Goal: Task Accomplishment & Management: Manage account settings

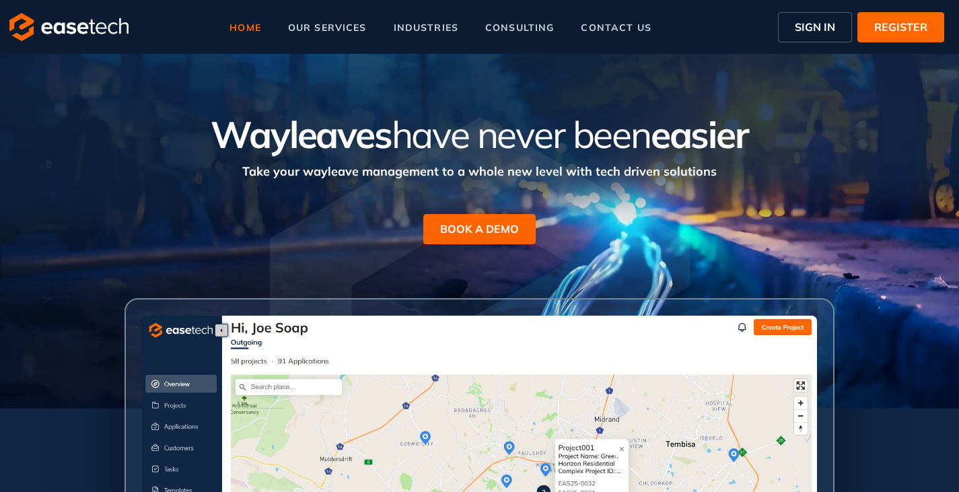
click at [806, 33] on span "SIGN IN" at bounding box center [815, 27] width 40 height 16
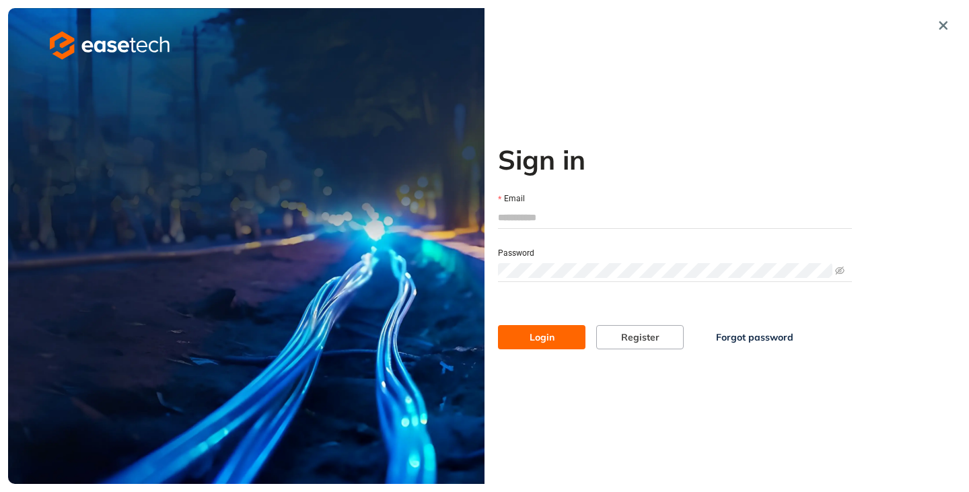
click at [520, 215] on input "Email" at bounding box center [675, 217] width 354 height 20
type input "**********"
click at [498, 325] on button "Login" at bounding box center [541, 337] width 87 height 24
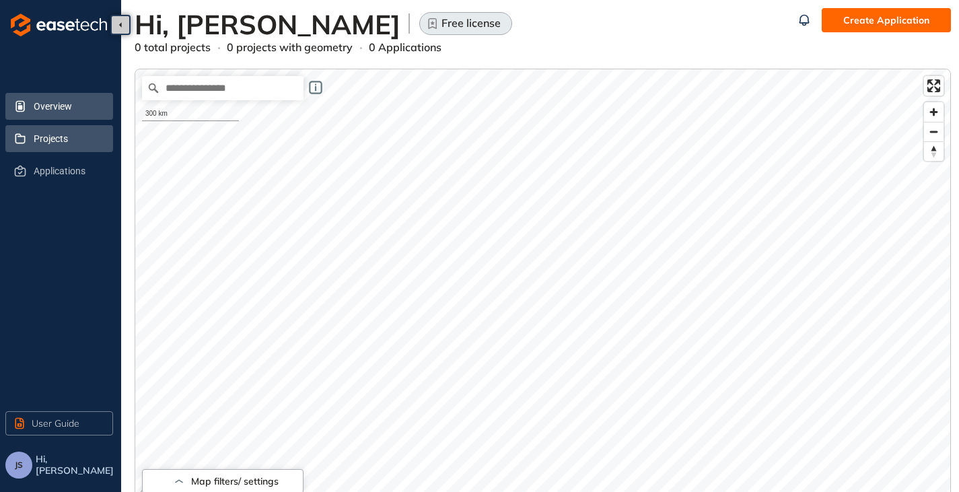
click at [41, 141] on span "Projects" at bounding box center [68, 138] width 69 height 27
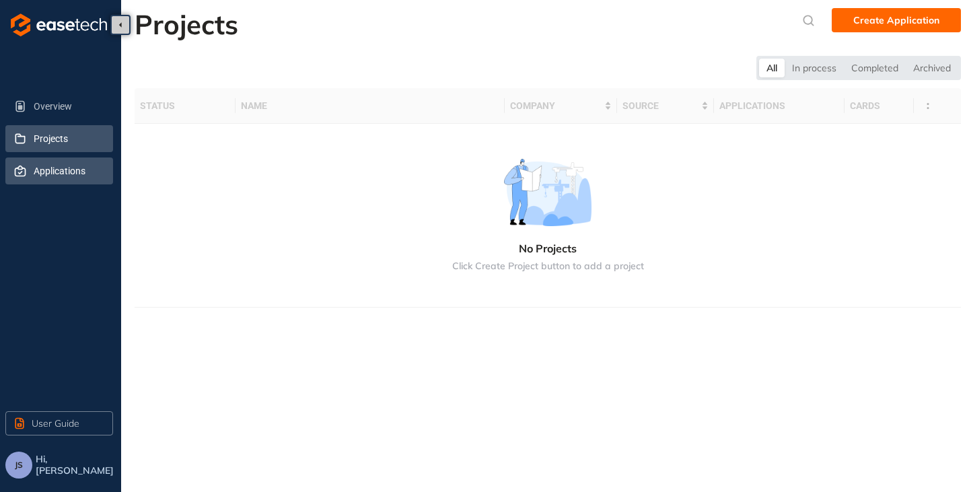
click at [38, 169] on span "Applications" at bounding box center [68, 170] width 69 height 27
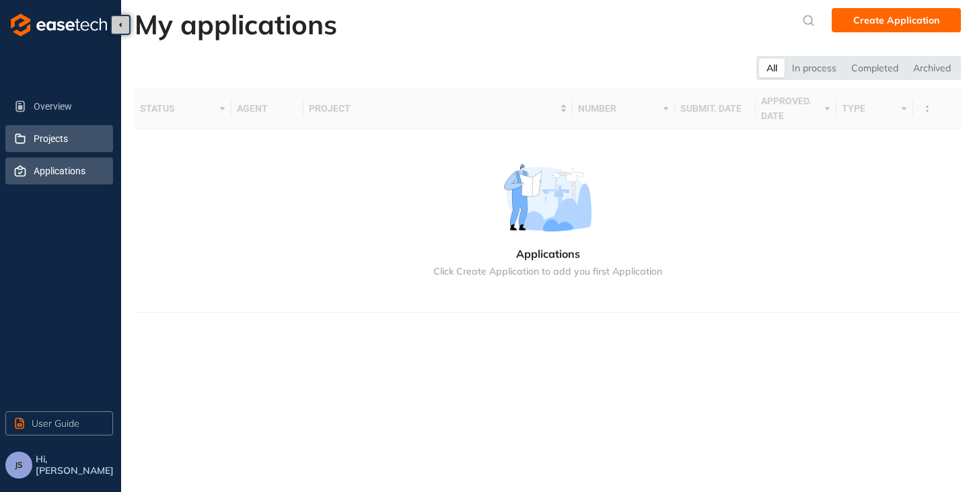
click at [25, 141] on icon at bounding box center [20, 138] width 10 height 10
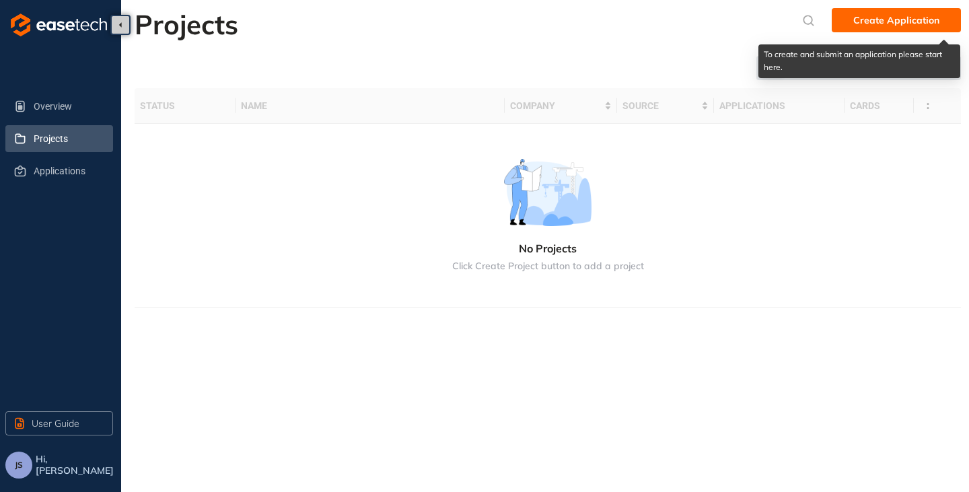
click at [910, 18] on span "Create Application" at bounding box center [896, 20] width 86 height 15
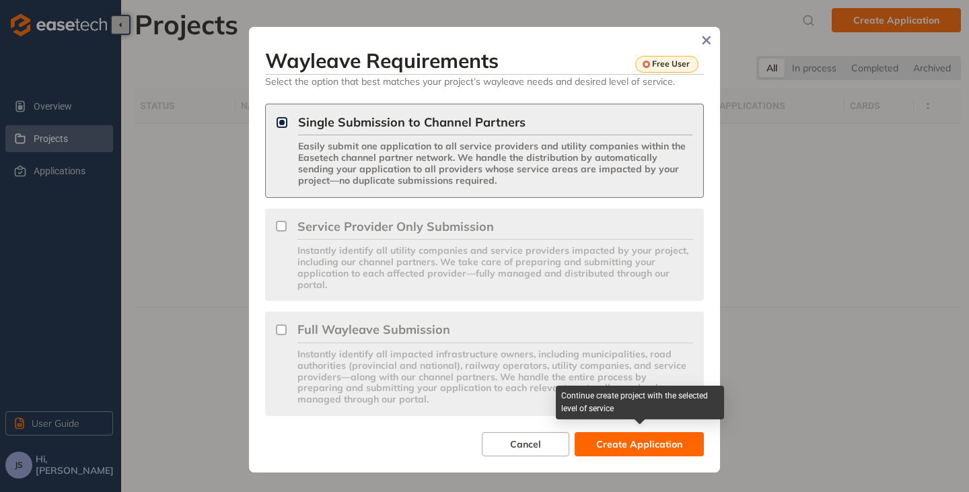
click at [618, 445] on span "Create Application" at bounding box center [639, 444] width 86 height 15
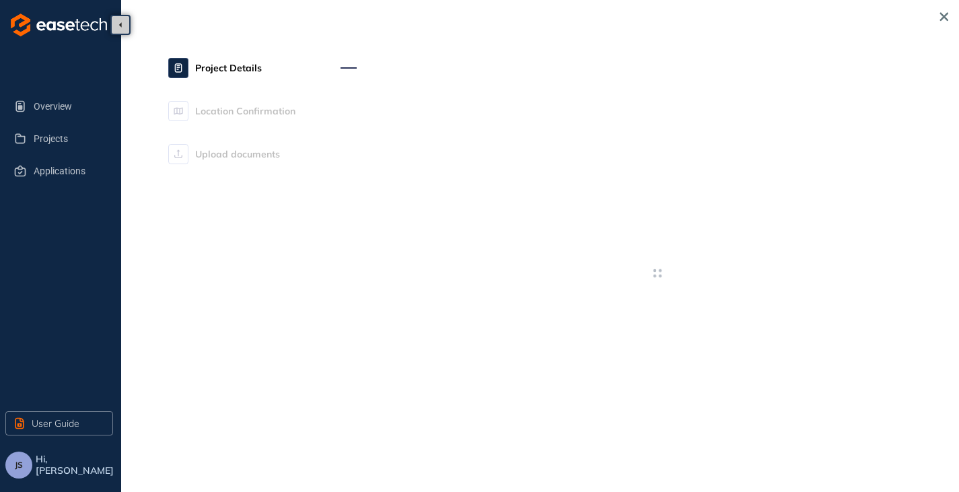
type textarea "**********"
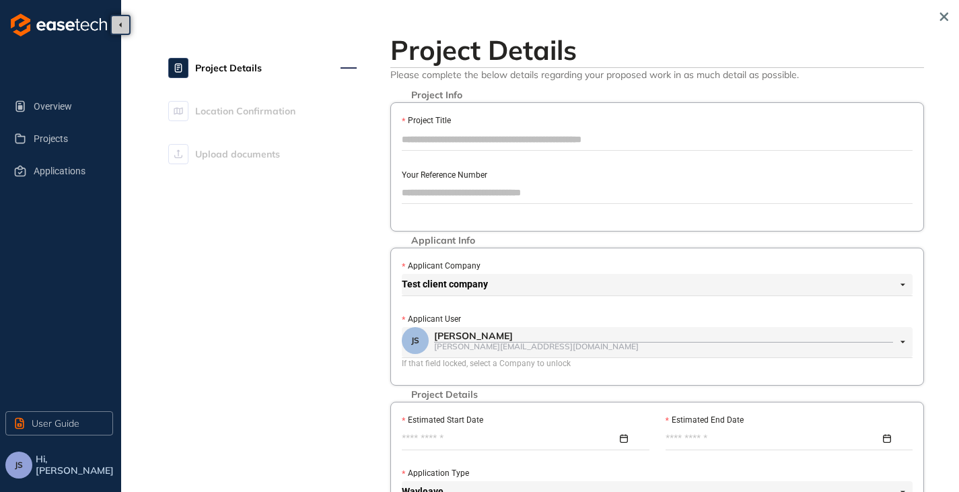
click at [464, 139] on input "Project Title" at bounding box center [657, 139] width 511 height 20
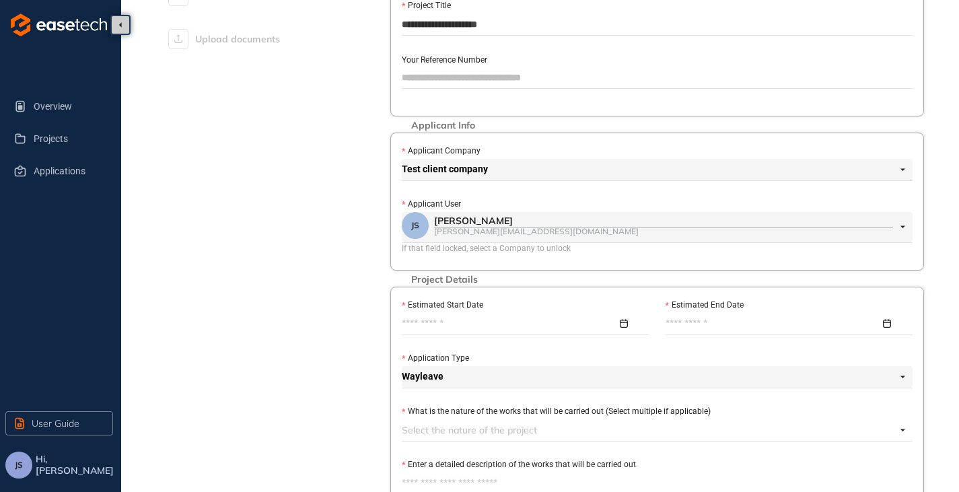
scroll to position [135, 0]
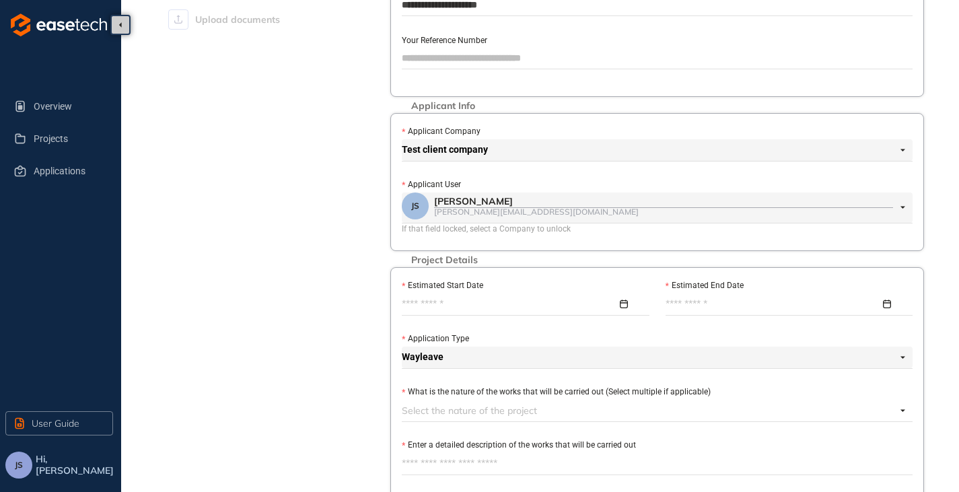
type input "**********"
click at [435, 306] on input "Estimated Start Date" at bounding box center [509, 304] width 215 height 15
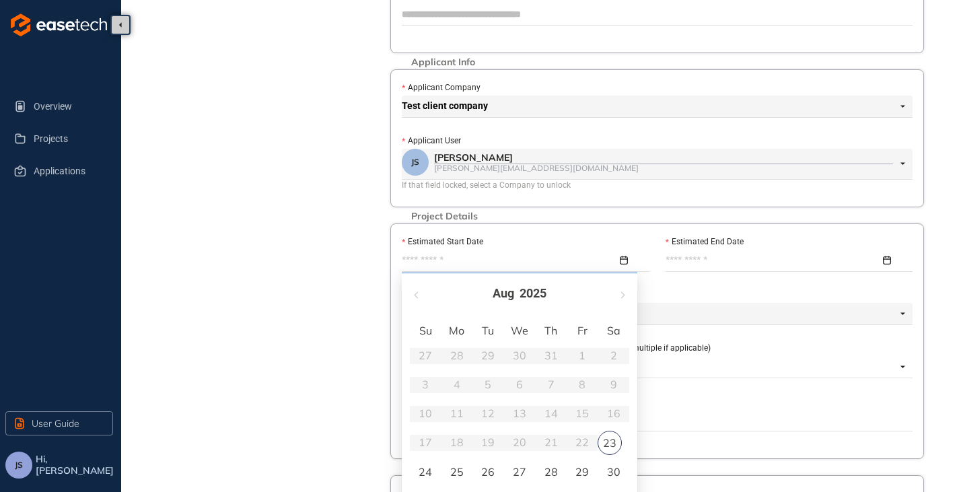
scroll to position [202, 0]
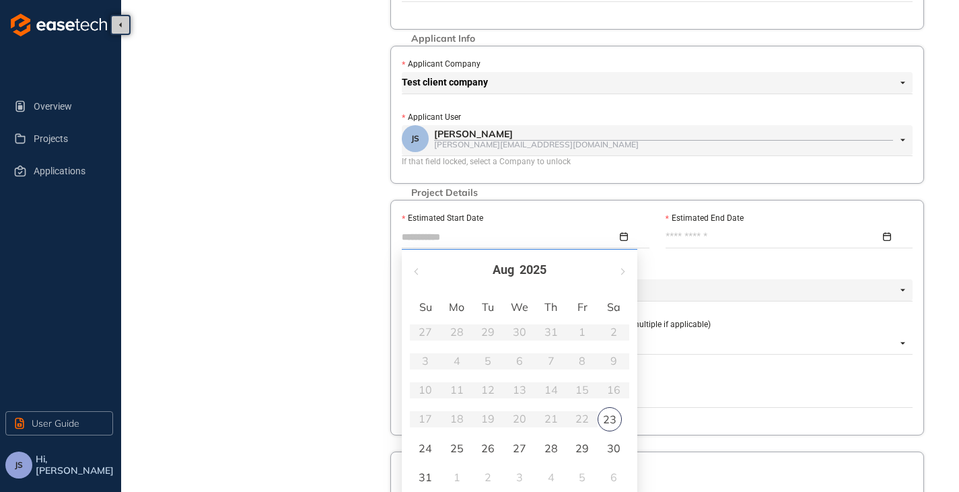
type input "**********"
click at [454, 448] on div "25" at bounding box center [457, 448] width 16 height 16
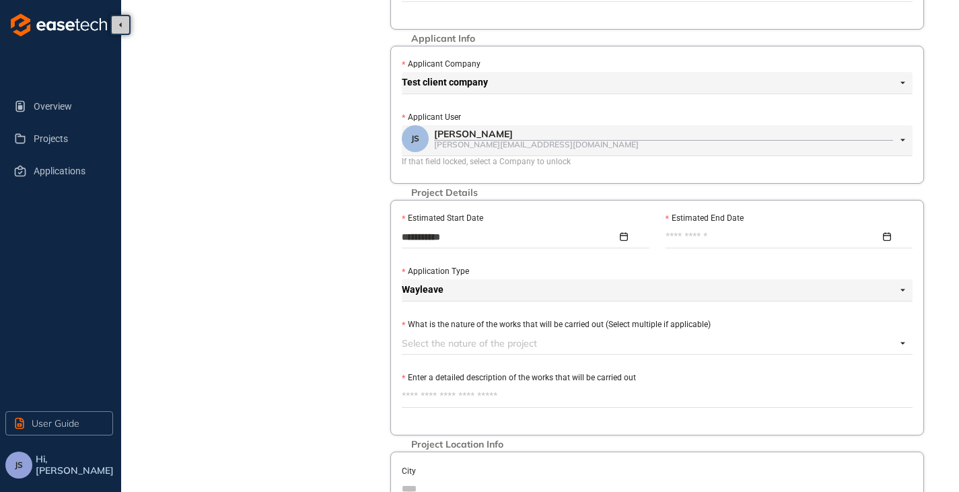
click at [707, 237] on input "Estimated End Date" at bounding box center [772, 236] width 215 height 15
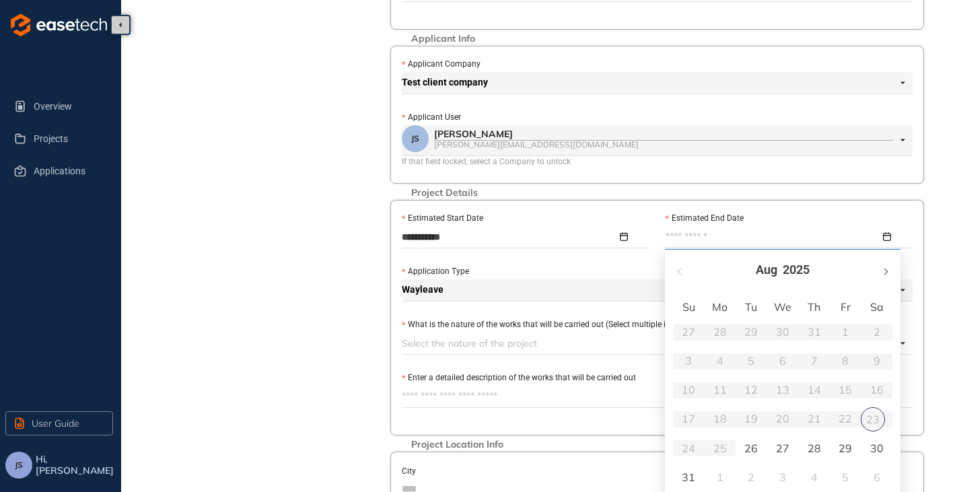
click at [888, 266] on button "button" at bounding box center [884, 270] width 15 height 28
type input "**********"
click at [838, 454] on div "31" at bounding box center [845, 448] width 16 height 16
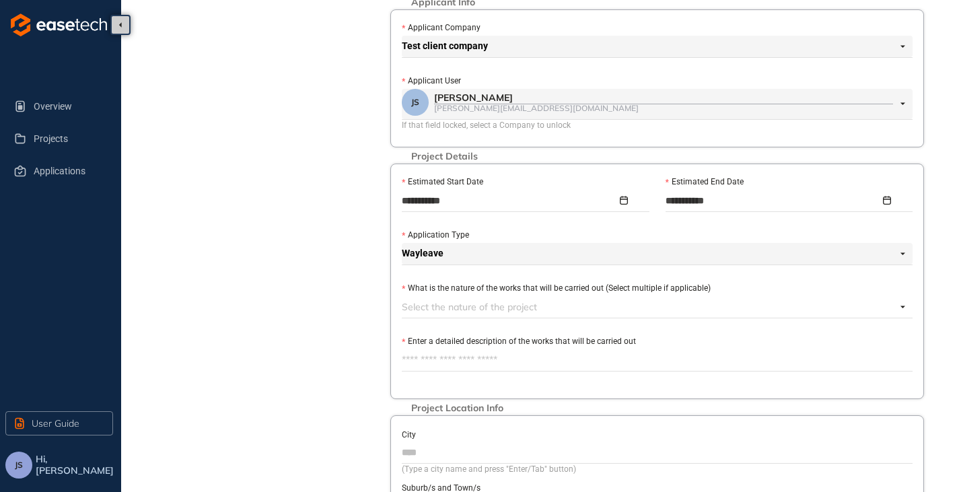
scroll to position [269, 0]
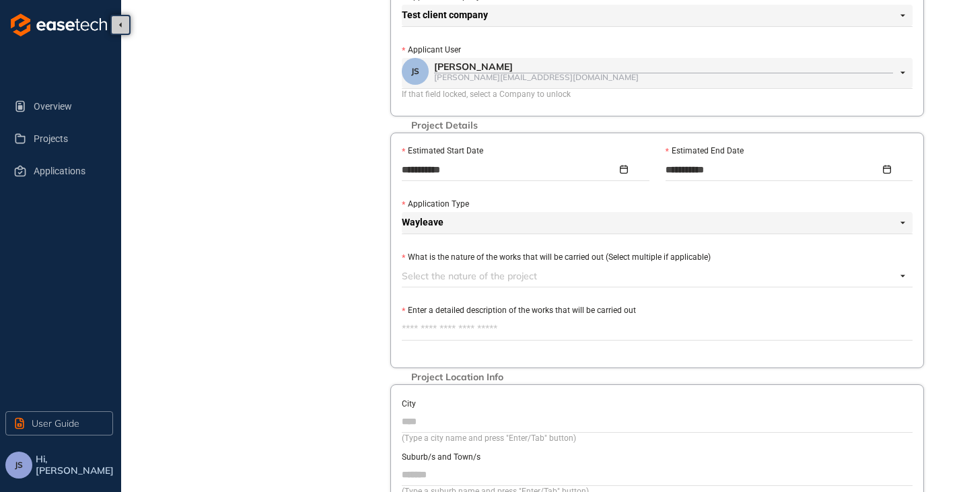
click at [420, 283] on div at bounding box center [649, 276] width 495 height 16
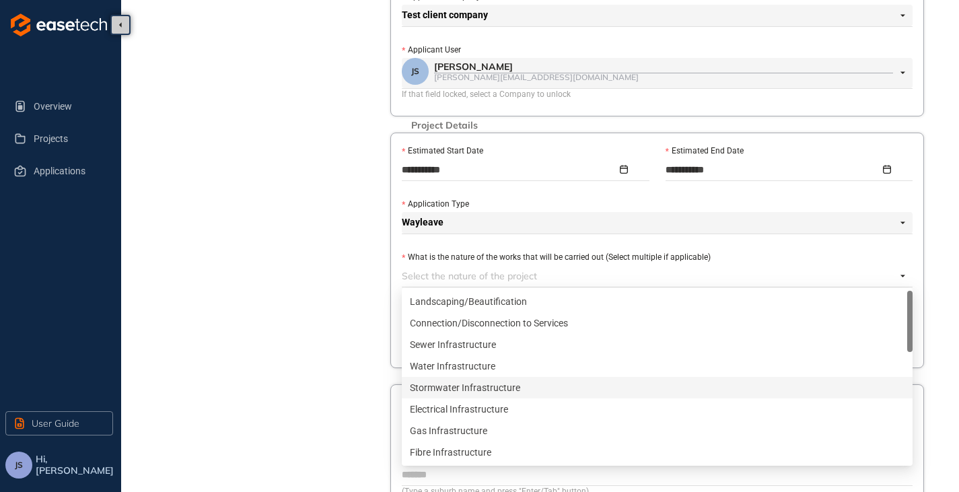
click at [453, 394] on div "Stormwater Infrastructure" at bounding box center [657, 387] width 495 height 15
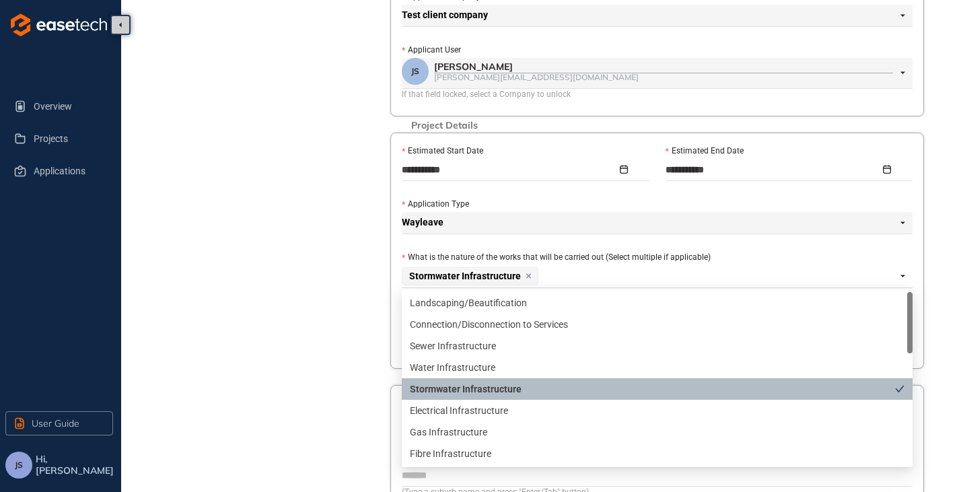
click at [314, 362] on div "Project Details Location Confirmation Upload documents" at bounding box center [262, 220] width 188 height 922
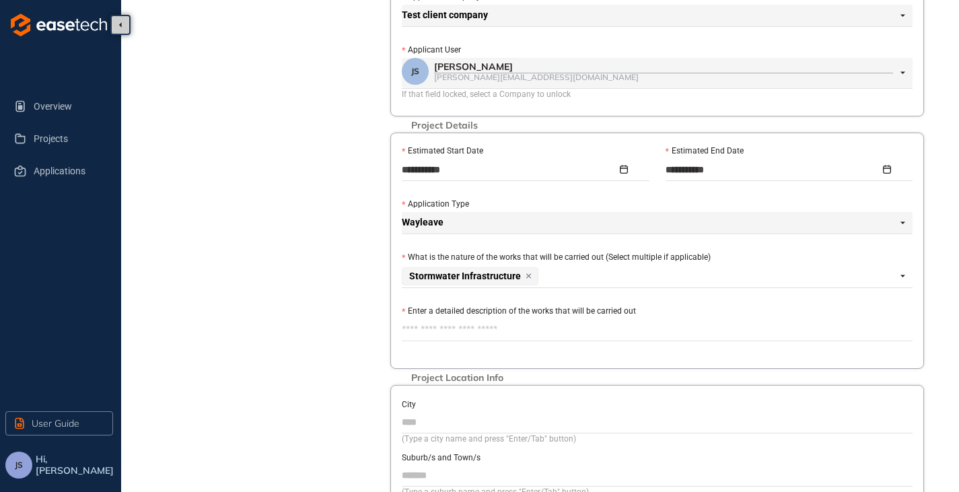
click at [452, 335] on textarea "Enter a detailed description of the works that will be carried out" at bounding box center [657, 330] width 511 height 22
type textarea "*"
type textarea "**"
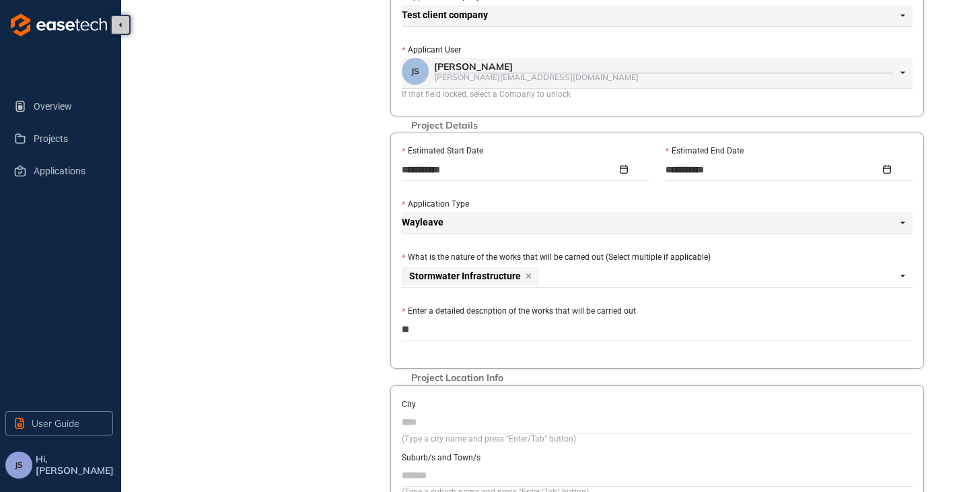
type textarea "***"
type textarea "****"
type textarea "*****"
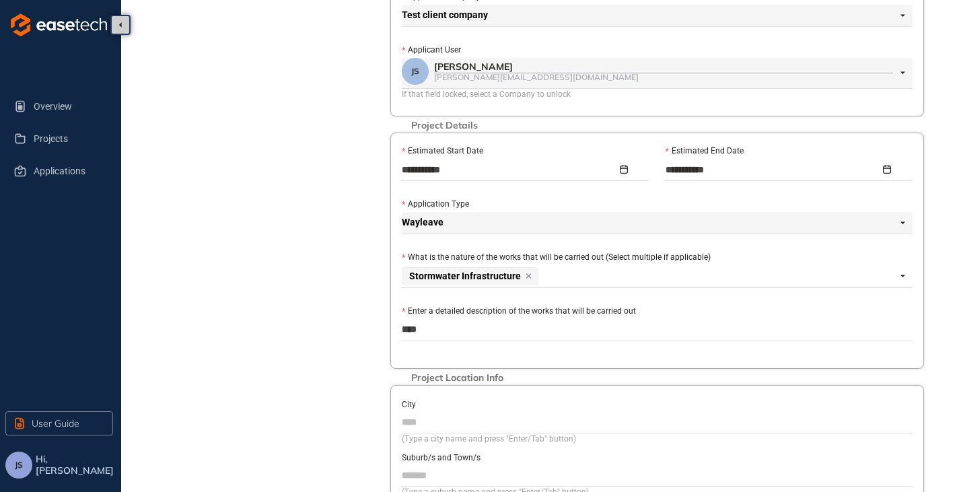
type textarea "*****"
type textarea "******"
type textarea "*******"
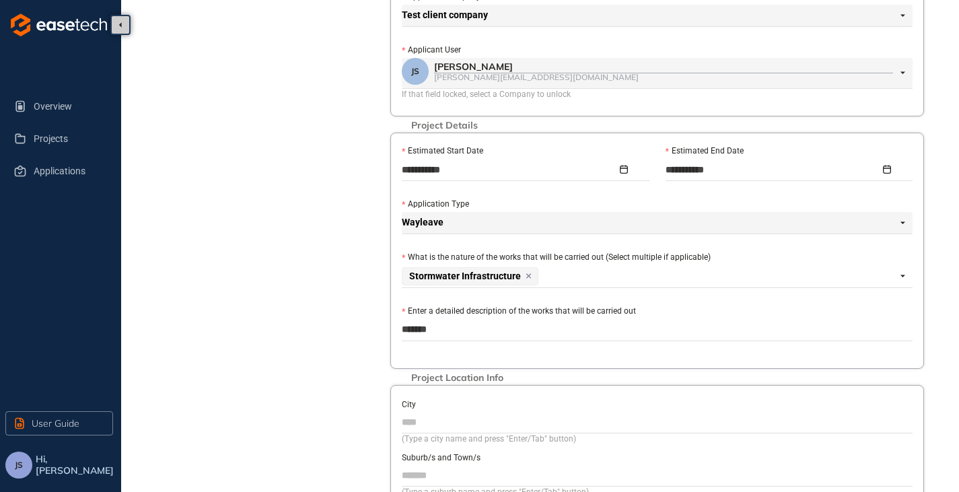
type textarea "*******"
type textarea "*********"
type textarea "**********"
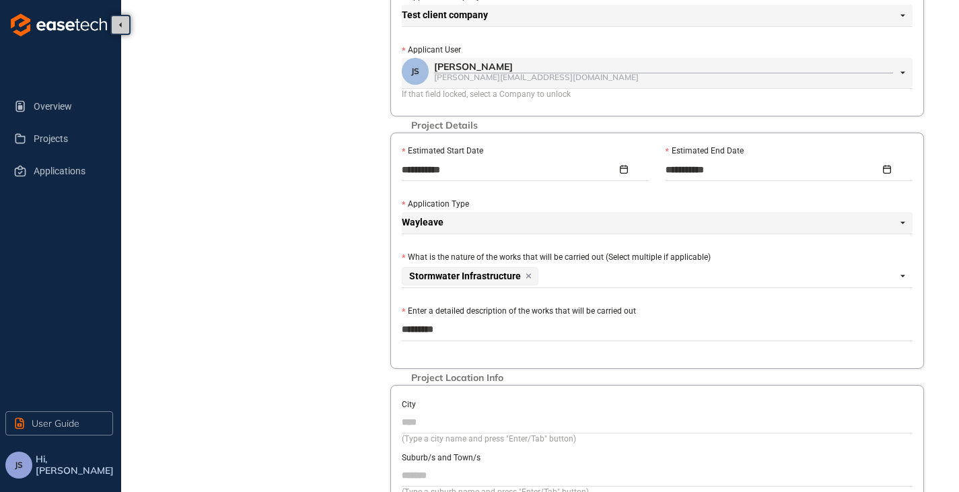
type textarea "**********"
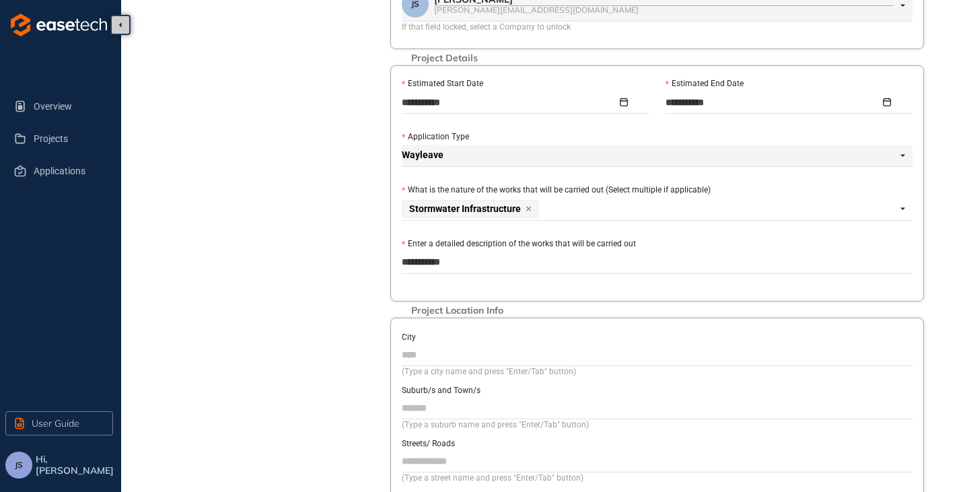
type textarea "**********"
click at [415, 357] on input "City" at bounding box center [657, 355] width 511 height 20
type input "**********"
click at [436, 404] on input "Suburb/s and Town/s" at bounding box center [657, 408] width 511 height 20
type input "*******"
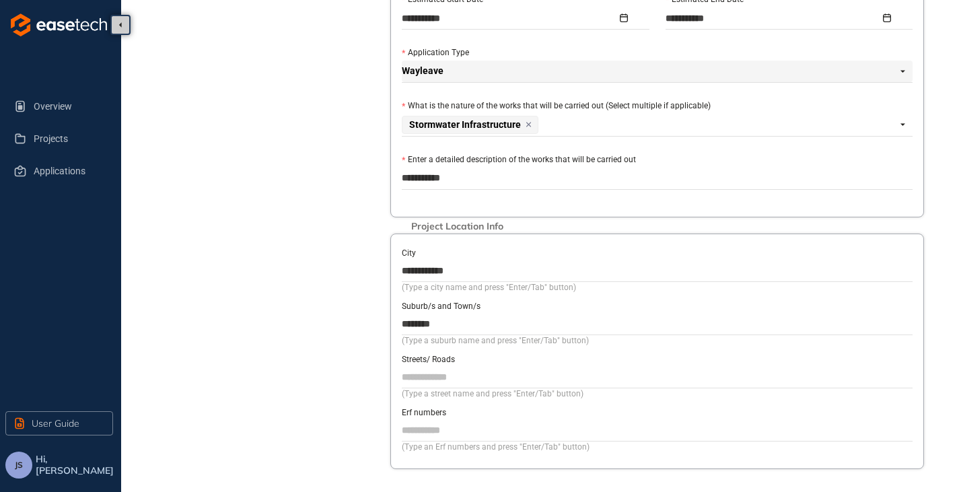
scroll to position [492, 0]
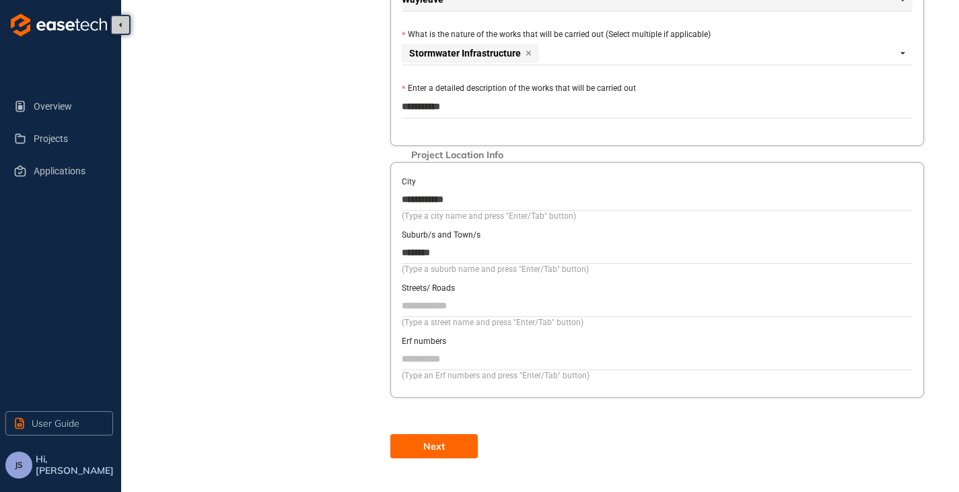
click at [414, 449] on button "Next" at bounding box center [433, 446] width 87 height 24
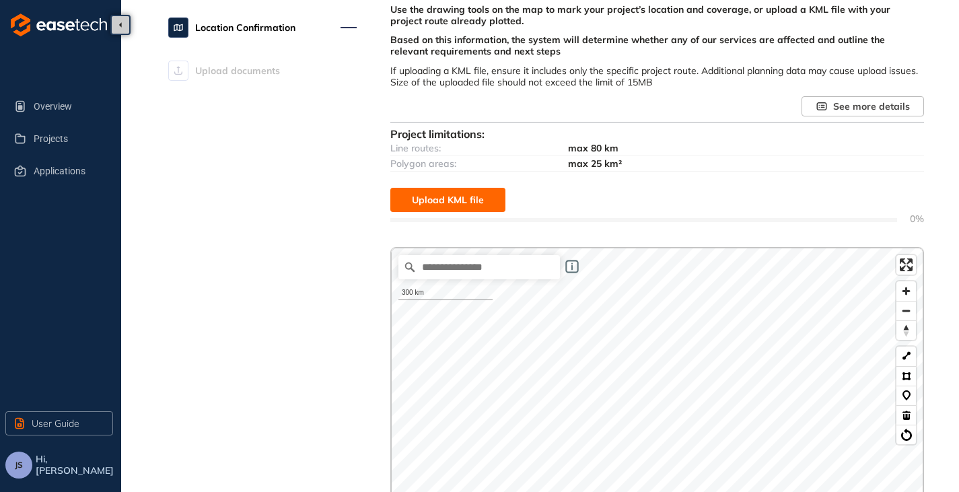
scroll to position [61, 0]
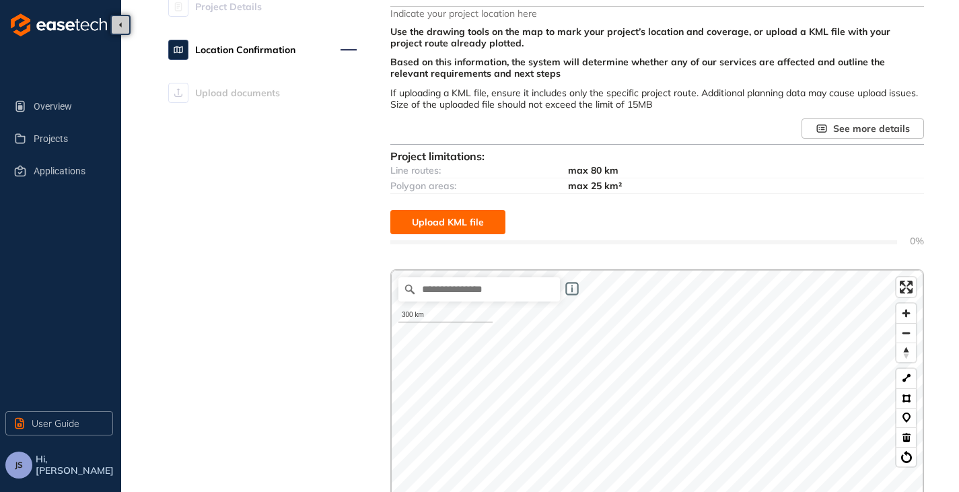
click at [418, 218] on span "Upload KML file" at bounding box center [448, 222] width 72 height 15
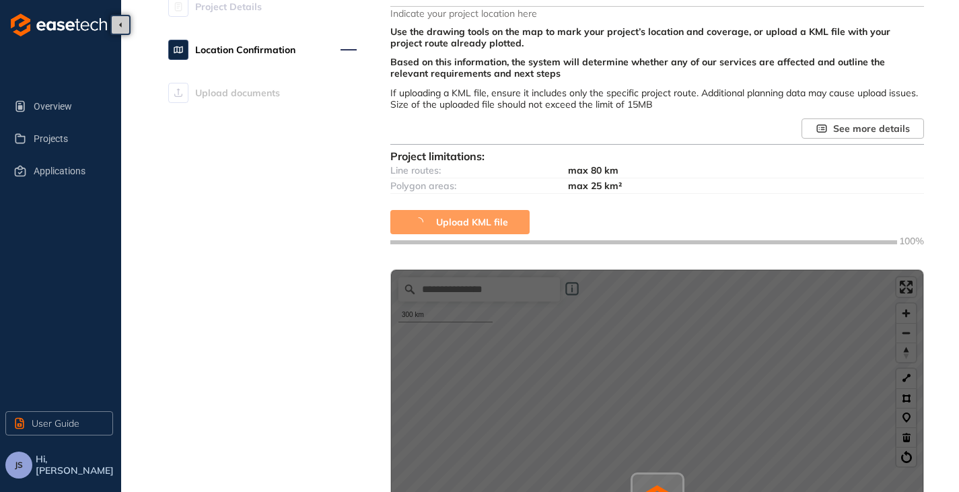
type textarea "**********"
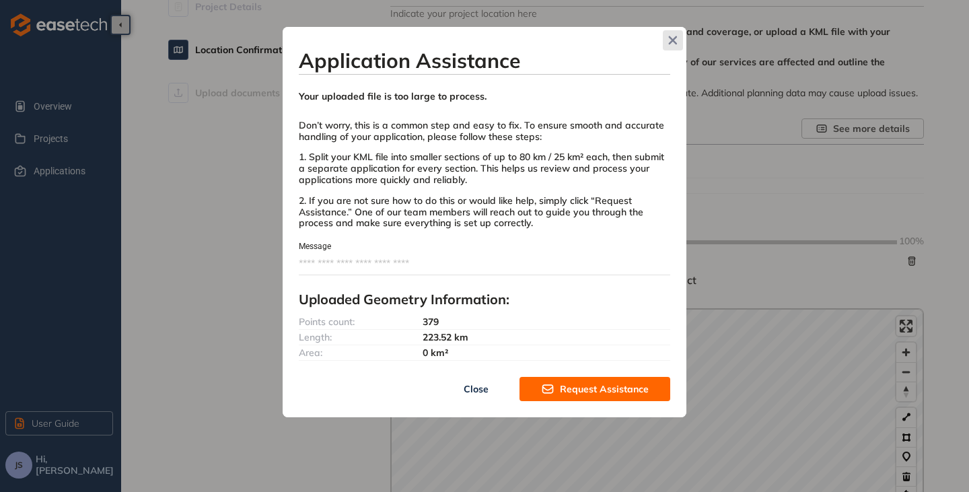
click at [667, 40] on span "Close" at bounding box center [673, 40] width 20 height 20
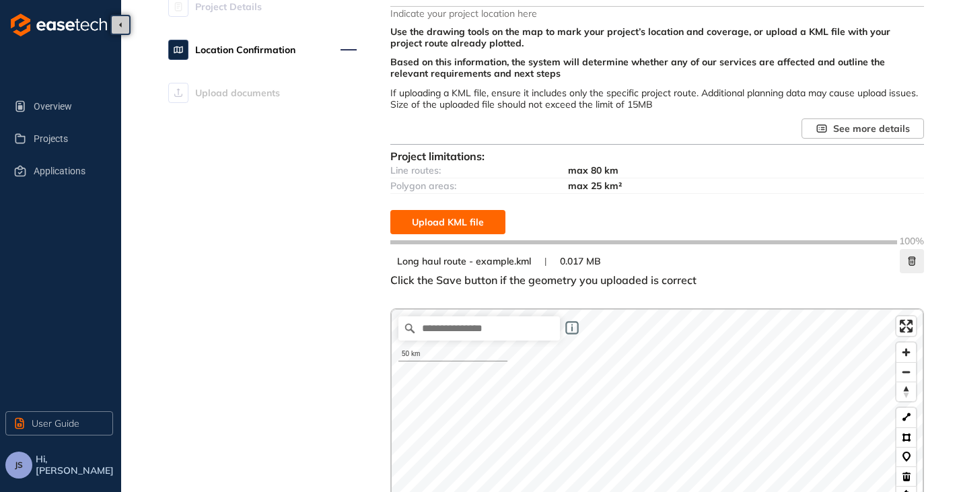
click at [905, 266] on button "button" at bounding box center [912, 261] width 24 height 24
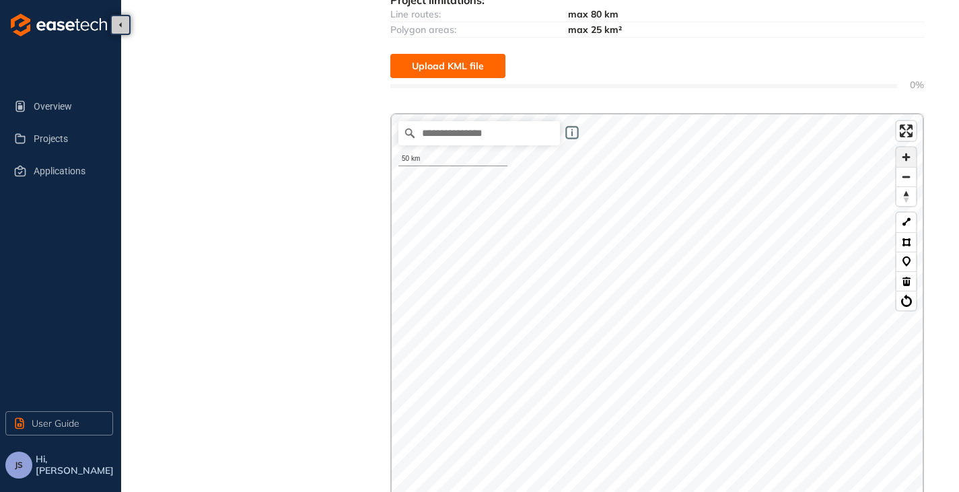
scroll to position [196, 0]
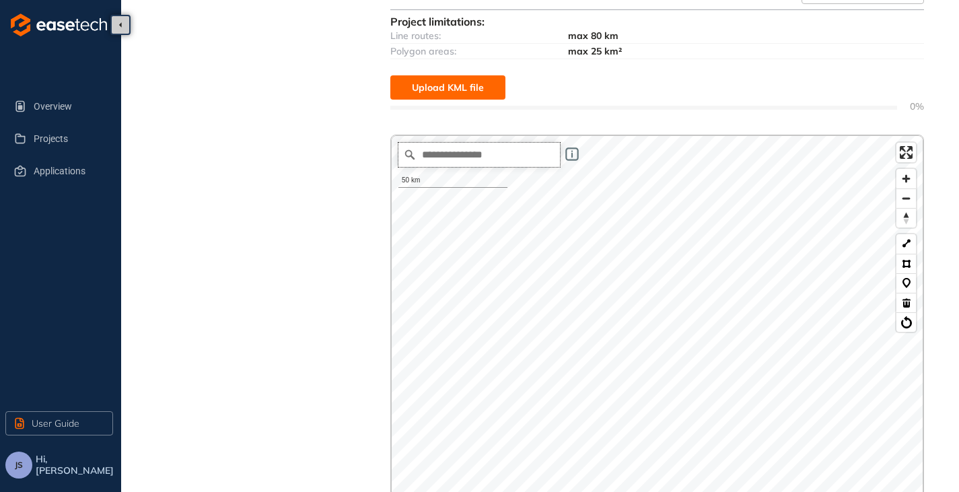
click at [497, 164] on input "Search place..." at bounding box center [478, 155] width 161 height 24
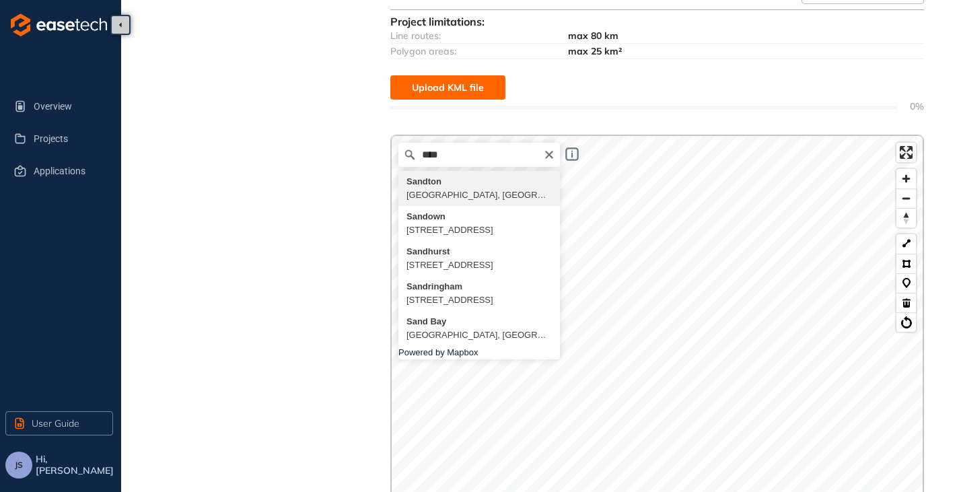
type input "**********"
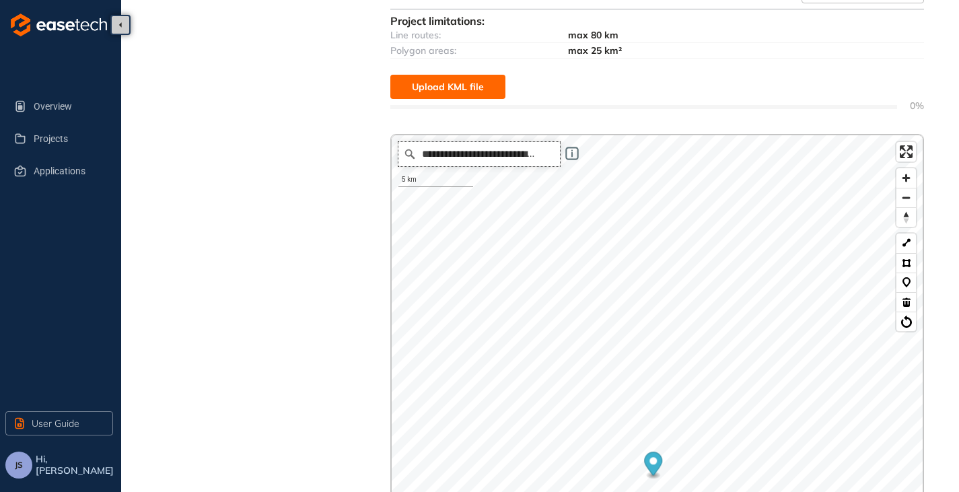
scroll to position [398, 0]
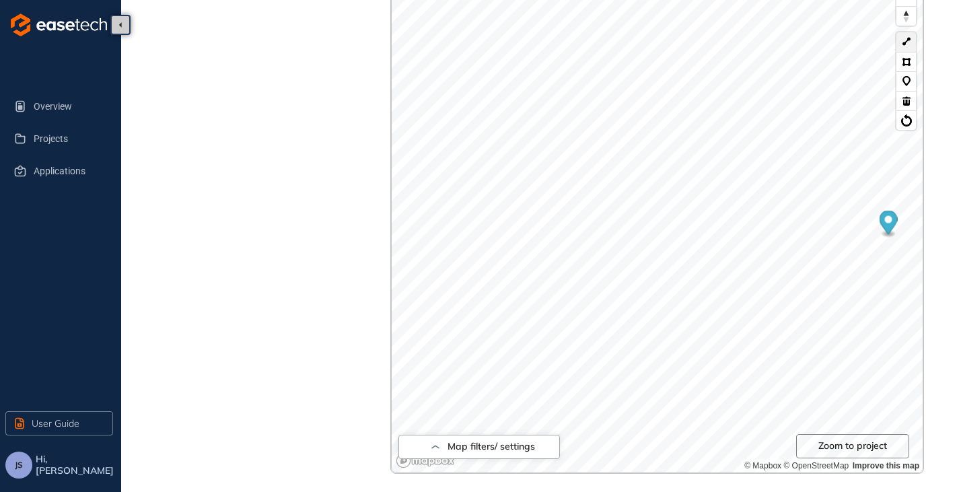
click at [906, 43] on button at bounding box center [906, 42] width 20 height 20
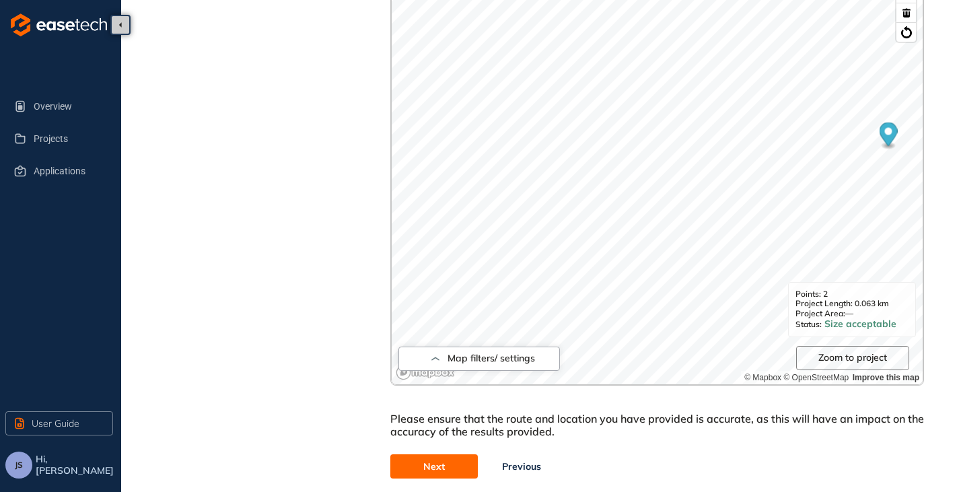
scroll to position [506, 0]
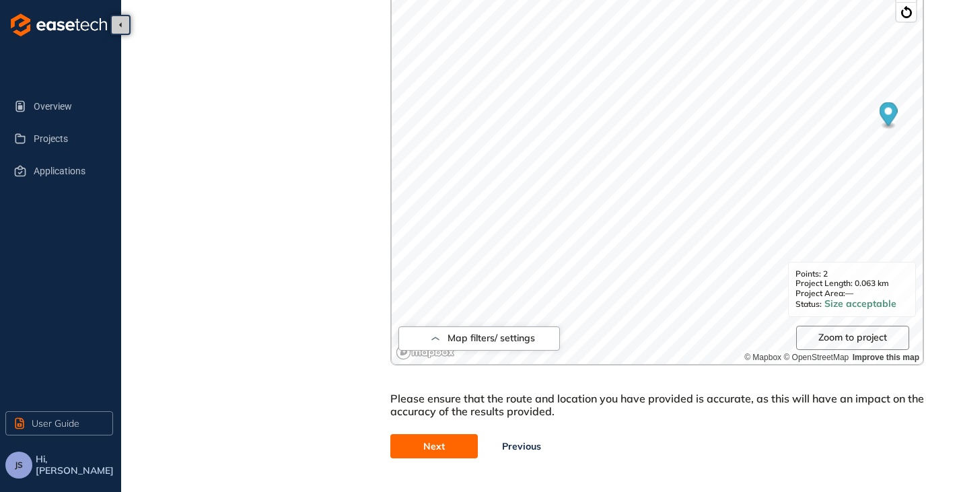
click at [427, 441] on span "Next" at bounding box center [434, 446] width 22 height 15
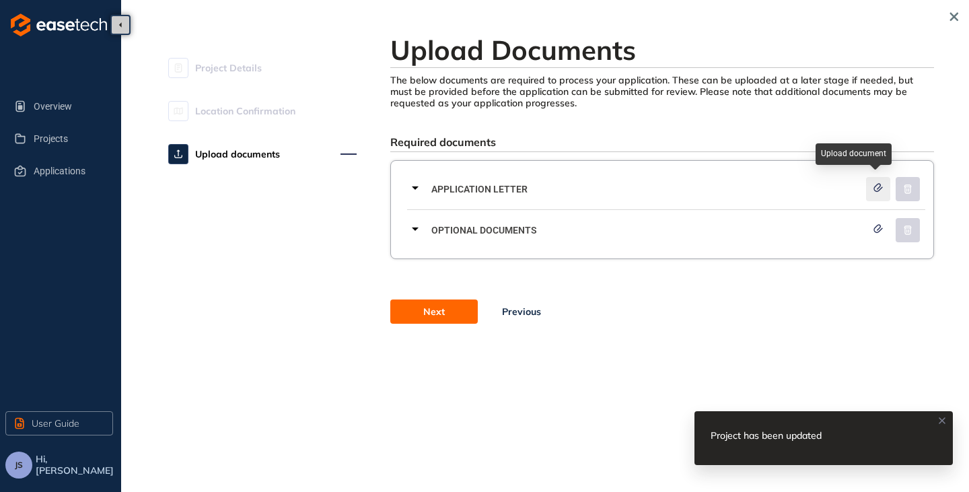
click at [871, 185] on button "button" at bounding box center [878, 189] width 24 height 24
click at [885, 188] on button "button" at bounding box center [878, 189] width 24 height 24
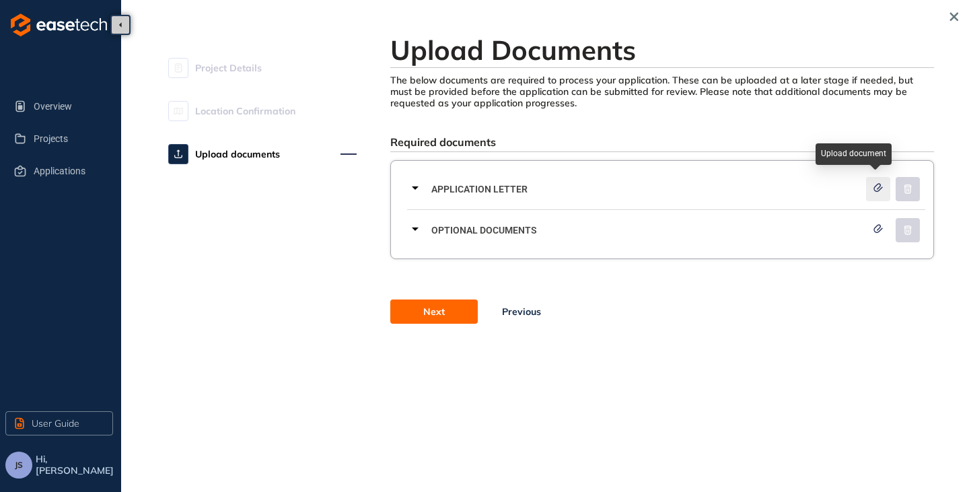
click at [880, 190] on icon "button" at bounding box center [878, 187] width 8 height 7
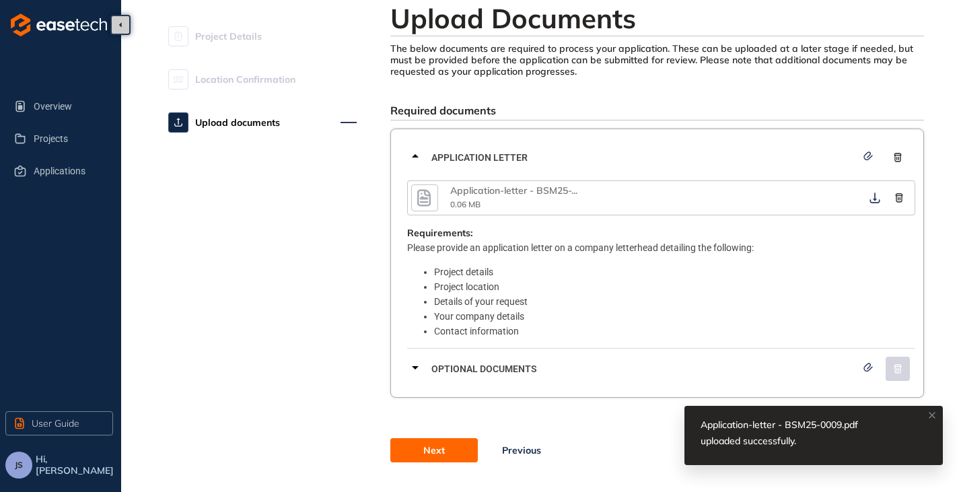
scroll to position [63, 0]
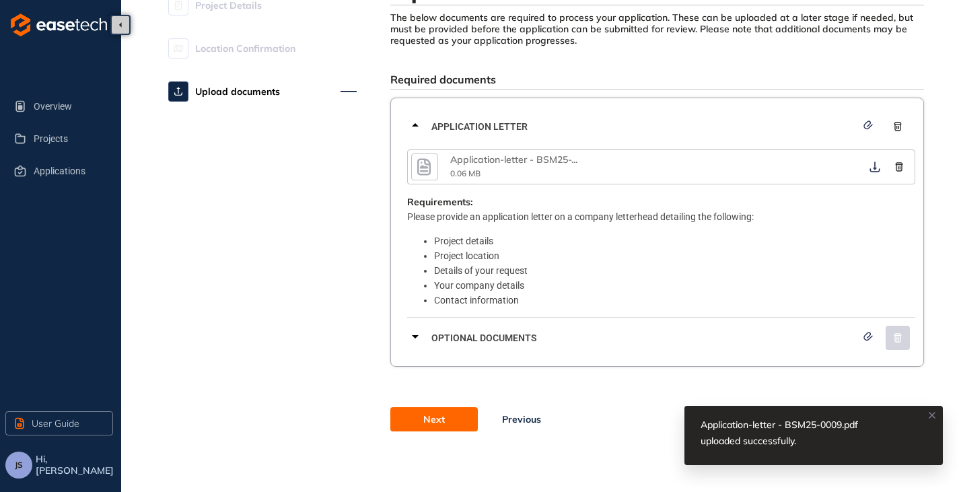
click at [441, 416] on span "Next" at bounding box center [434, 419] width 22 height 15
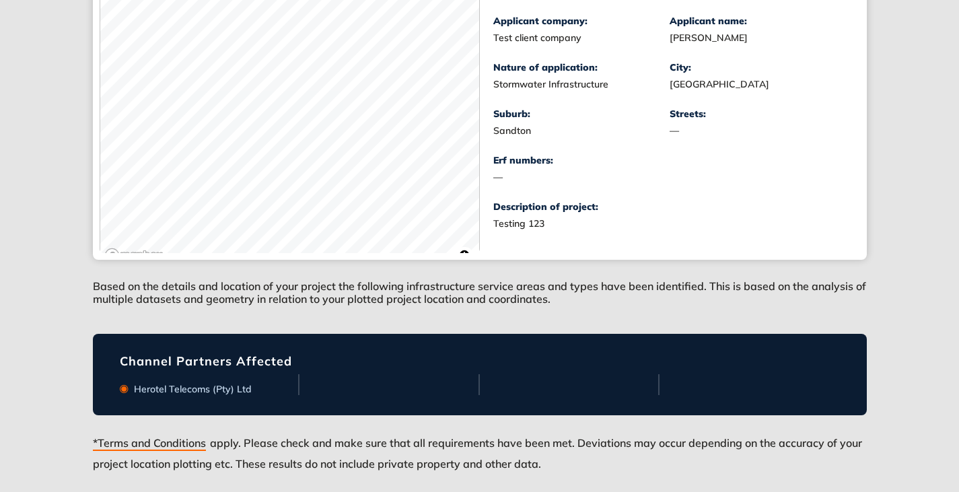
scroll to position [320, 0]
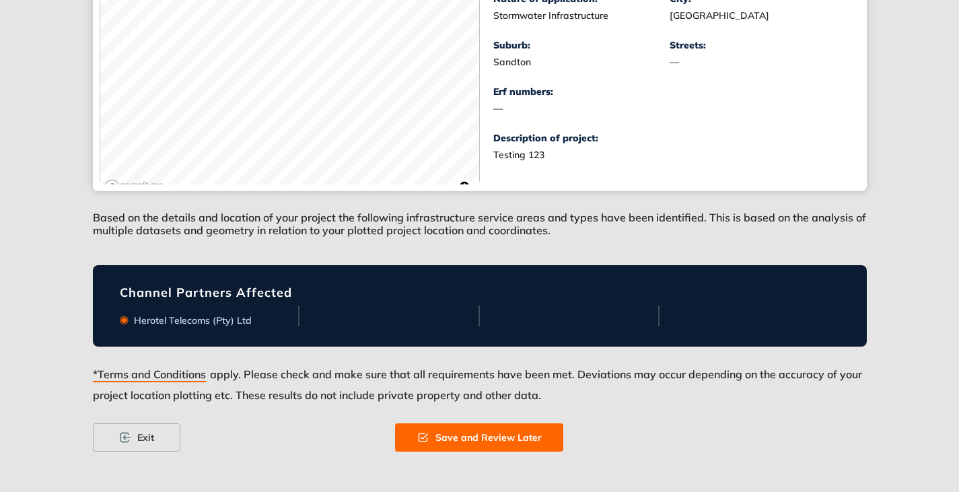
click at [465, 445] on button "Save and Review Later" at bounding box center [479, 437] width 168 height 28
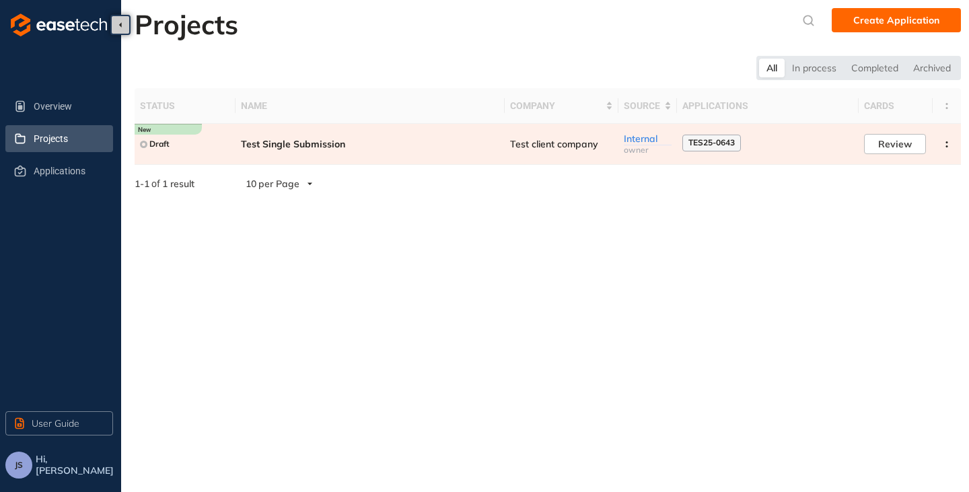
click at [488, 139] on span "Test Single Submission" at bounding box center [370, 144] width 258 height 11
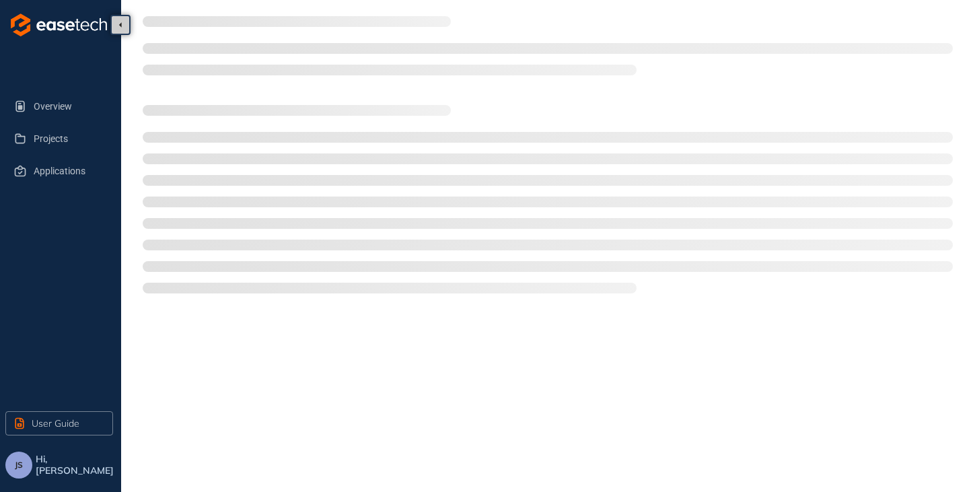
type textarea "**********"
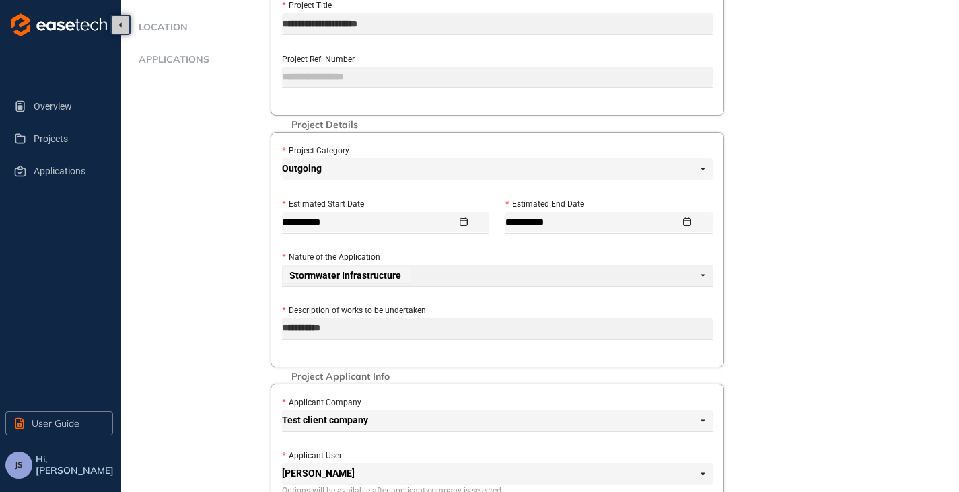
scroll to position [135, 0]
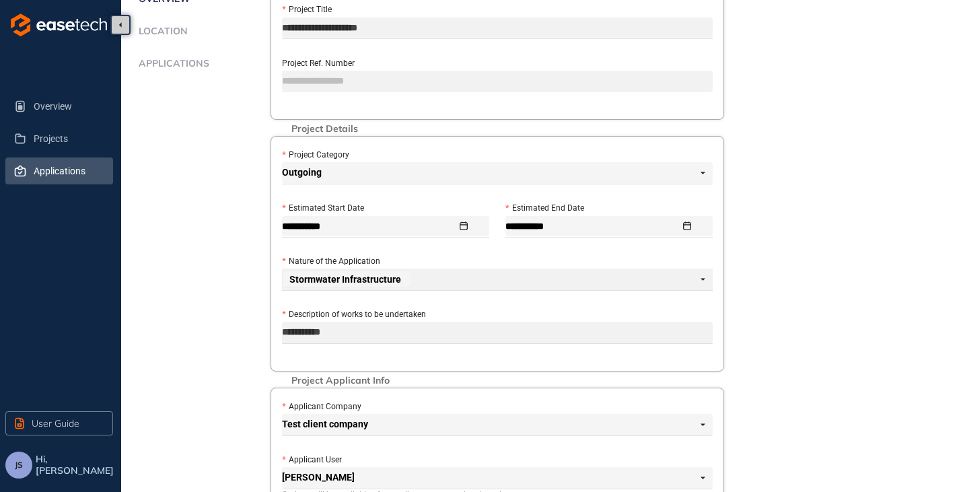
click at [57, 176] on span "Applications" at bounding box center [68, 170] width 69 height 27
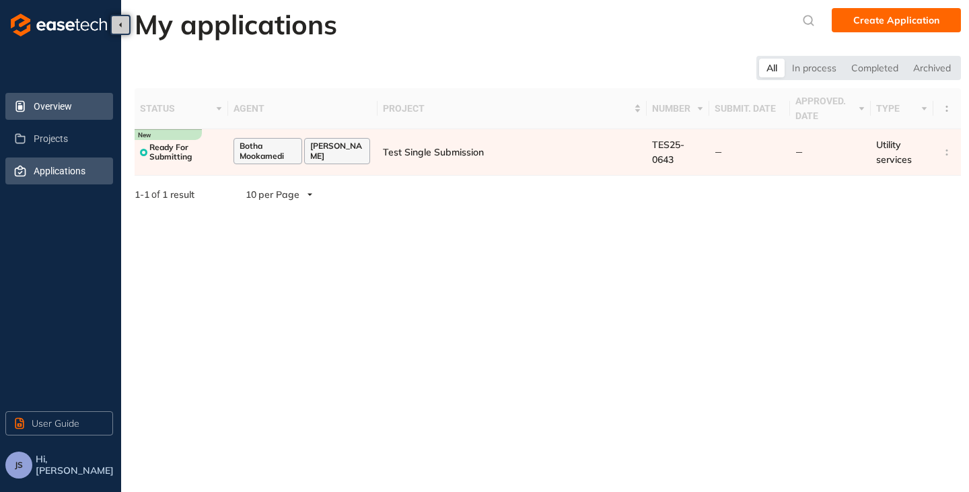
click at [54, 112] on span "Overview" at bounding box center [68, 106] width 69 height 27
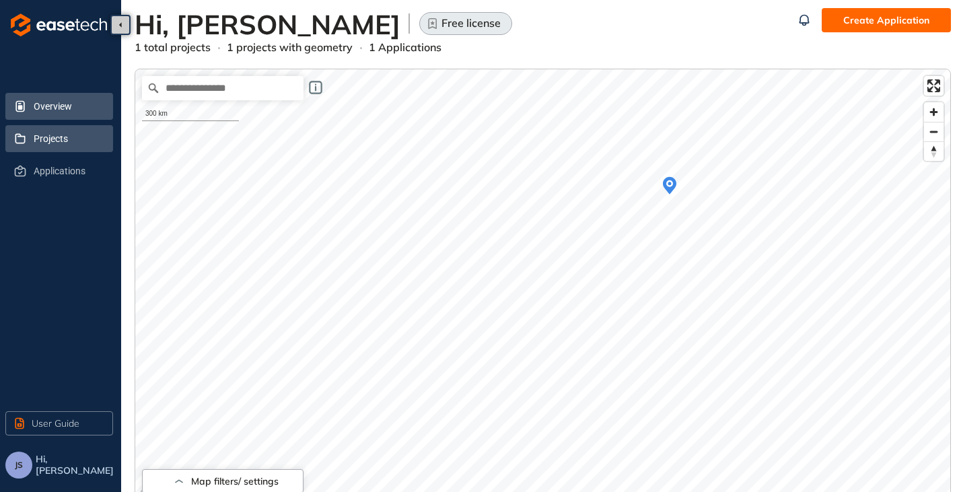
click at [44, 141] on span "Projects" at bounding box center [68, 138] width 69 height 27
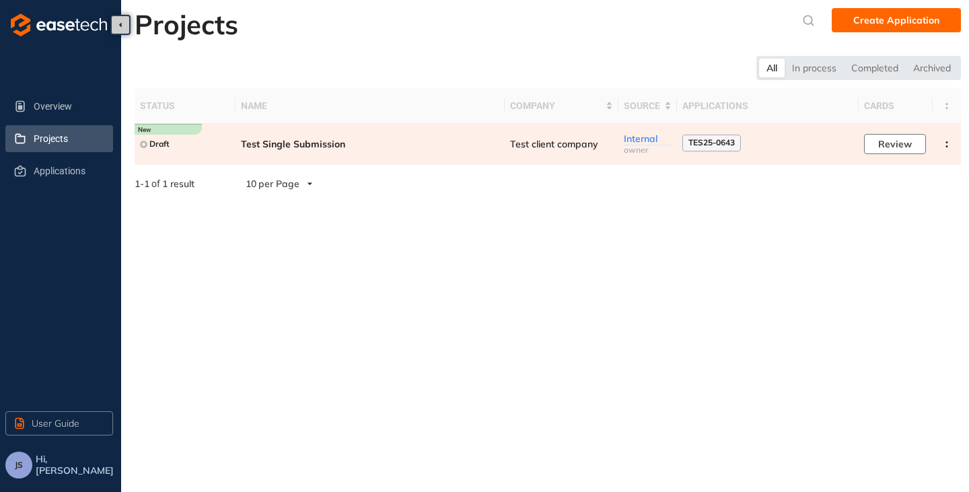
click at [916, 142] on button "Review" at bounding box center [895, 144] width 62 height 20
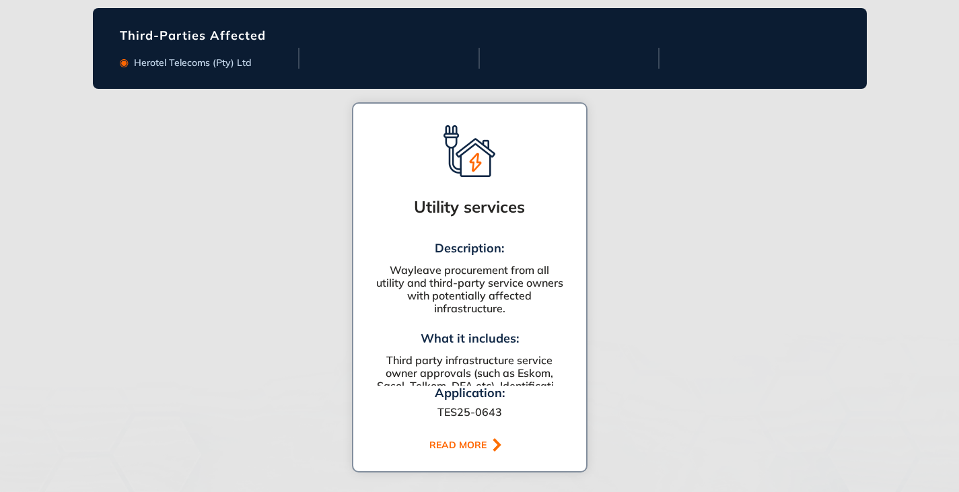
scroll to position [942, 0]
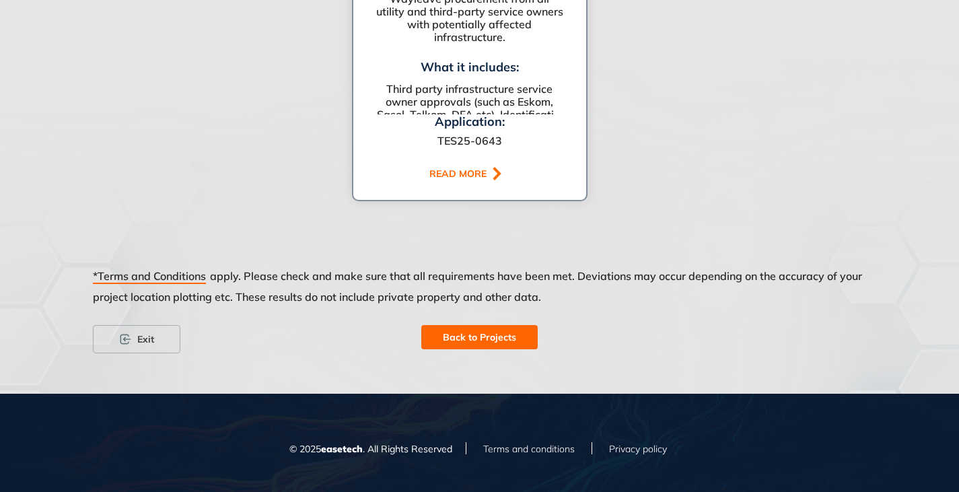
click at [491, 327] on button "Back to Projects" at bounding box center [479, 337] width 116 height 24
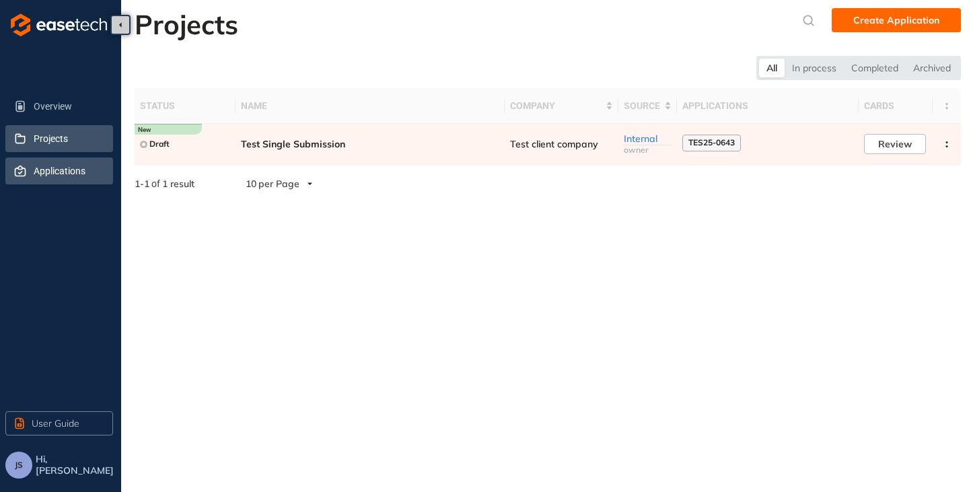
click at [73, 170] on span "Applications" at bounding box center [68, 170] width 69 height 27
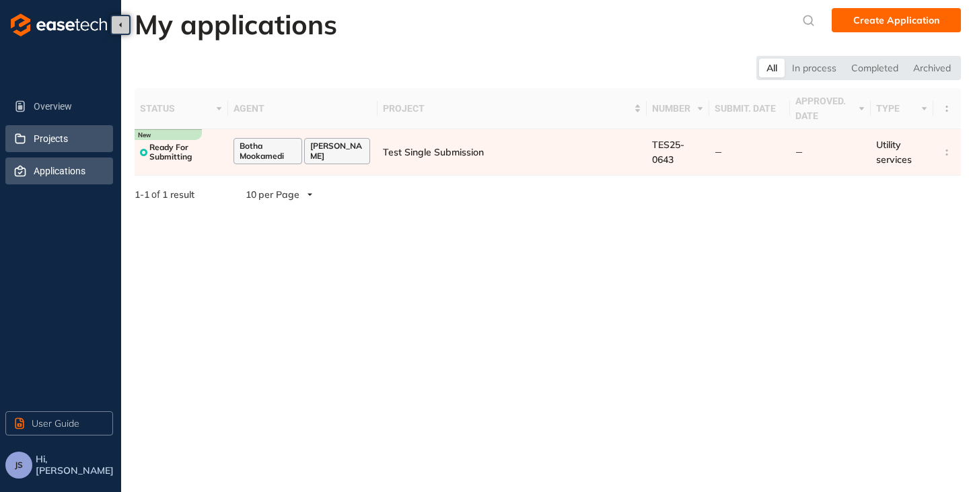
click at [63, 143] on span "Projects" at bounding box center [68, 138] width 69 height 27
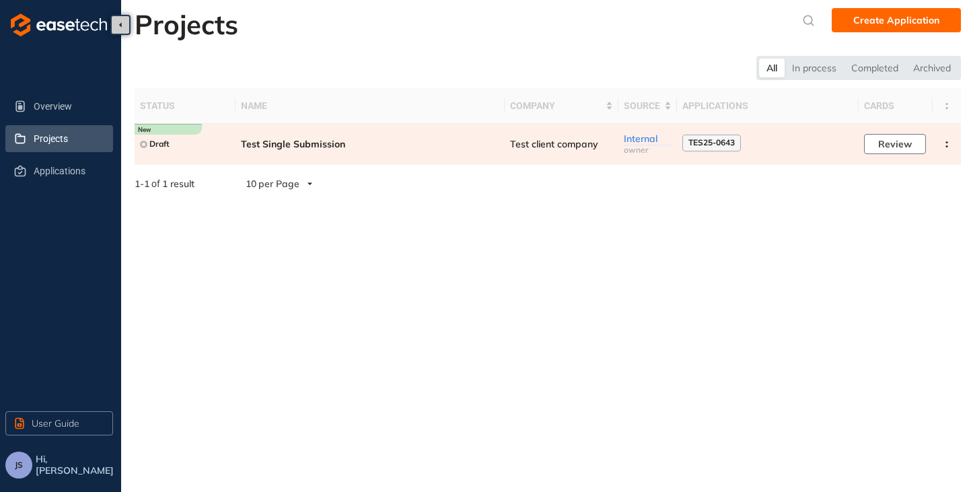
click at [902, 150] on span "Review" at bounding box center [895, 144] width 34 height 15
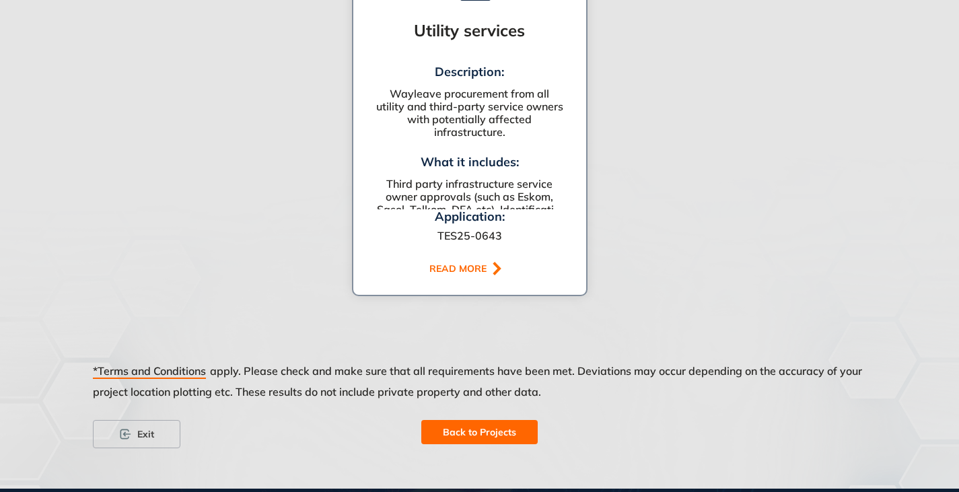
scroll to position [942, 0]
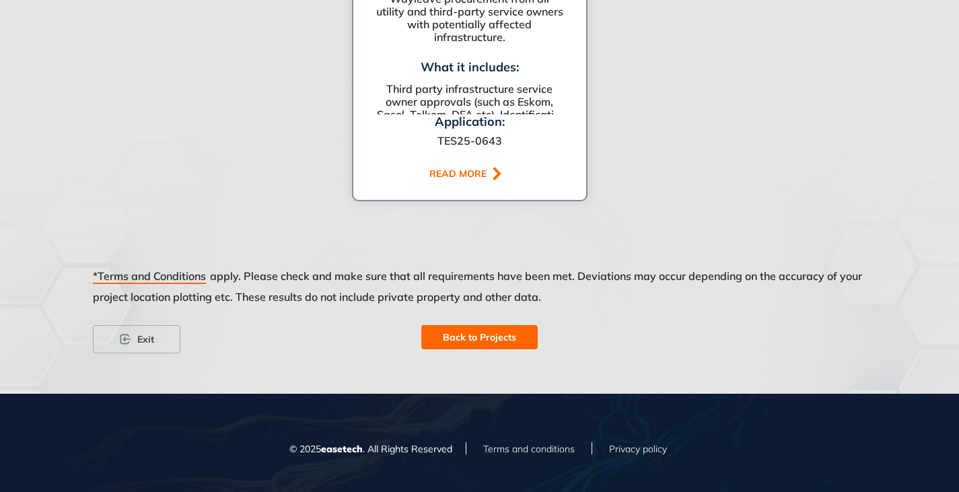
click at [481, 348] on button "Back to Projects" at bounding box center [479, 337] width 116 height 24
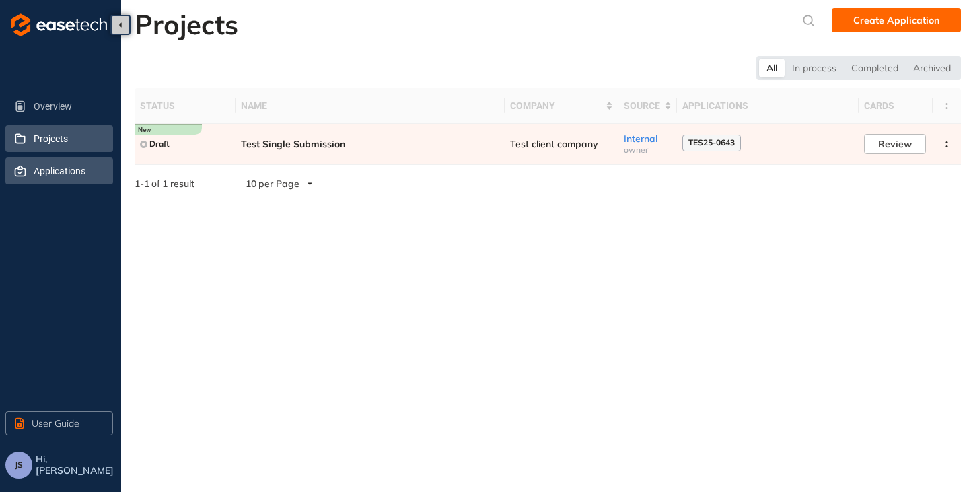
click at [59, 180] on span "Applications" at bounding box center [68, 170] width 69 height 27
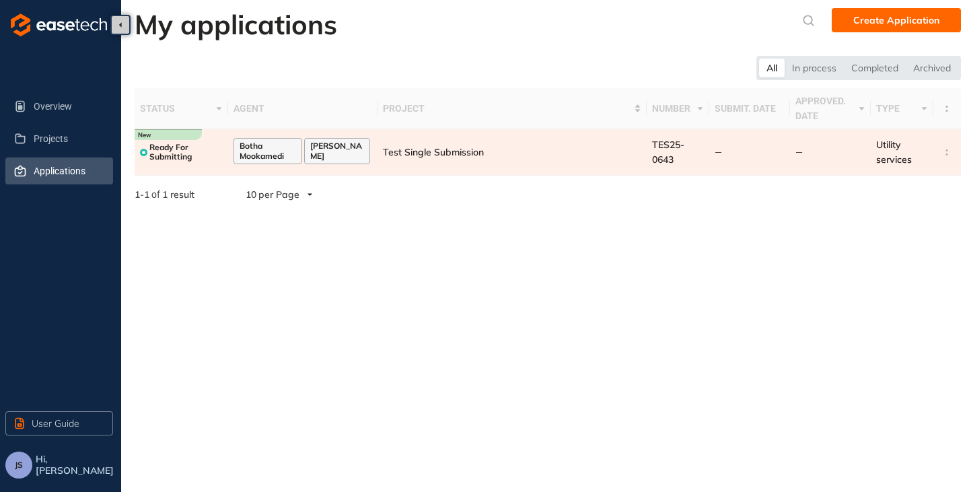
click at [460, 153] on span "Test Single Submission" at bounding box center [433, 152] width 101 height 12
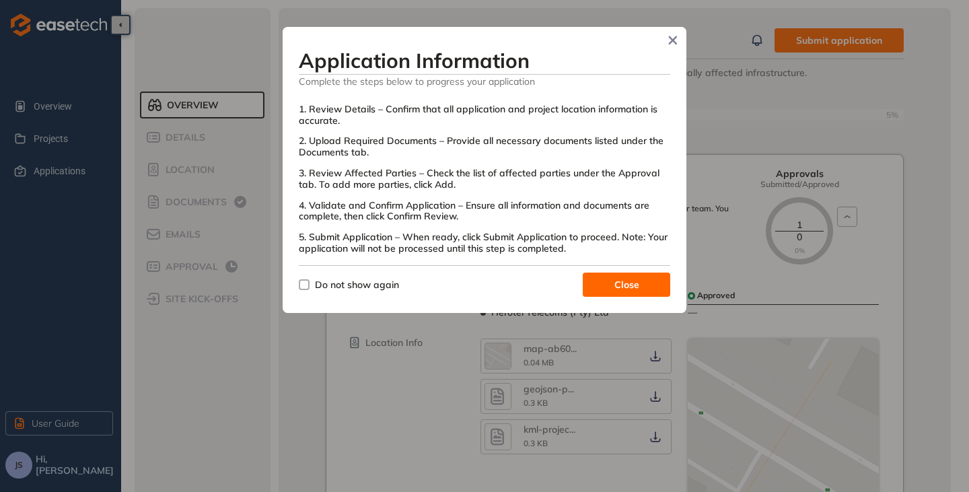
click at [608, 279] on button "Close" at bounding box center [626, 285] width 87 height 24
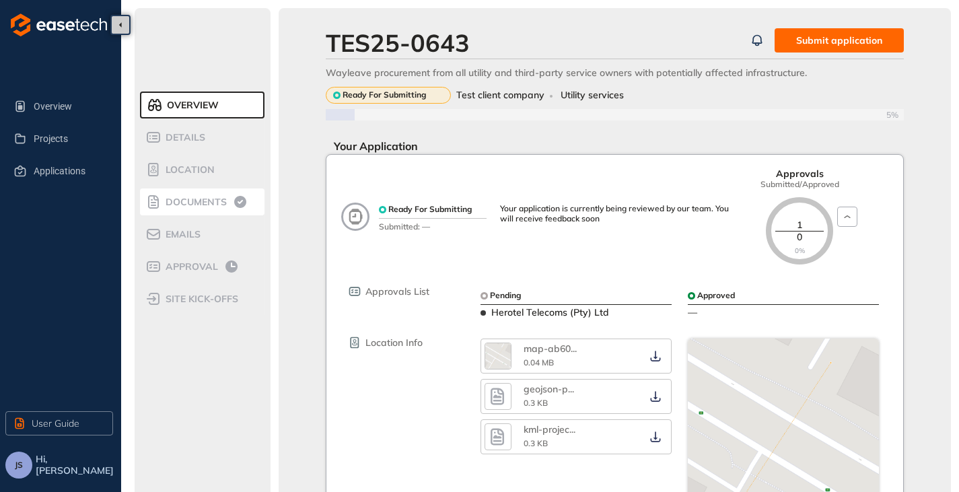
click at [223, 207] on span "Documents" at bounding box center [193, 201] width 65 height 11
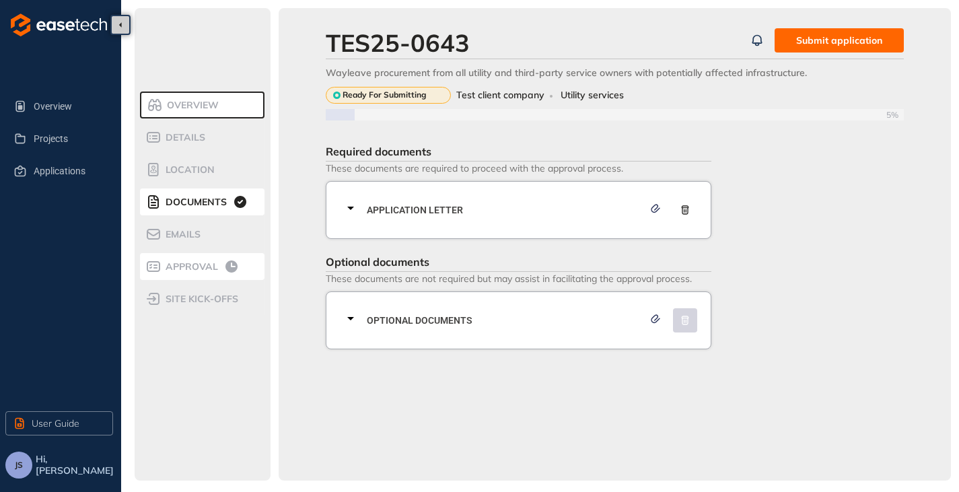
click at [183, 268] on span "Approval" at bounding box center [189, 266] width 57 height 11
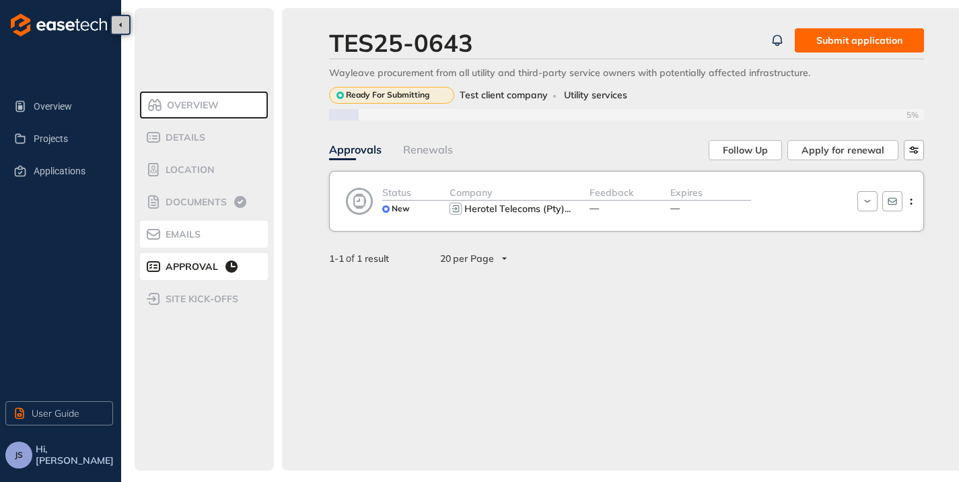
click at [165, 238] on span "Emails" at bounding box center [180, 234] width 39 height 11
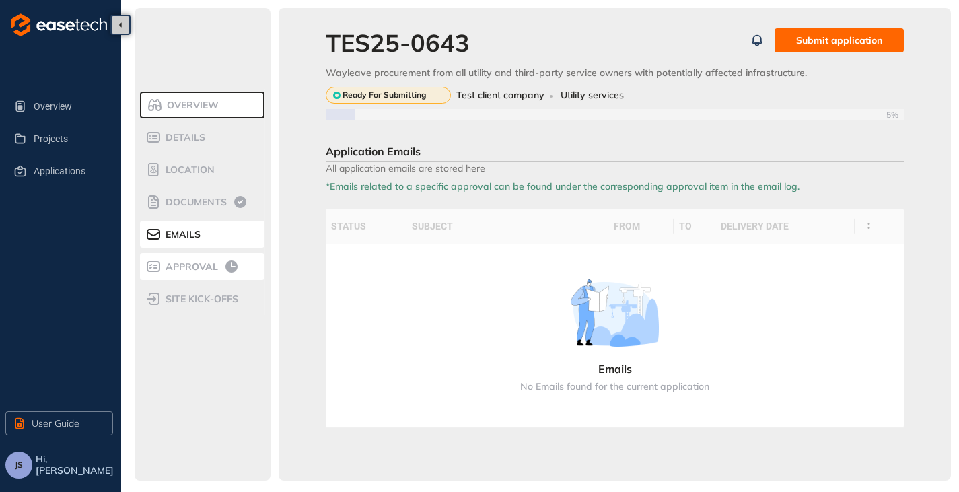
click at [176, 266] on span "Approval" at bounding box center [189, 266] width 57 height 11
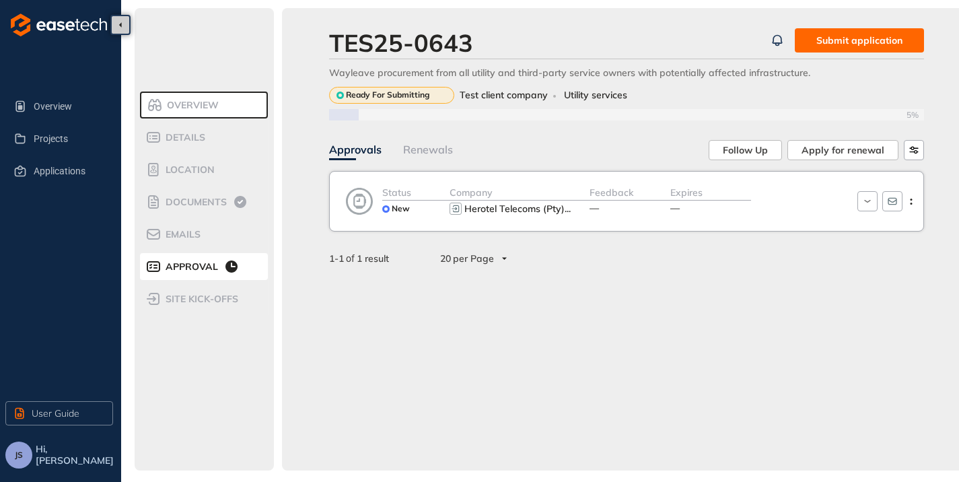
click at [860, 37] on span "Submit application" at bounding box center [859, 40] width 86 height 15
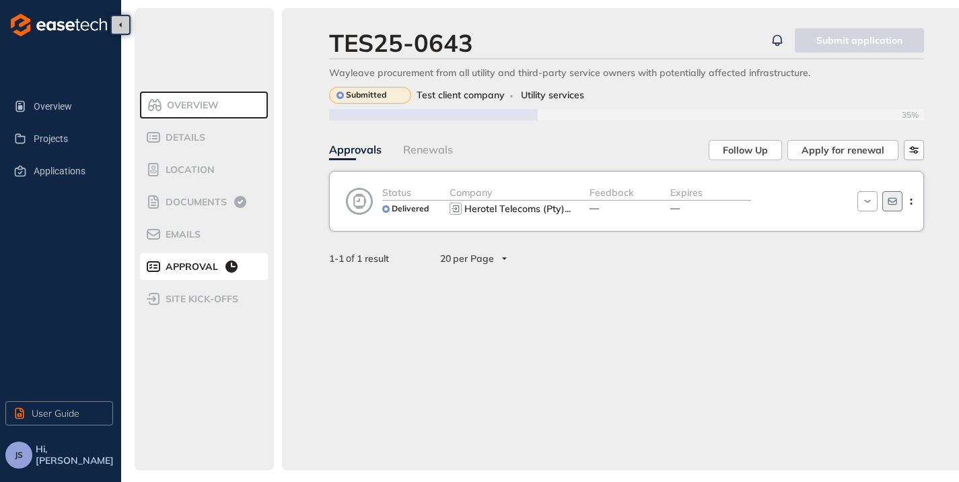
click at [895, 196] on icon "button" at bounding box center [892, 201] width 11 height 11
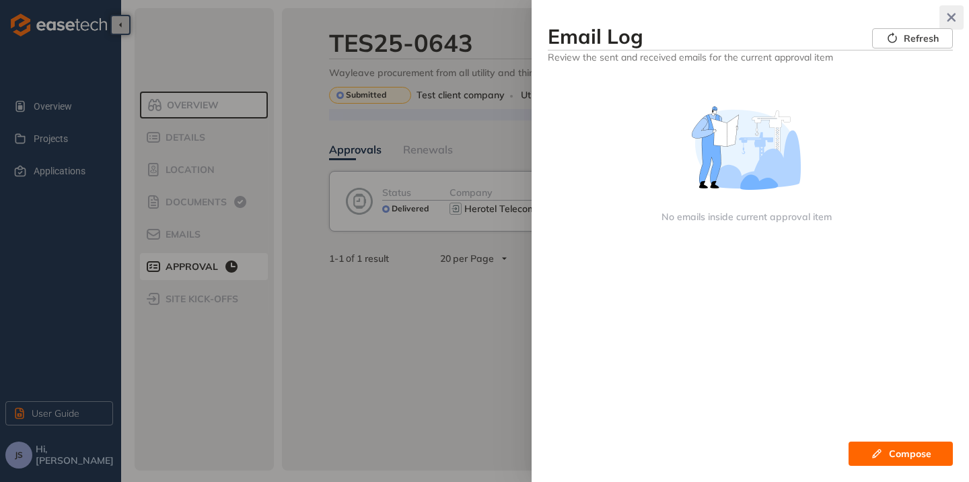
click at [955, 15] on icon "button" at bounding box center [951, 17] width 13 height 9
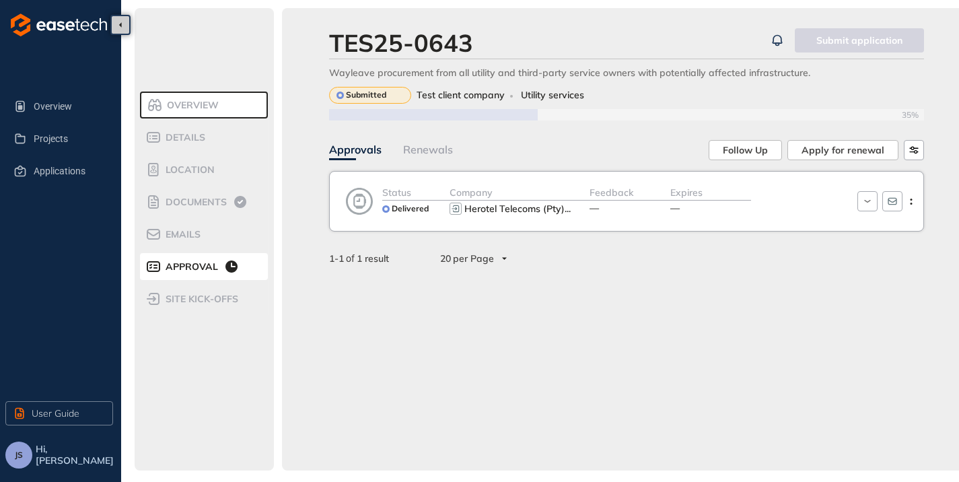
click at [639, 207] on div "Feedback —" at bounding box center [629, 201] width 81 height 32
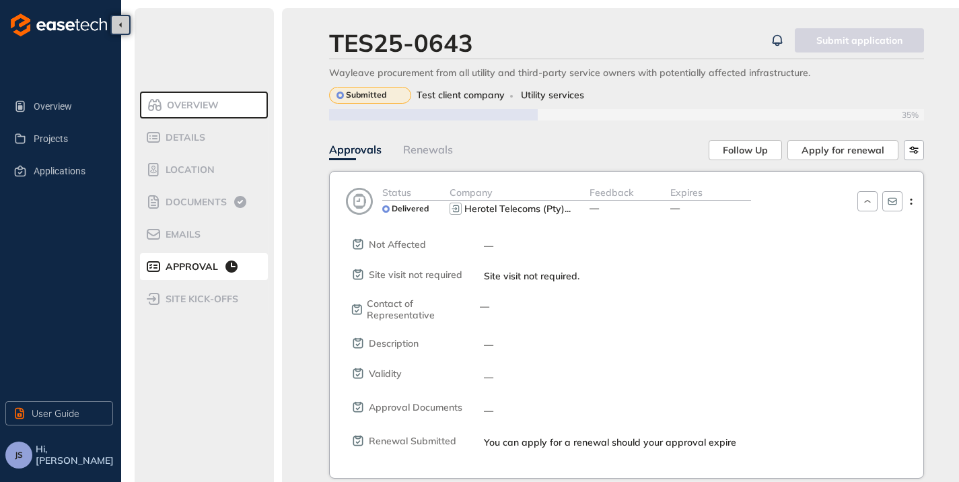
click at [639, 207] on div "Feedback —" at bounding box center [629, 201] width 81 height 32
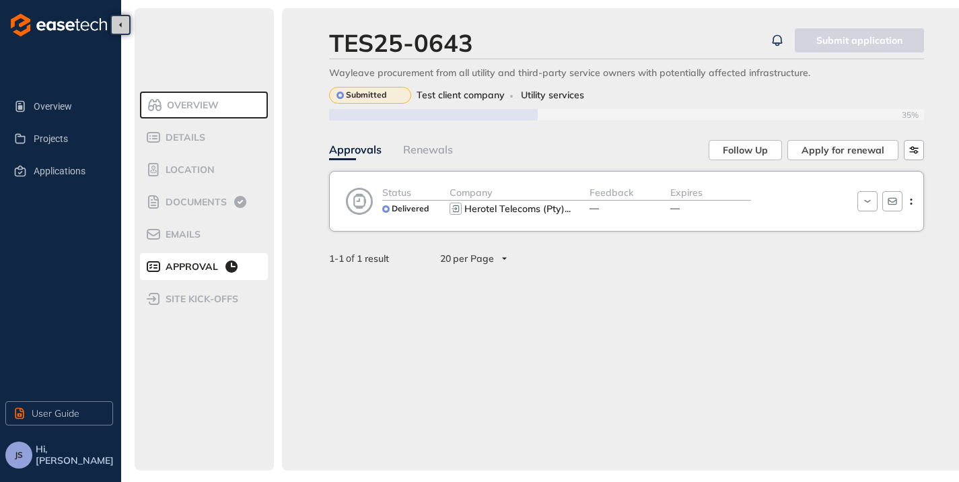
click at [22, 468] on button "JS" at bounding box center [18, 454] width 27 height 27
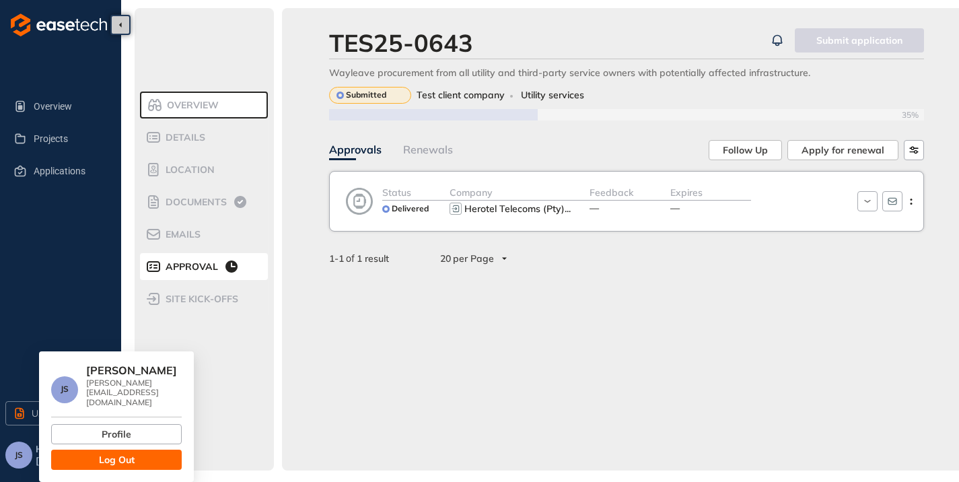
click at [104, 456] on span "Log Out" at bounding box center [117, 459] width 36 height 15
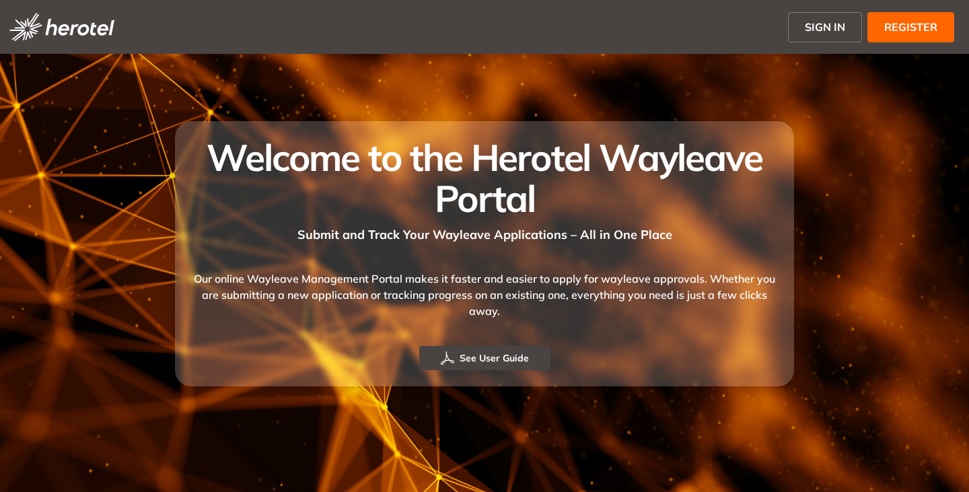
click at [818, 24] on span "SIGN IN" at bounding box center [825, 27] width 40 height 16
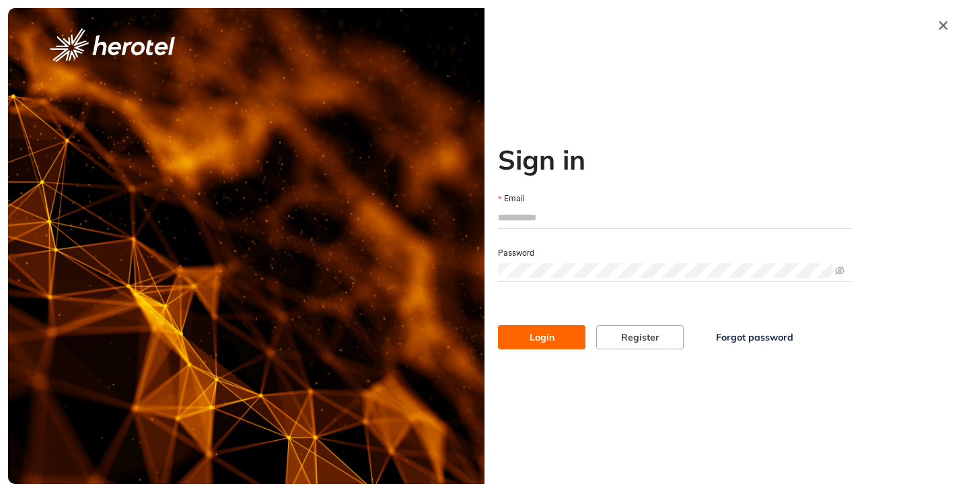
click at [565, 217] on input "Email" at bounding box center [675, 217] width 354 height 20
type input "**********"
click at [498, 325] on button "Login" at bounding box center [541, 337] width 87 height 24
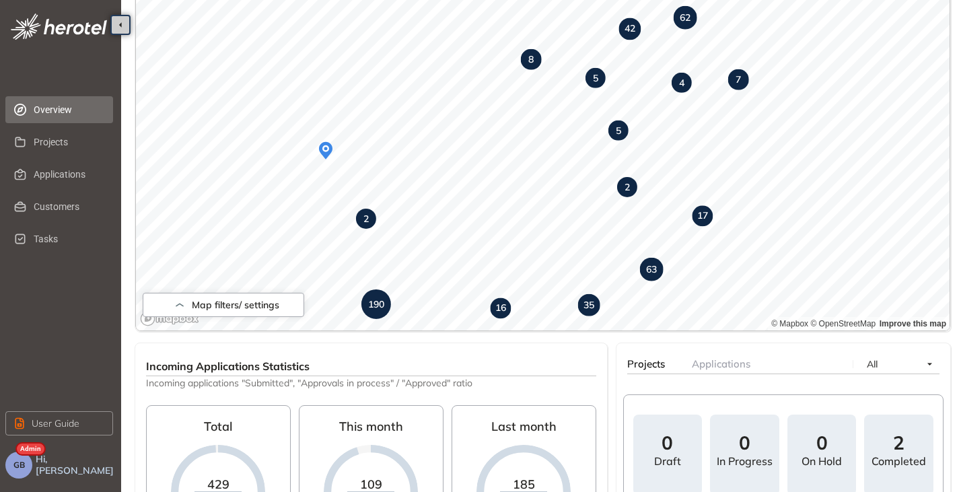
scroll to position [54, 0]
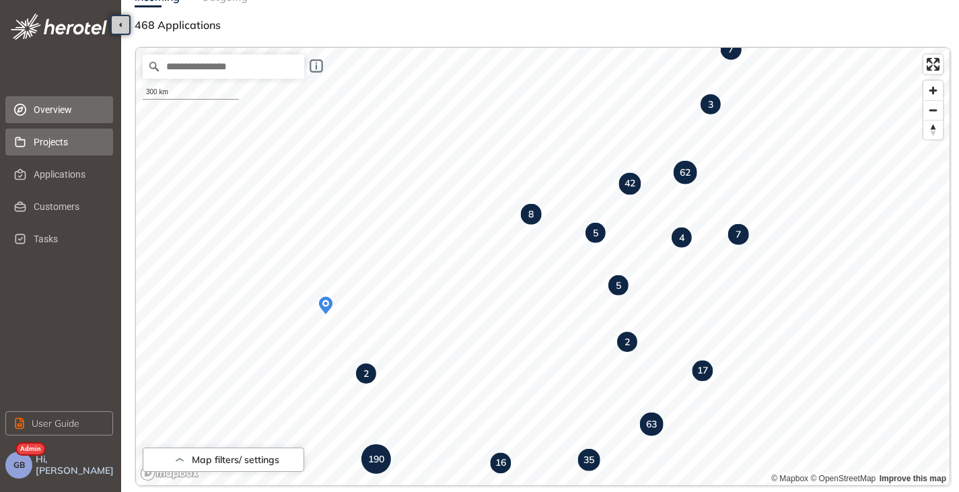
click at [50, 153] on span "Projects" at bounding box center [68, 142] width 69 height 27
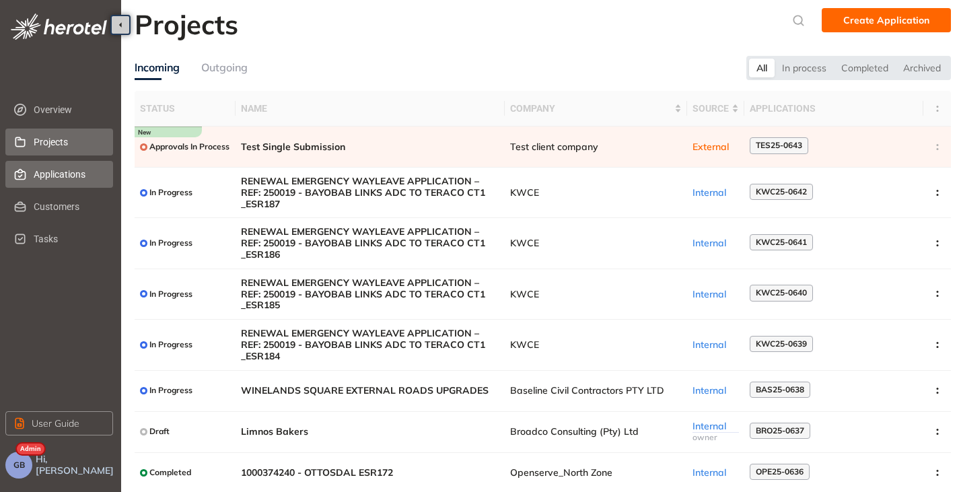
click at [44, 178] on span "Applications" at bounding box center [68, 174] width 69 height 27
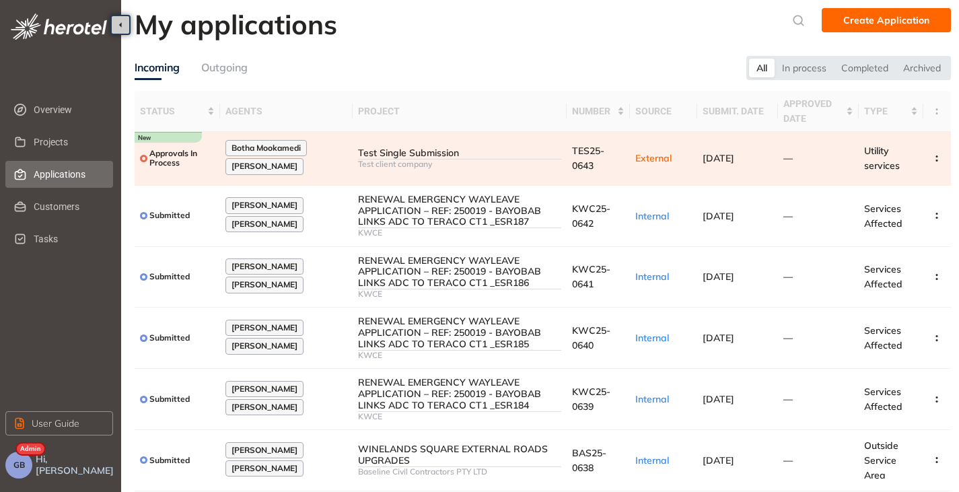
click at [468, 159] on div at bounding box center [459, 159] width 203 height 1
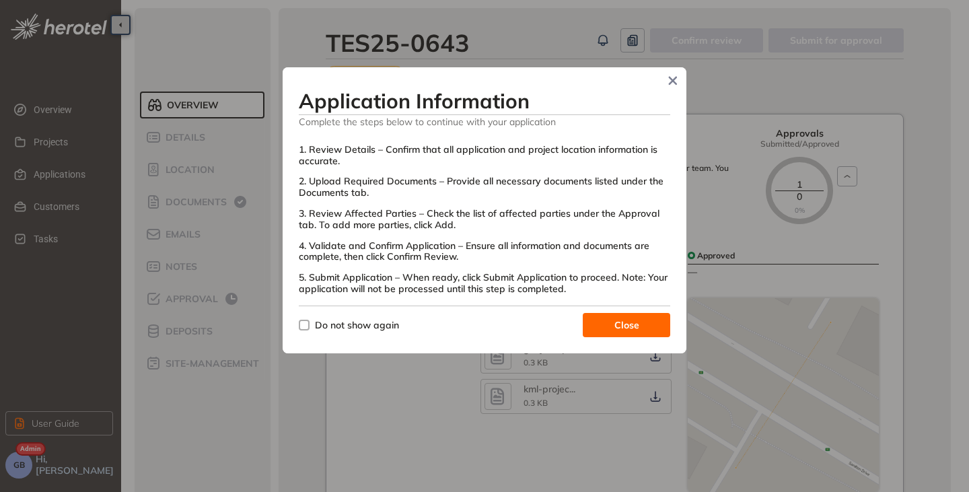
click at [614, 328] on span "Close" at bounding box center [626, 325] width 25 height 15
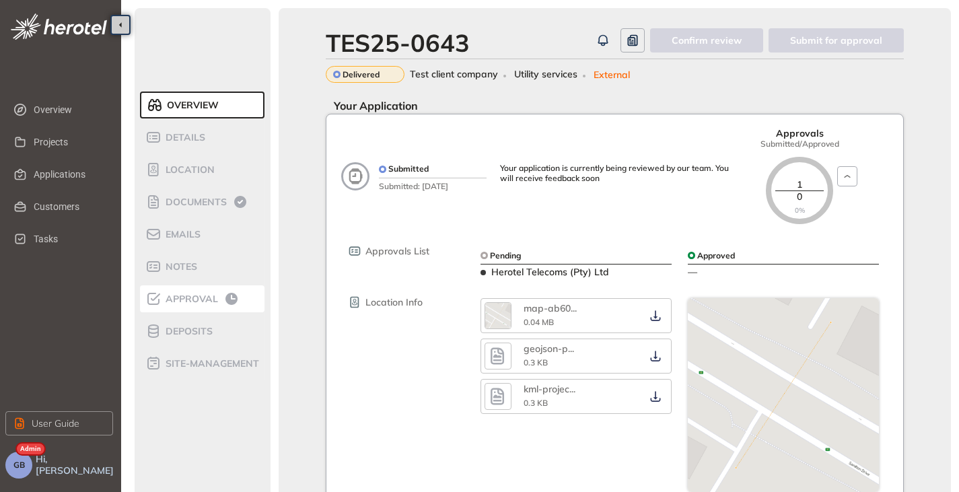
click at [192, 294] on span "Approval" at bounding box center [189, 298] width 57 height 11
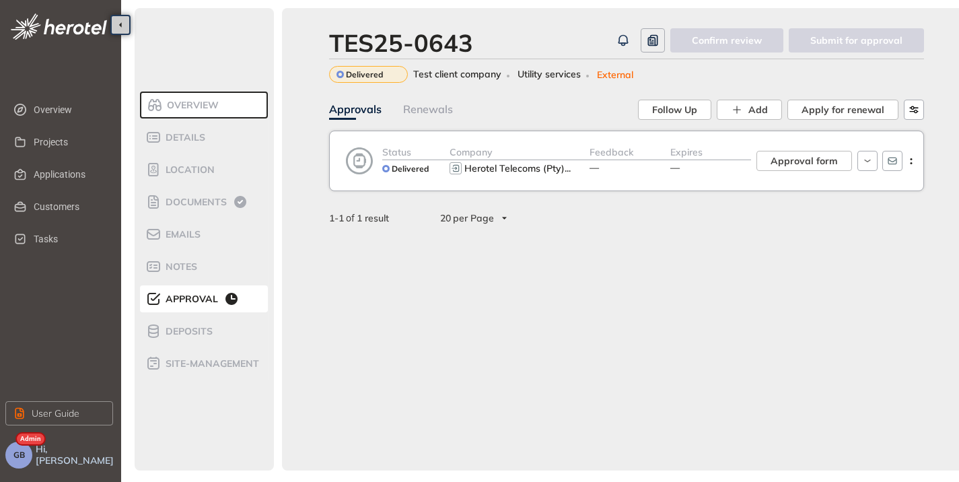
click at [202, 106] on span "Overview" at bounding box center [191, 105] width 56 height 11
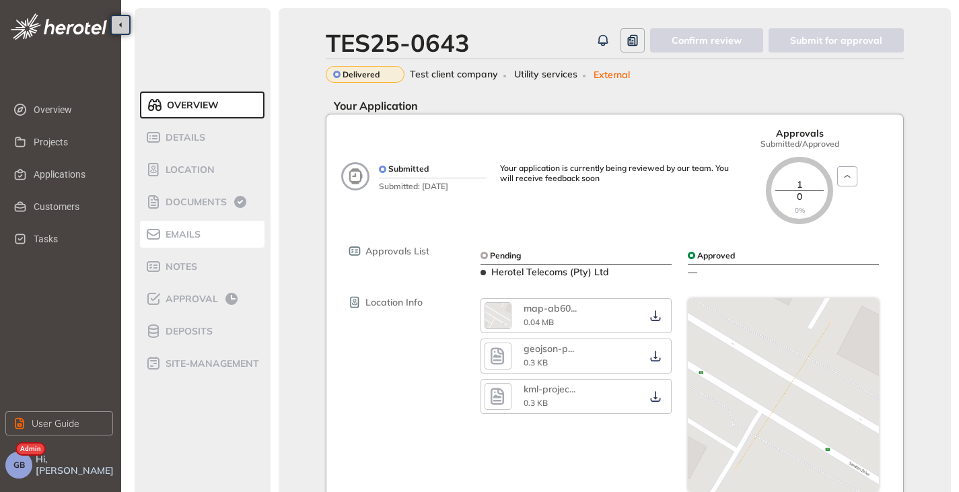
click at [188, 242] on div "Emails" at bounding box center [202, 234] width 114 height 16
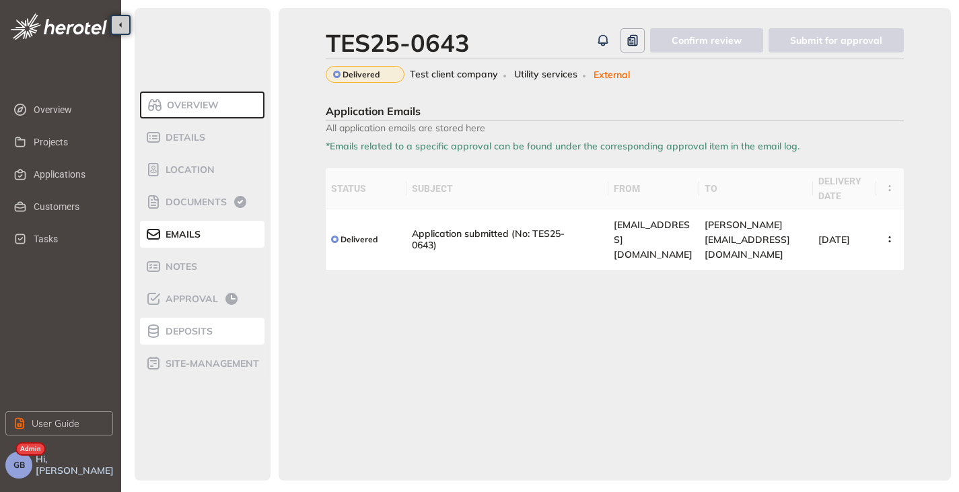
click at [185, 330] on span "Deposits" at bounding box center [186, 331] width 51 height 11
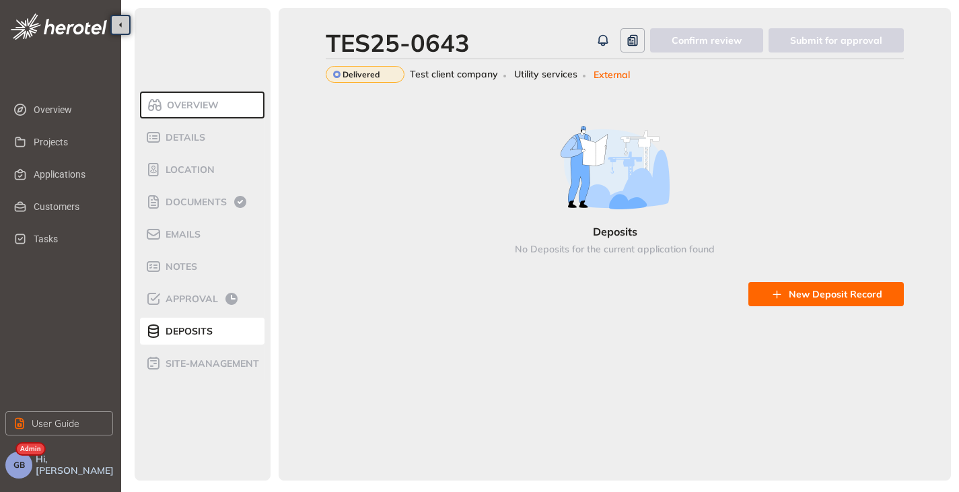
click at [176, 105] on span "Overview" at bounding box center [191, 105] width 56 height 11
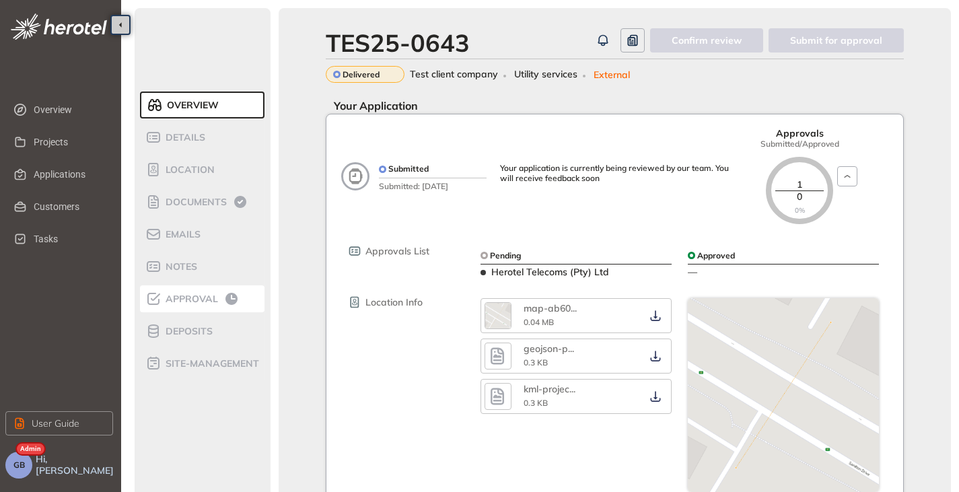
click at [190, 301] on span "Approval" at bounding box center [189, 298] width 57 height 11
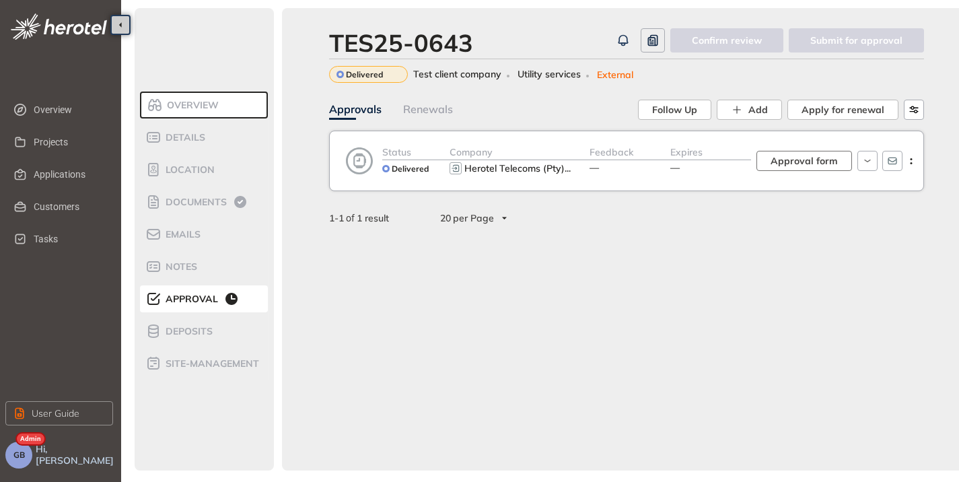
click at [797, 159] on span "Approval form" at bounding box center [803, 160] width 67 height 15
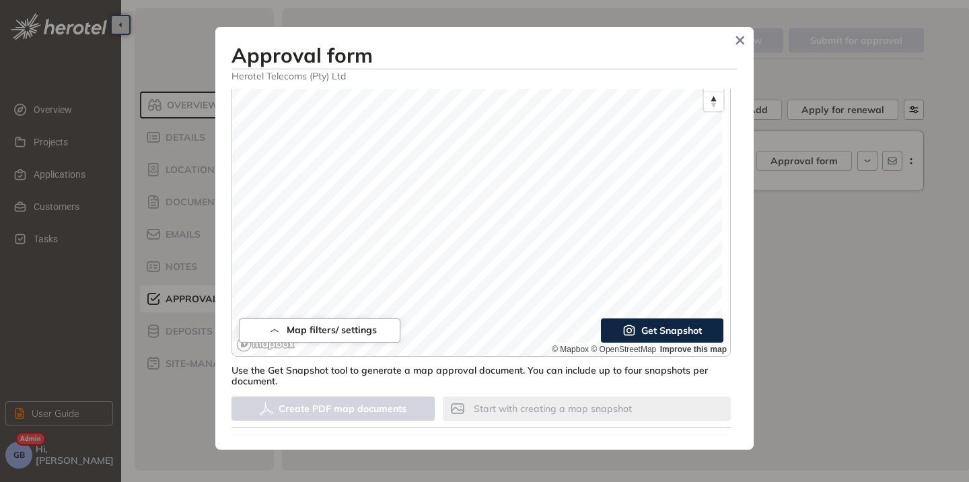
scroll to position [67, 0]
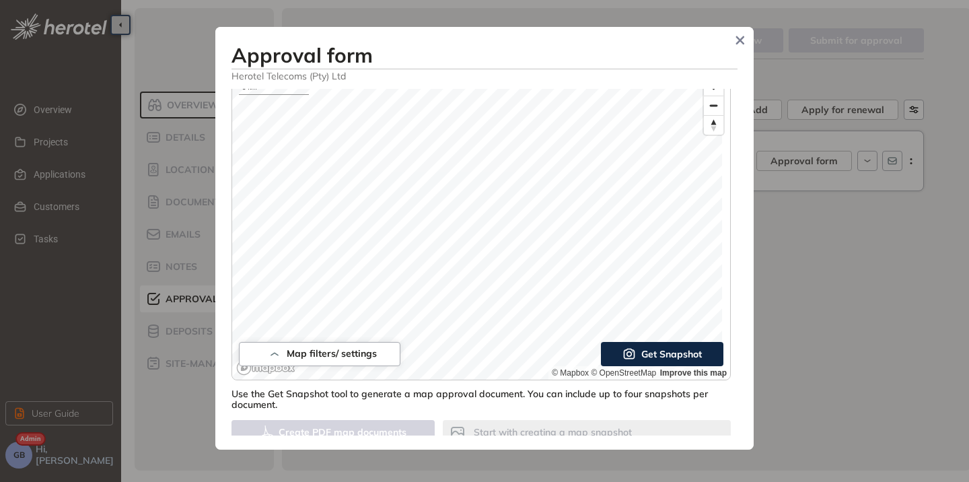
click at [630, 353] on button "Get Snapshot" at bounding box center [662, 354] width 122 height 24
click at [392, 424] on button "Create PDF map documents" at bounding box center [332, 432] width 203 height 24
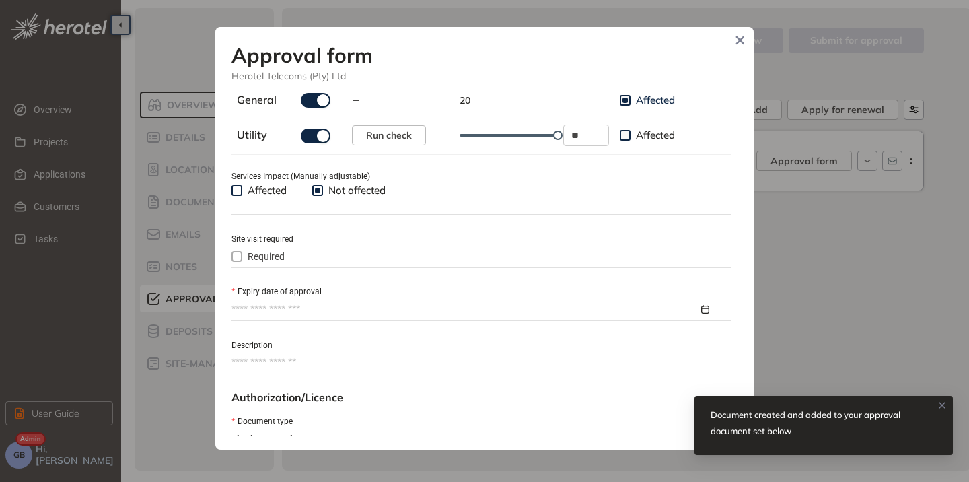
scroll to position [471, 0]
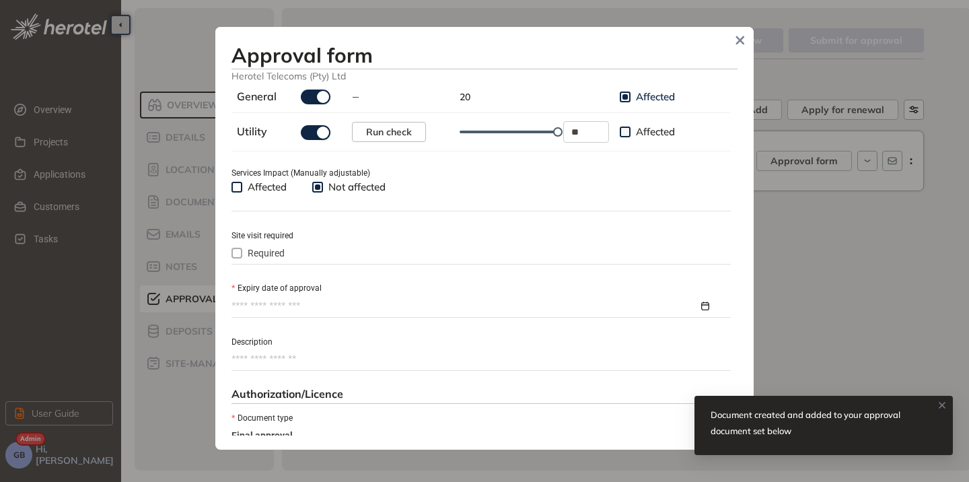
click at [294, 312] on input "Expiry date of approval" at bounding box center [464, 306] width 467 height 15
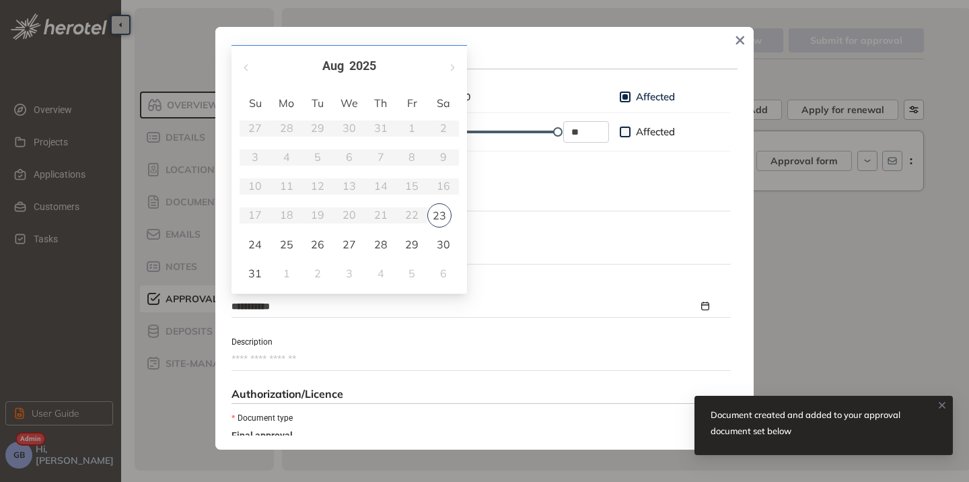
type input "**********"
click at [455, 69] on button "button" at bounding box center [451, 66] width 15 height 28
click at [456, 69] on button "button" at bounding box center [451, 66] width 15 height 28
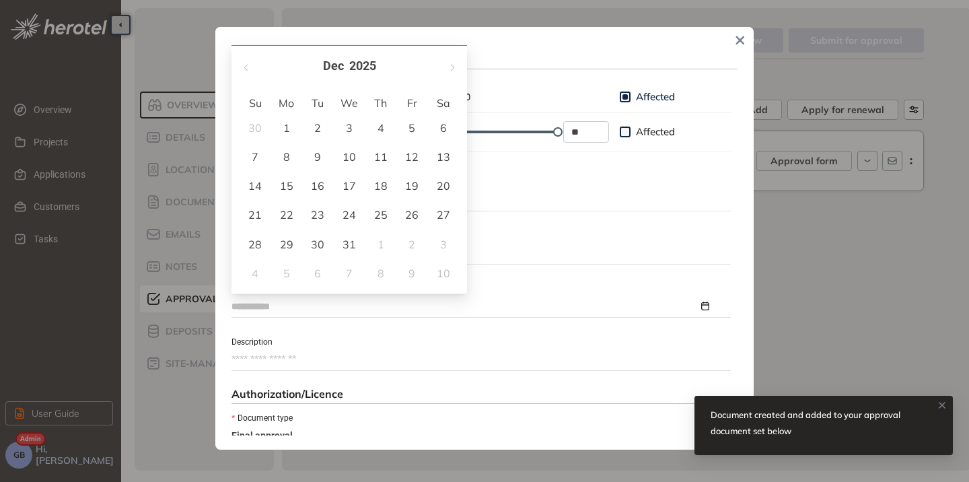
type input "**********"
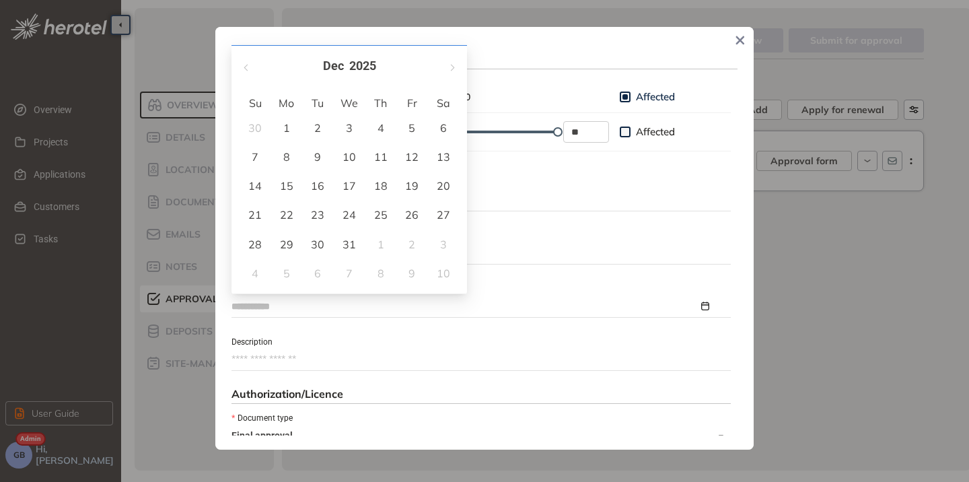
click at [352, 248] on div "31" at bounding box center [349, 244] width 16 height 16
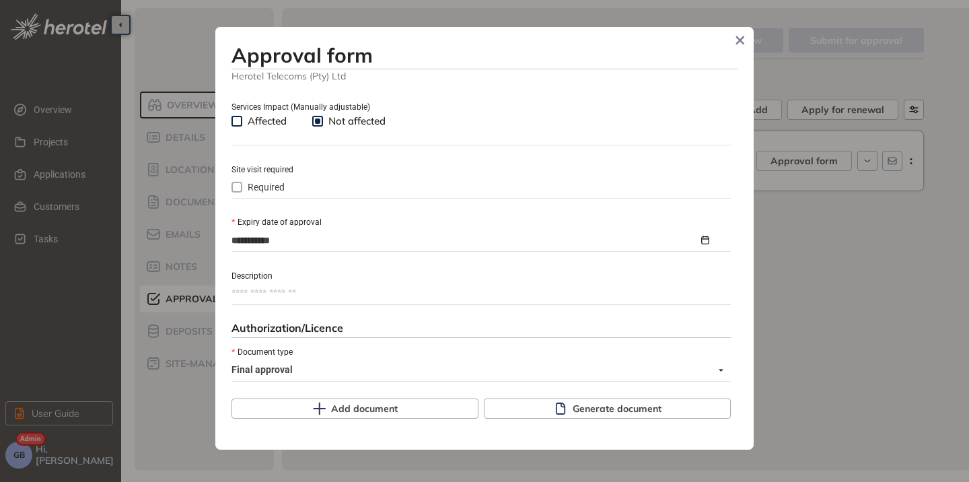
scroll to position [606, 0]
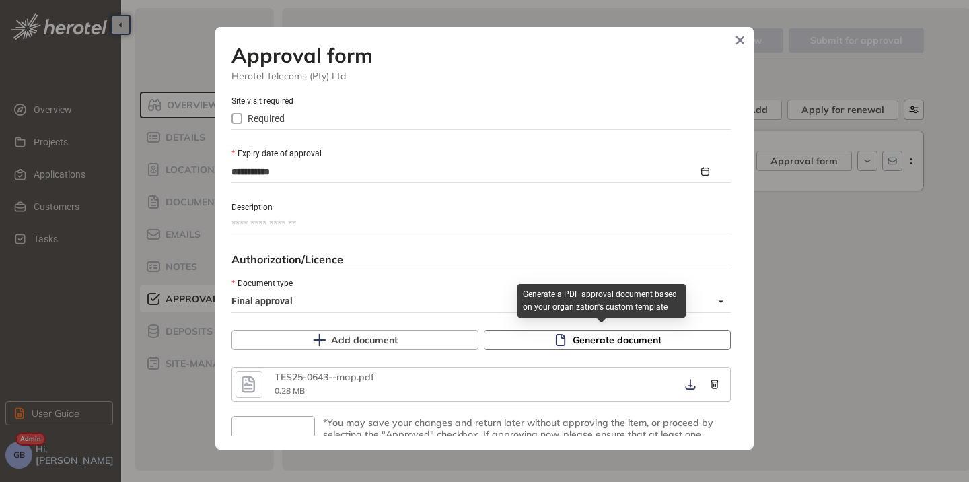
click at [554, 342] on icon "button" at bounding box center [560, 339] width 13 height 13
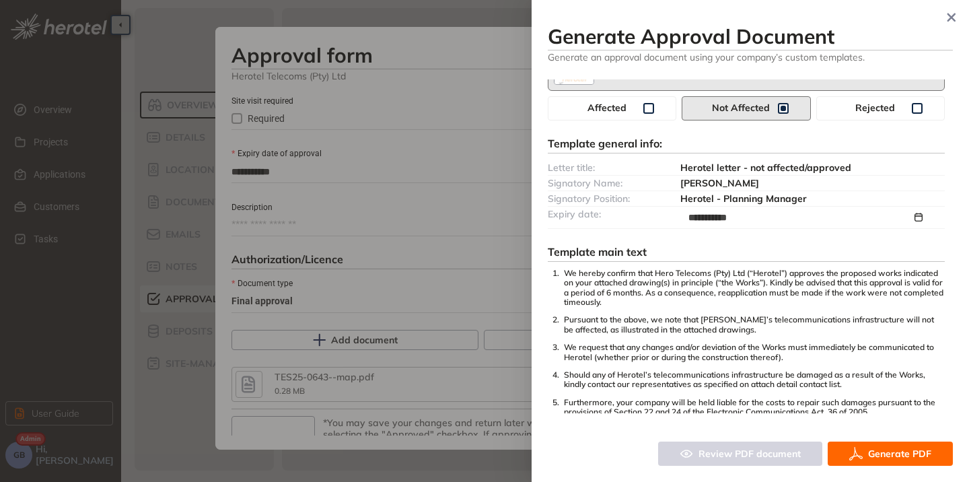
scroll to position [67, 0]
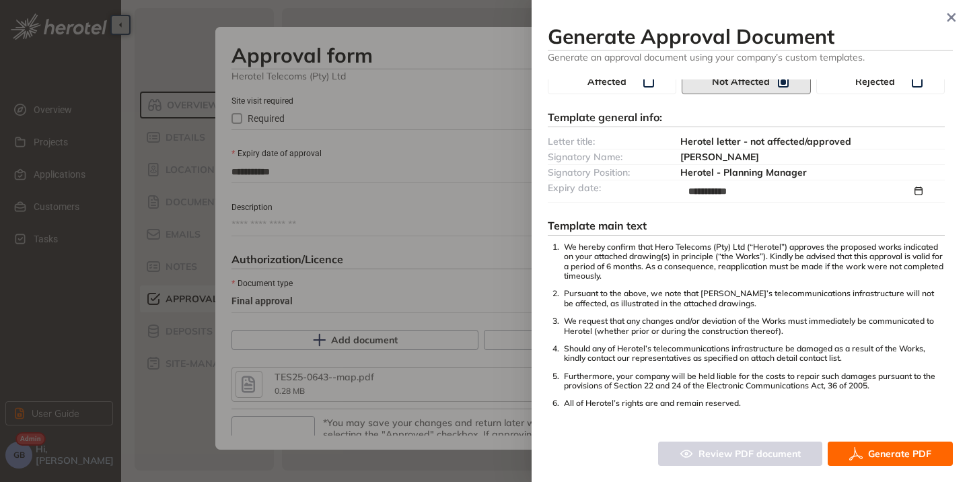
click at [877, 456] on span "Generate PDF" at bounding box center [899, 453] width 63 height 15
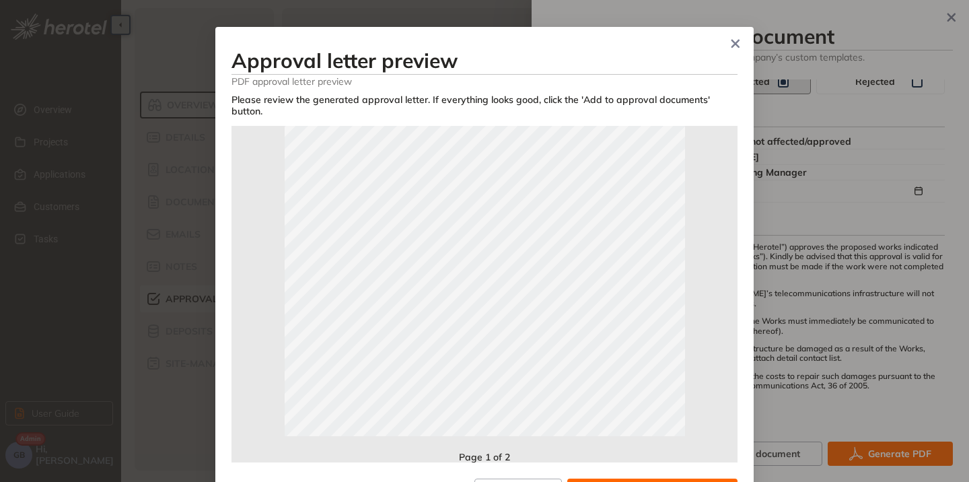
scroll to position [53, 0]
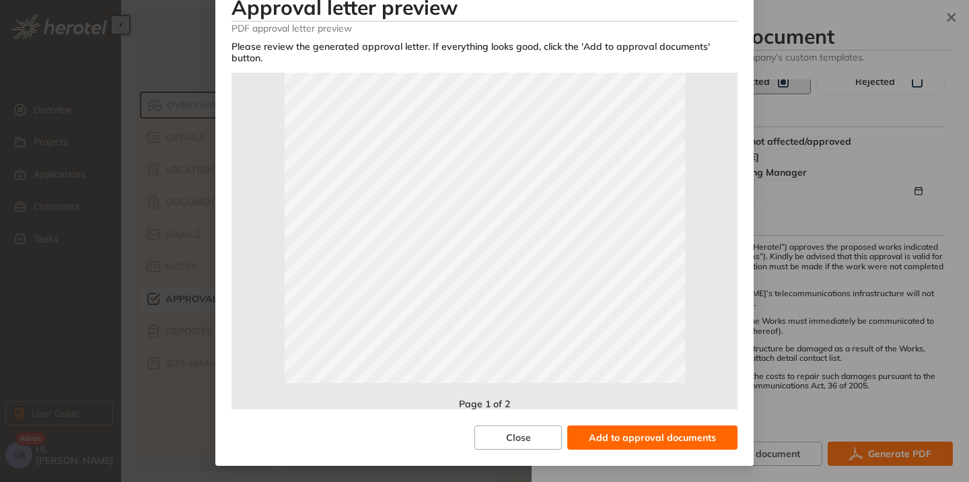
click at [647, 441] on span "Add to approval documents" at bounding box center [652, 437] width 127 height 15
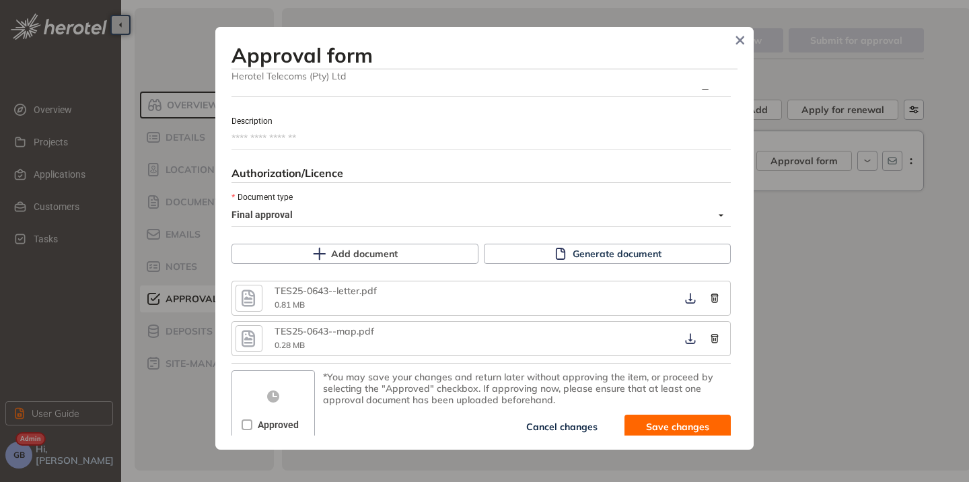
scroll to position [695, 0]
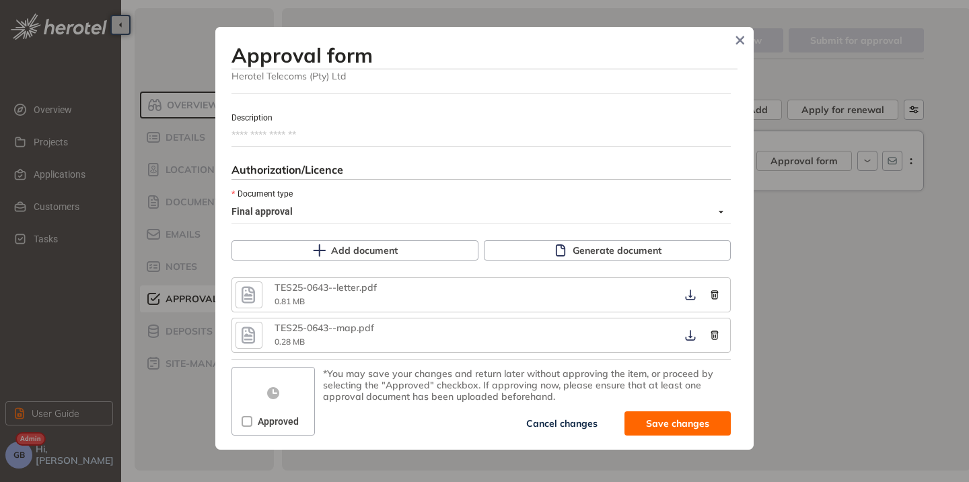
click at [268, 427] on span "Approved" at bounding box center [278, 421] width 52 height 15
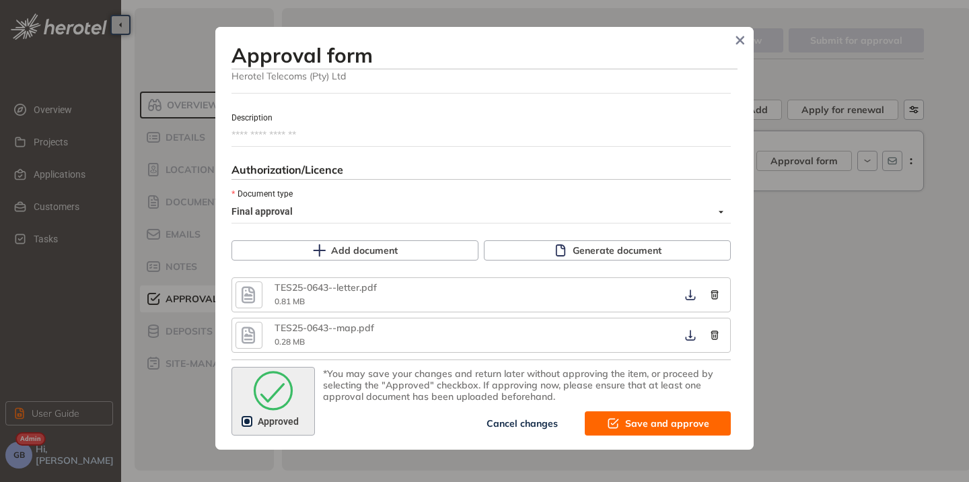
click at [633, 429] on span "Save and approve" at bounding box center [667, 423] width 84 height 15
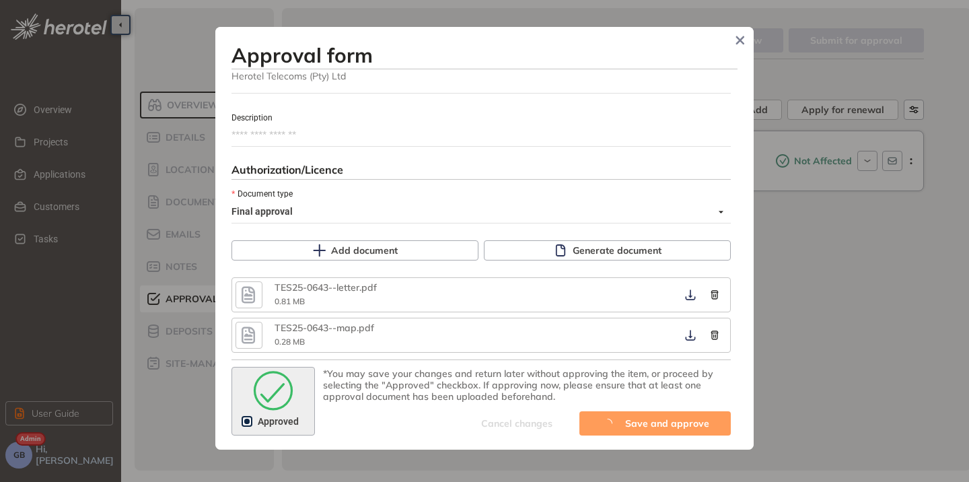
type textarea "**********"
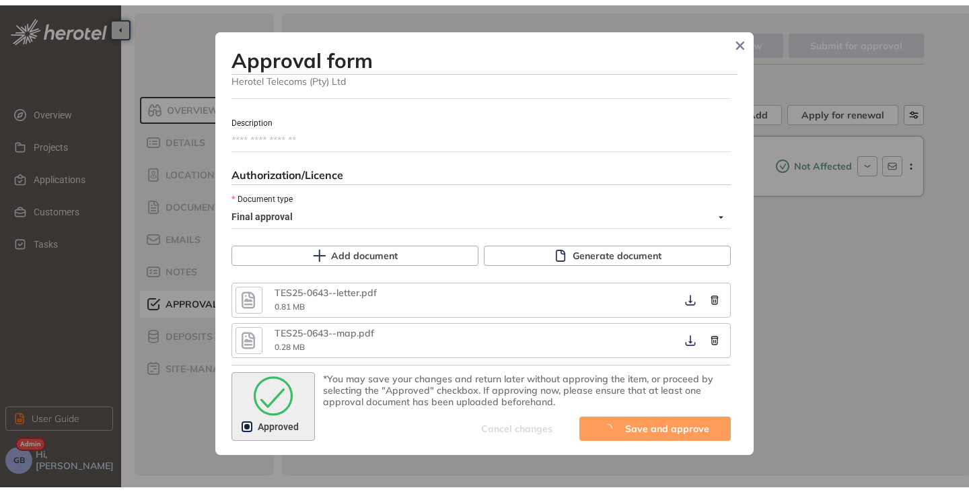
scroll to position [865, 0]
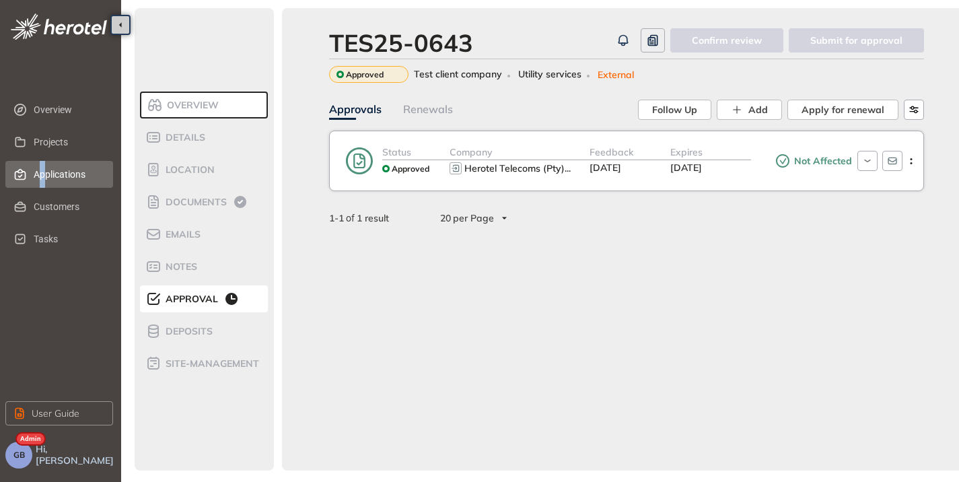
click at [42, 179] on span "Applications" at bounding box center [68, 174] width 69 height 27
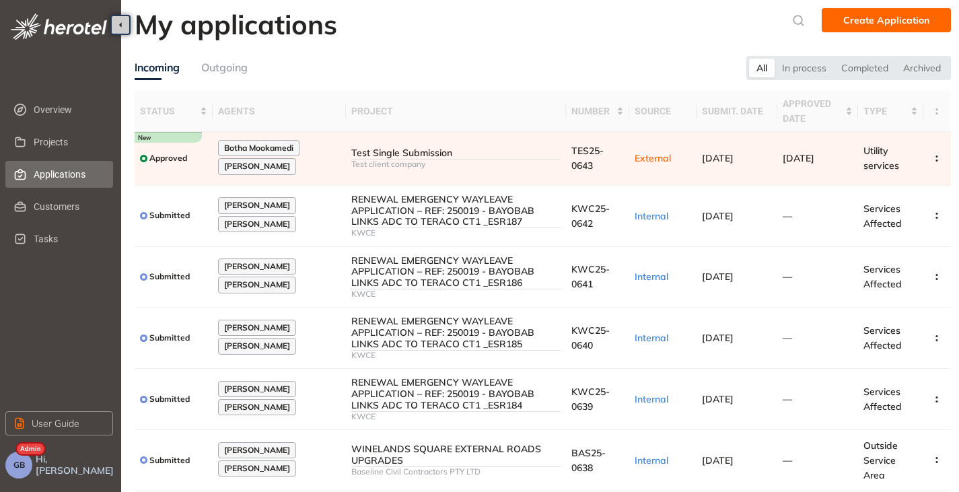
click at [22, 467] on span "GB" at bounding box center [18, 464] width 11 height 9
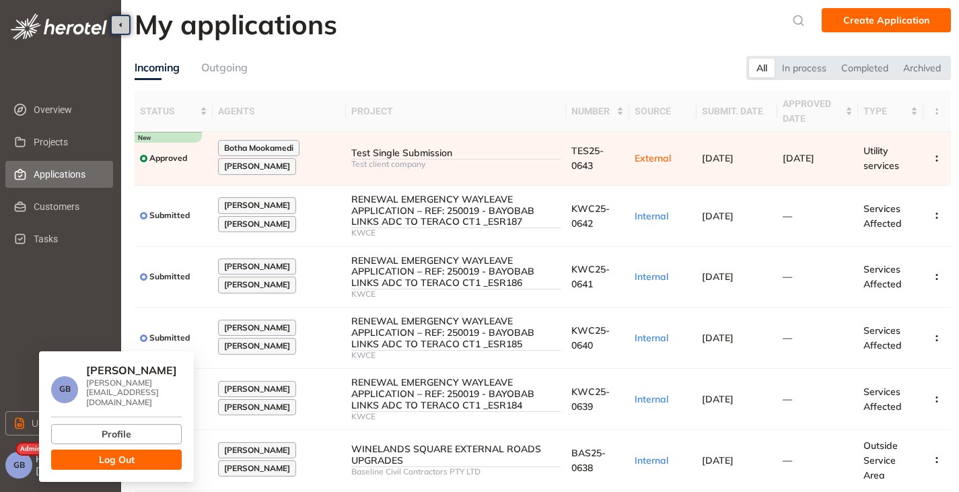
click at [63, 454] on button "Log Out" at bounding box center [116, 459] width 131 height 20
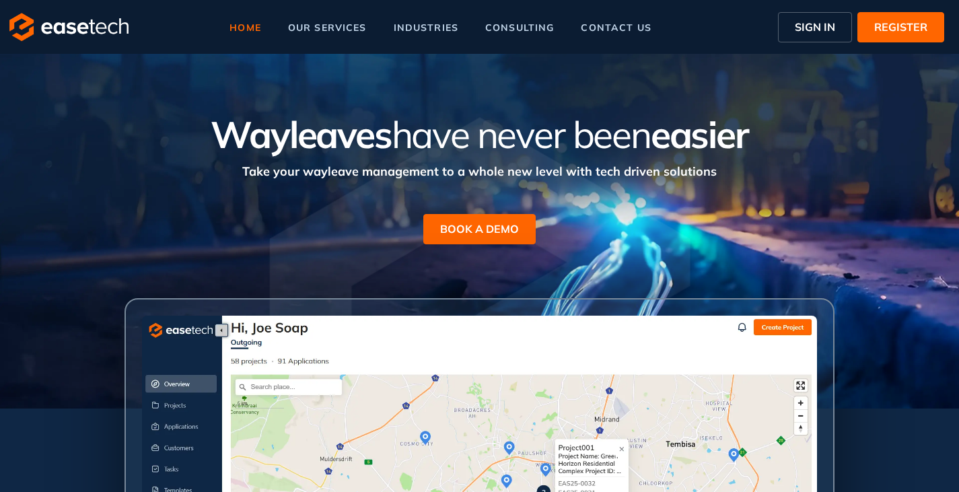
click at [809, 26] on span "SIGN IN" at bounding box center [815, 27] width 40 height 16
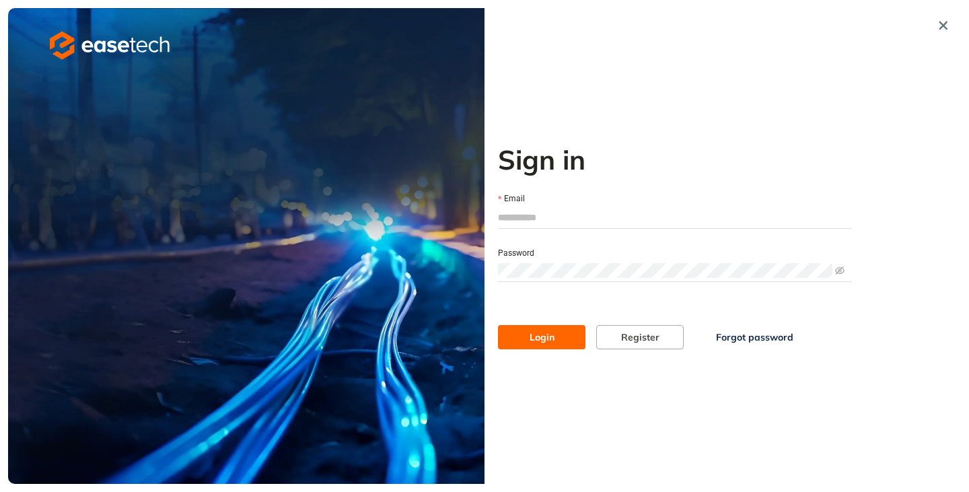
click at [570, 204] on div "Email" at bounding box center [675, 199] width 354 height 15
click at [565, 209] on input "Email" at bounding box center [675, 217] width 354 height 20
type input "**********"
click at [498, 325] on button "Login" at bounding box center [541, 337] width 87 height 24
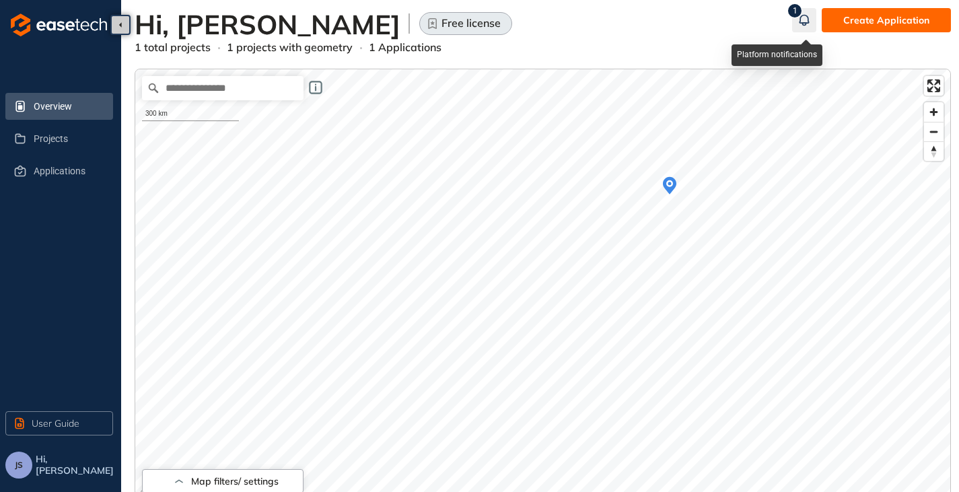
click at [805, 18] on icon "button" at bounding box center [803, 20] width 13 height 16
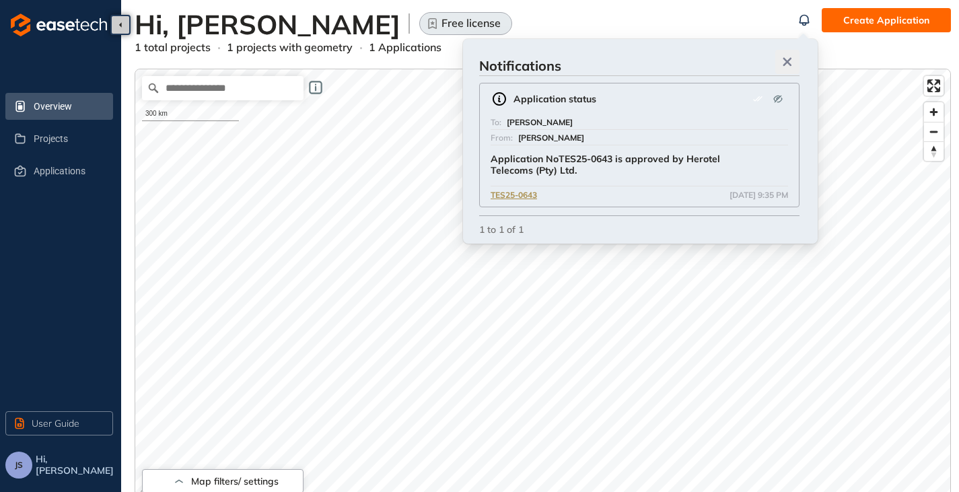
click at [793, 59] on icon "button" at bounding box center [787, 61] width 13 height 9
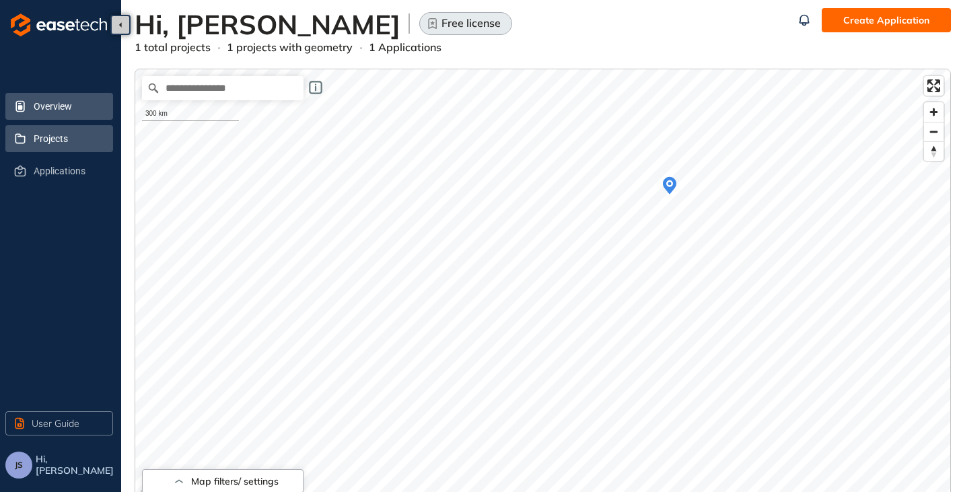
click at [55, 143] on span "Projects" at bounding box center [68, 138] width 69 height 27
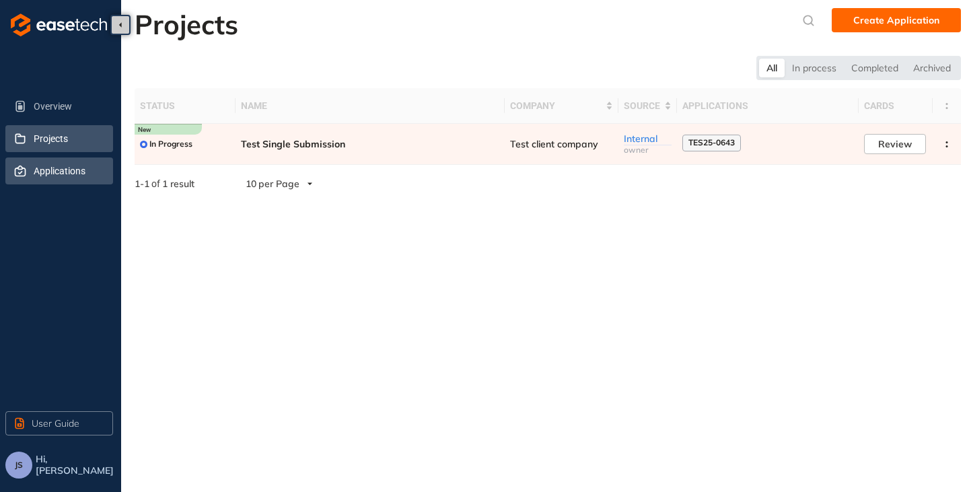
click at [40, 174] on span "Applications" at bounding box center [68, 170] width 69 height 27
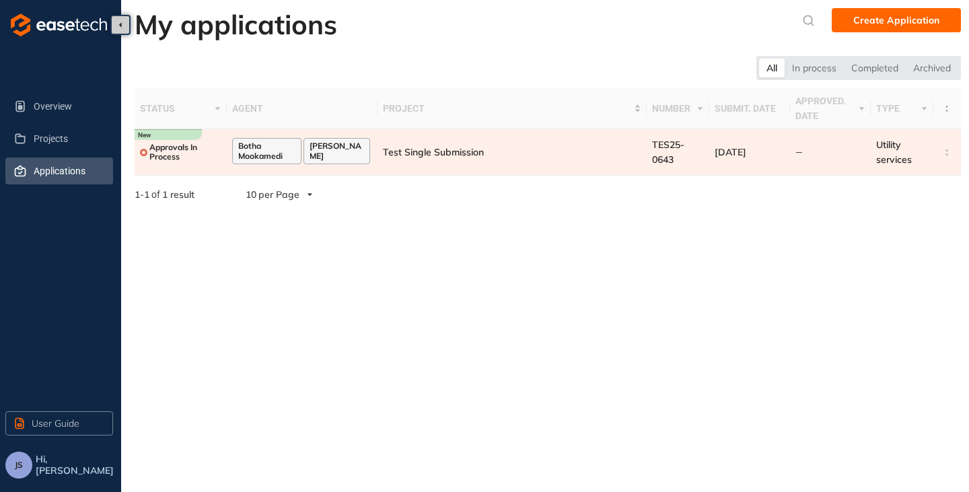
click at [421, 158] on td "Test Single Submission" at bounding box center [511, 152] width 269 height 46
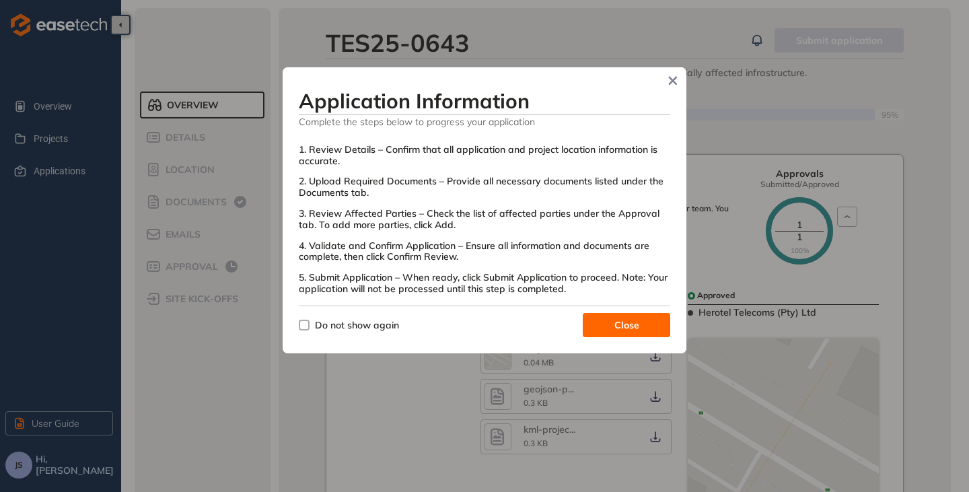
click at [618, 321] on span "Close" at bounding box center [626, 325] width 25 height 15
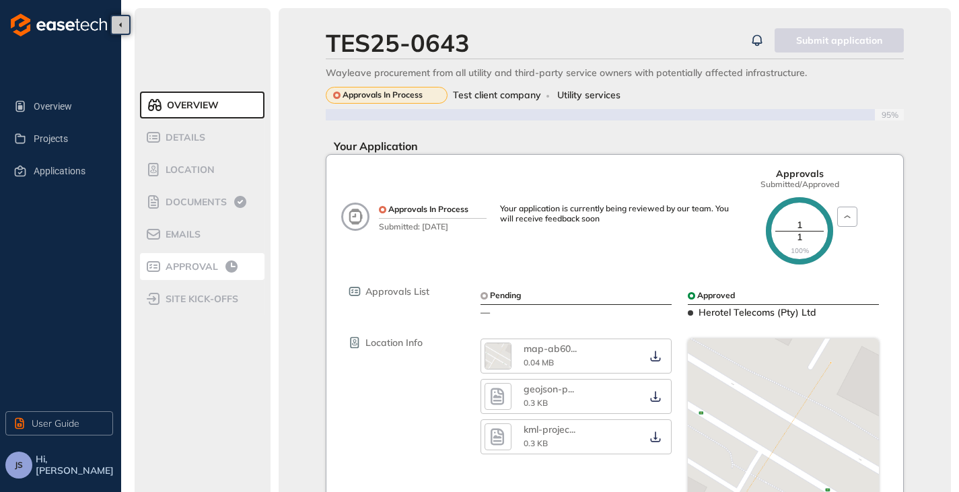
click at [182, 268] on span "Approval" at bounding box center [189, 266] width 57 height 11
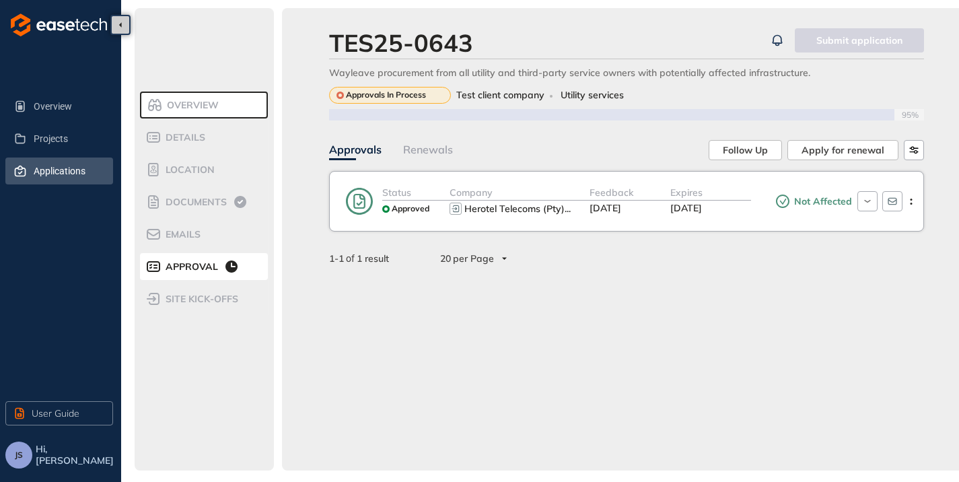
click at [47, 166] on span "Applications" at bounding box center [68, 170] width 69 height 27
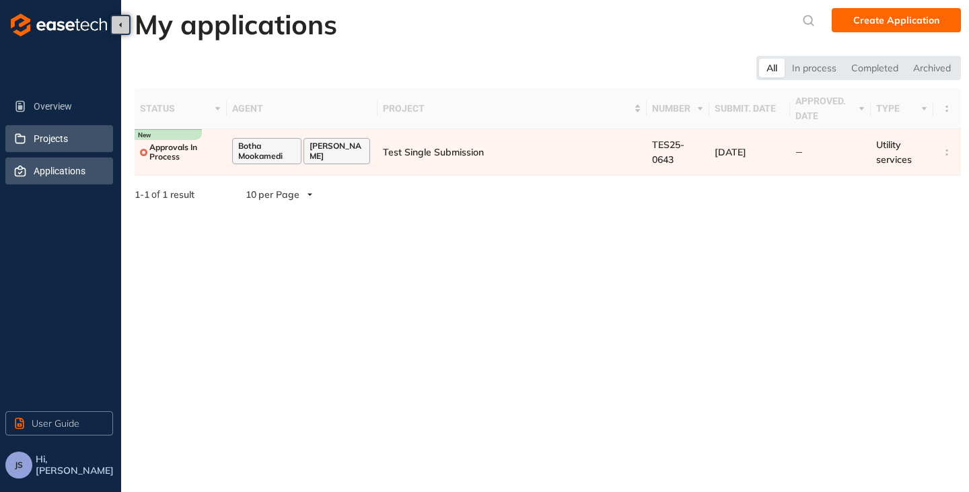
click at [46, 137] on span "Projects" at bounding box center [68, 138] width 69 height 27
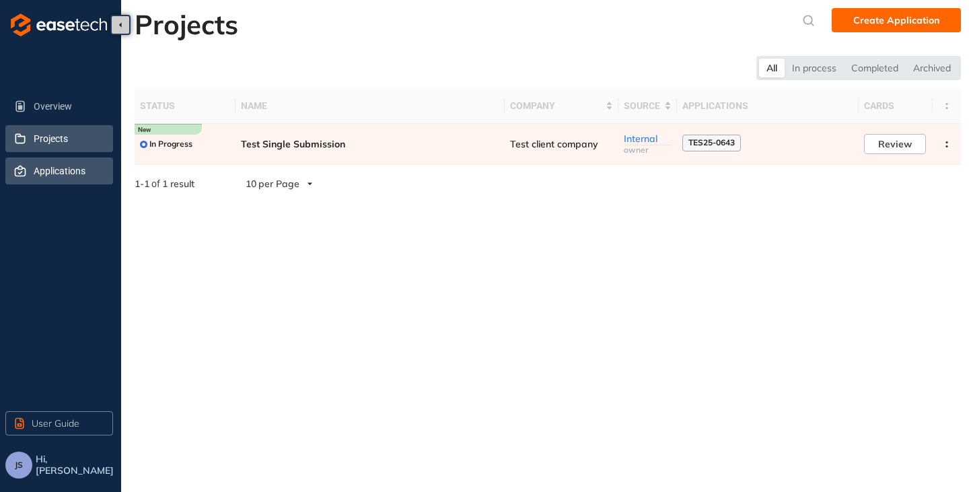
click at [52, 170] on span "Applications" at bounding box center [68, 170] width 69 height 27
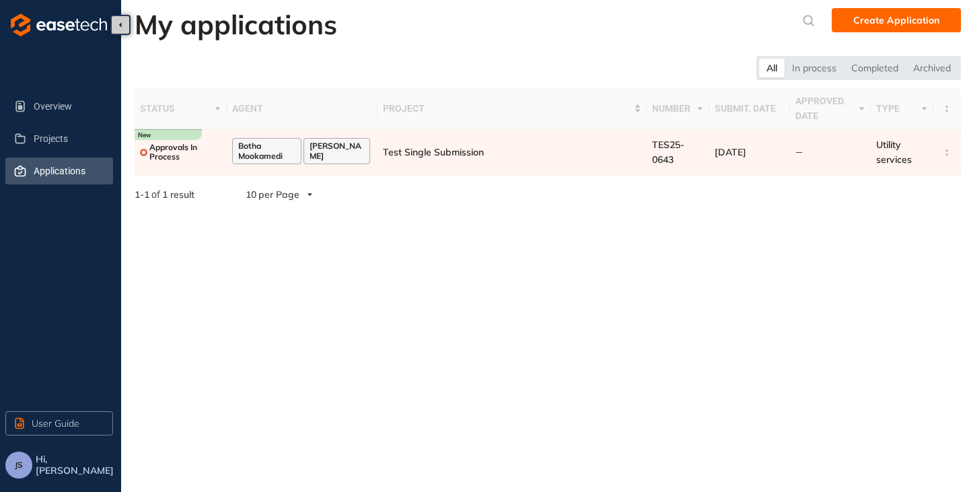
click at [22, 468] on span "JS" at bounding box center [19, 464] width 8 height 9
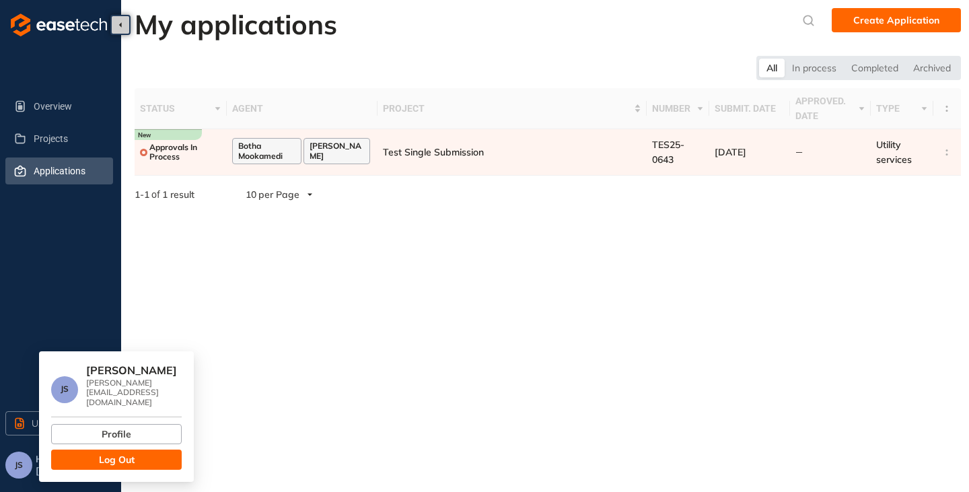
click at [96, 458] on button "Log Out" at bounding box center [116, 459] width 131 height 20
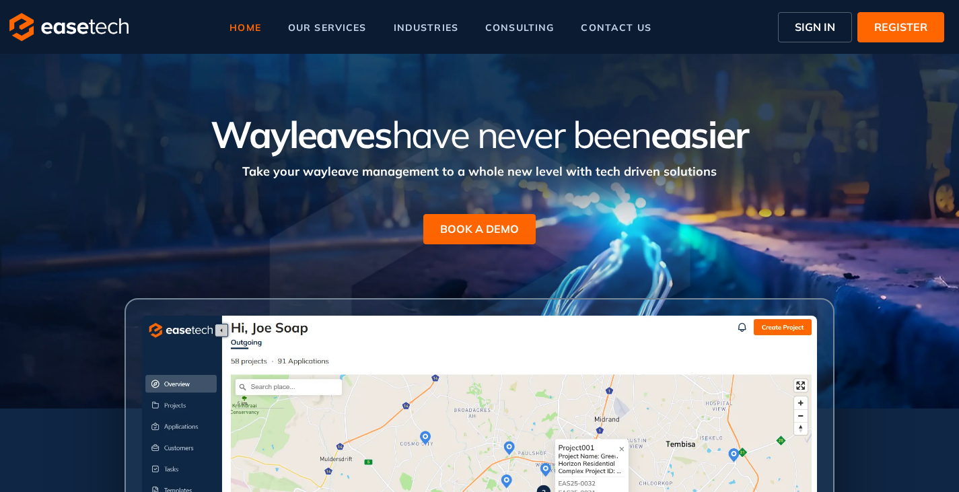
click at [801, 20] on span "SIGN IN" at bounding box center [815, 27] width 40 height 16
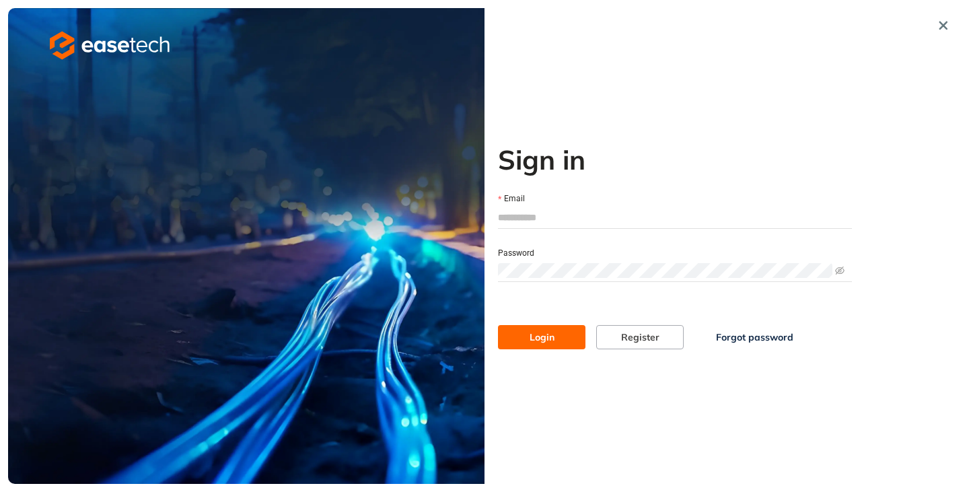
click at [511, 217] on input "Email" at bounding box center [675, 217] width 354 height 20
type input "**********"
click at [533, 330] on span "Login" at bounding box center [542, 337] width 25 height 15
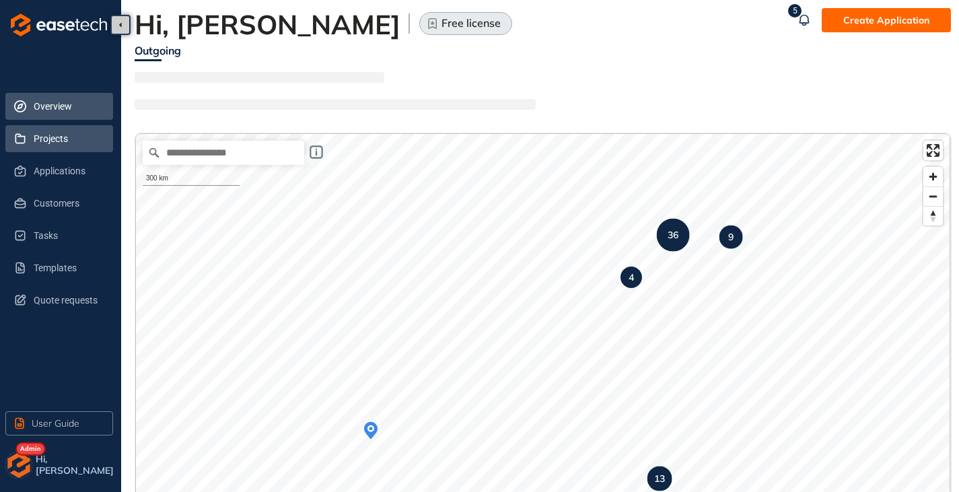
click at [50, 136] on span "Projects" at bounding box center [68, 138] width 69 height 27
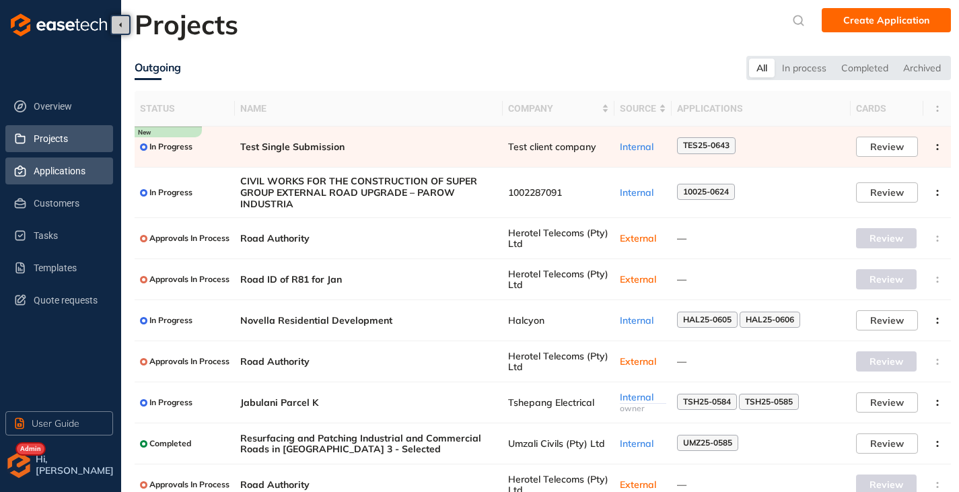
click at [48, 168] on span "Applications" at bounding box center [68, 170] width 69 height 27
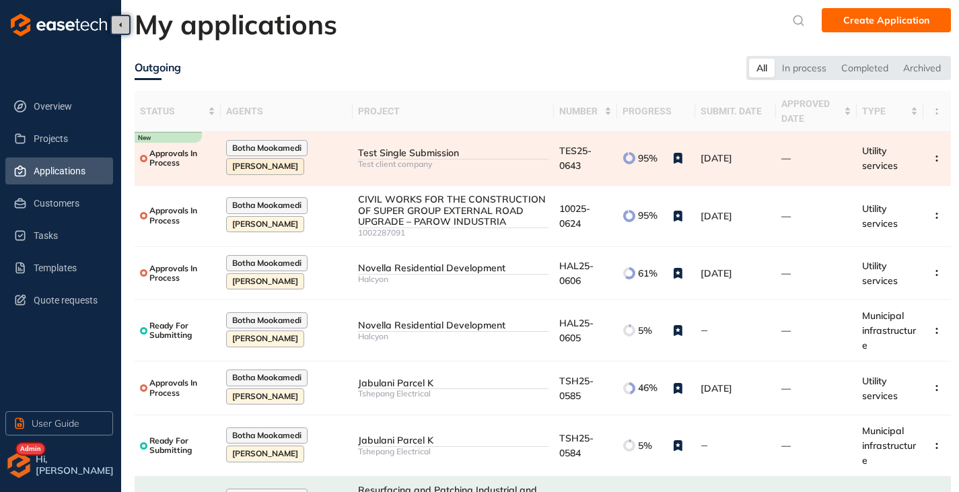
click at [460, 163] on div "Test client company" at bounding box center [453, 163] width 190 height 9
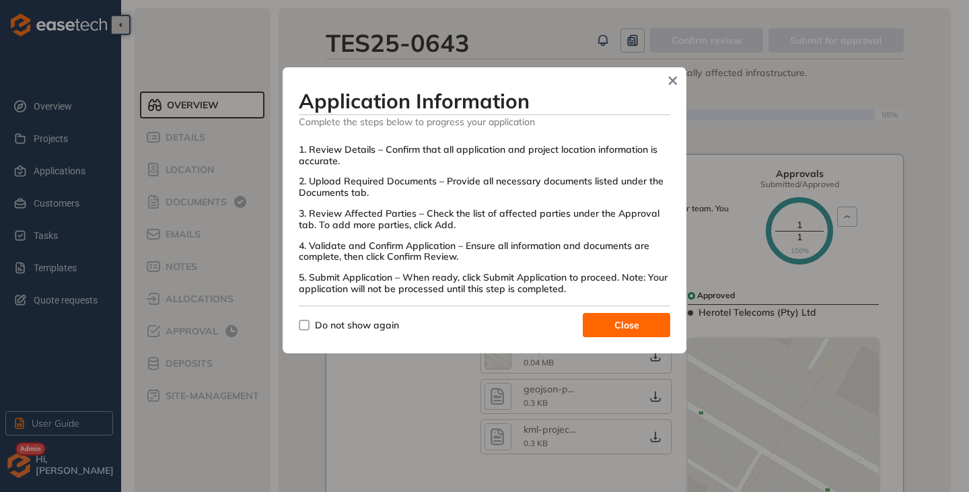
click at [615, 325] on span "Close" at bounding box center [626, 325] width 25 height 15
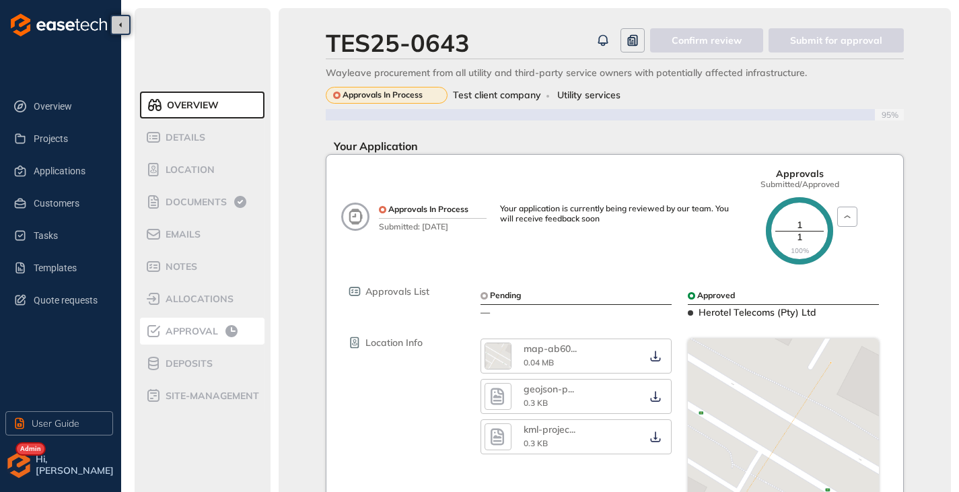
click at [219, 335] on div "Approval" at bounding box center [202, 331] width 114 height 16
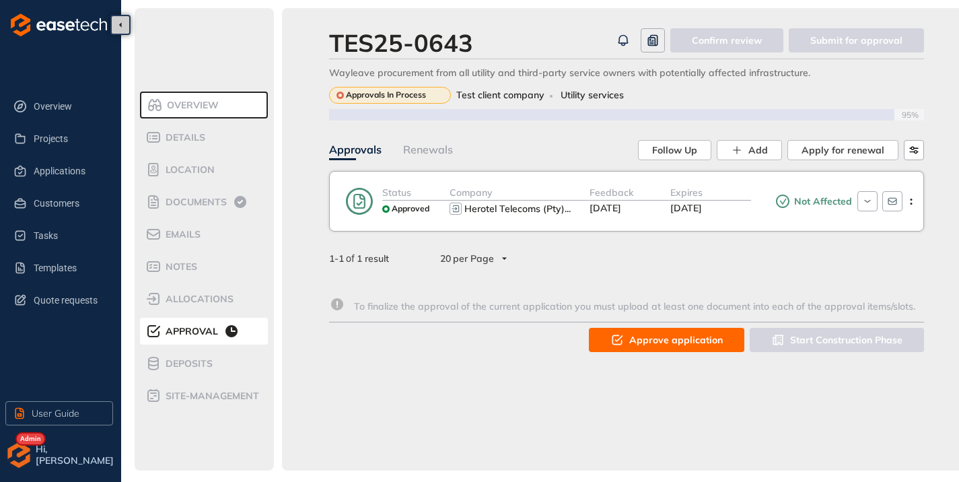
click at [643, 333] on span "Approve application" at bounding box center [676, 339] width 94 height 15
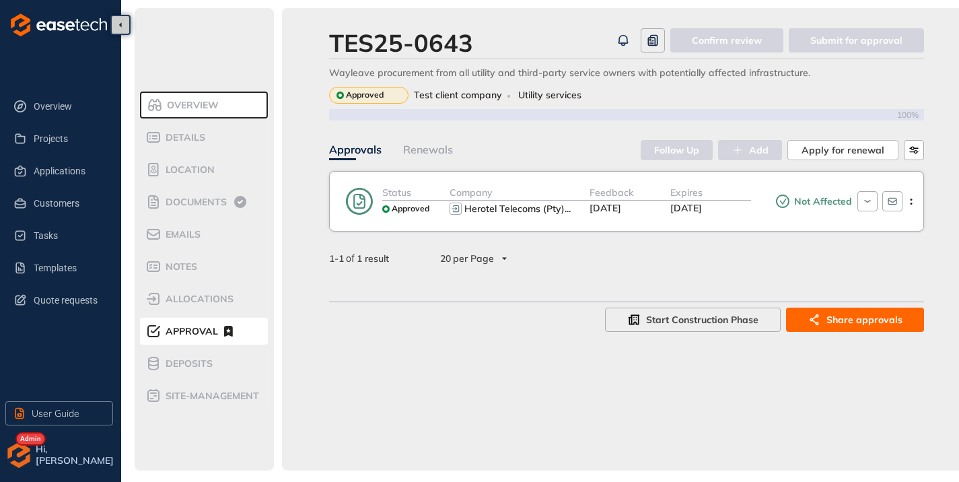
click at [29, 460] on img "button" at bounding box center [18, 454] width 27 height 27
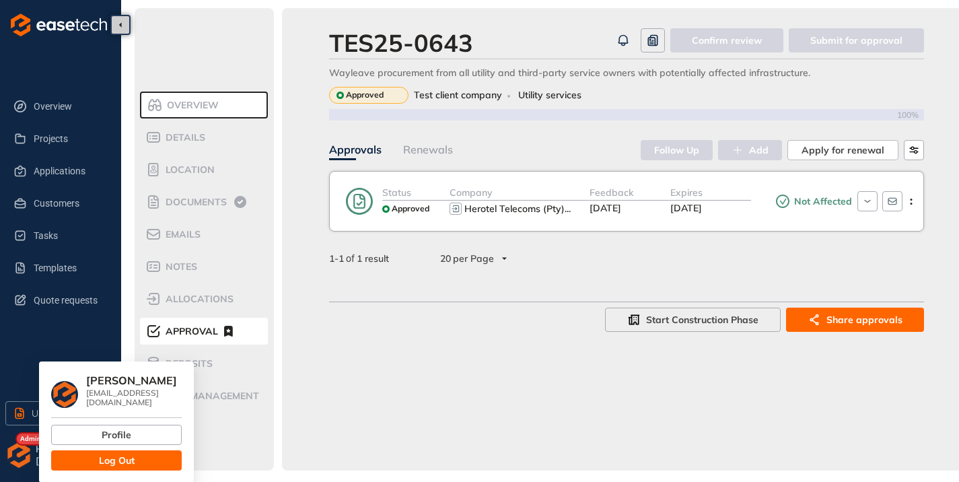
click at [96, 450] on button "Log Out" at bounding box center [116, 460] width 131 height 20
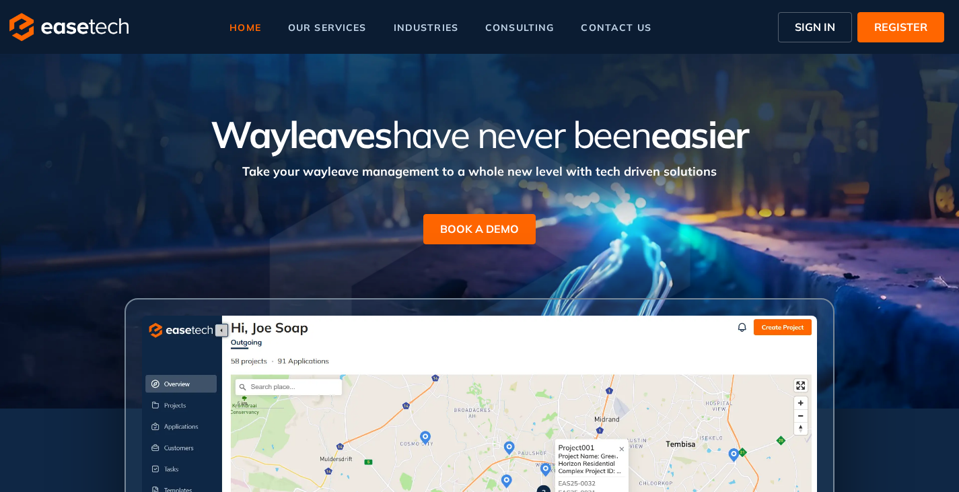
click at [809, 24] on span "SIGN IN" at bounding box center [815, 27] width 40 height 16
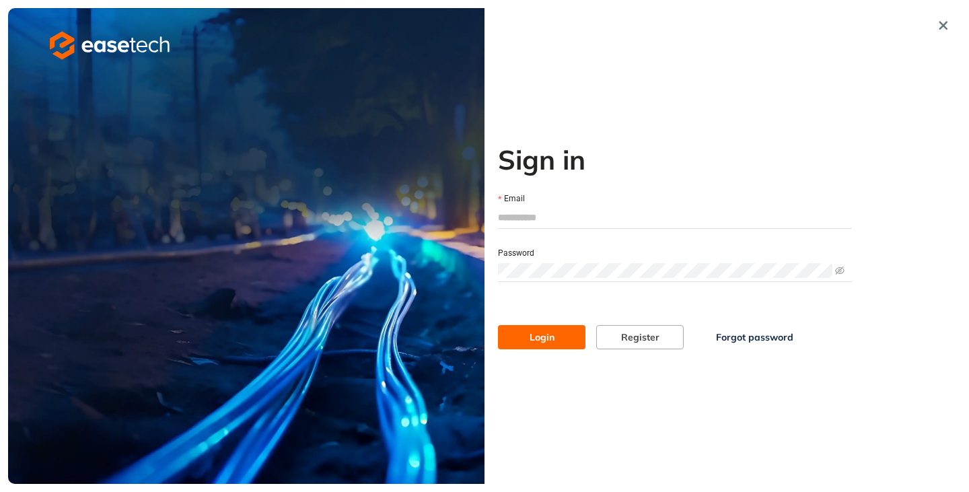
click at [502, 217] on input "Email" at bounding box center [675, 217] width 354 height 20
type input "**********"
click at [498, 325] on button "Login" at bounding box center [541, 337] width 87 height 24
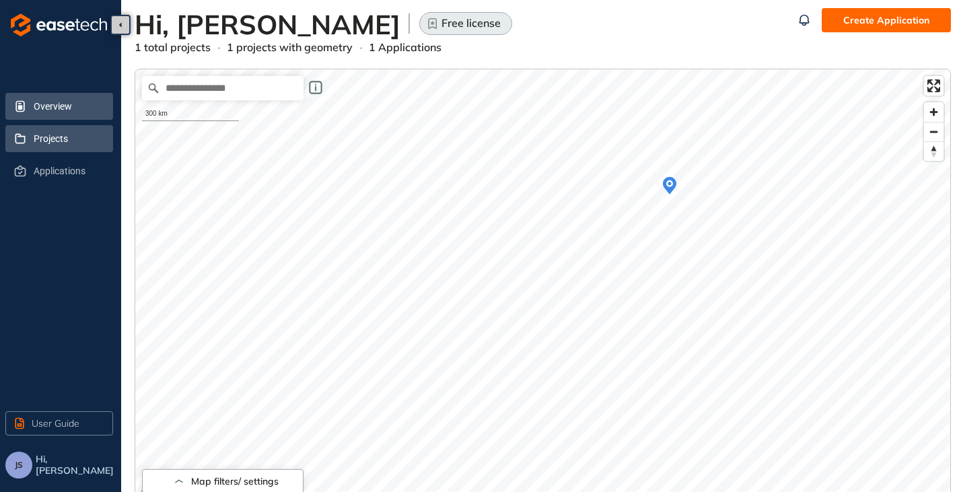
click at [42, 141] on span "Projects" at bounding box center [68, 138] width 69 height 27
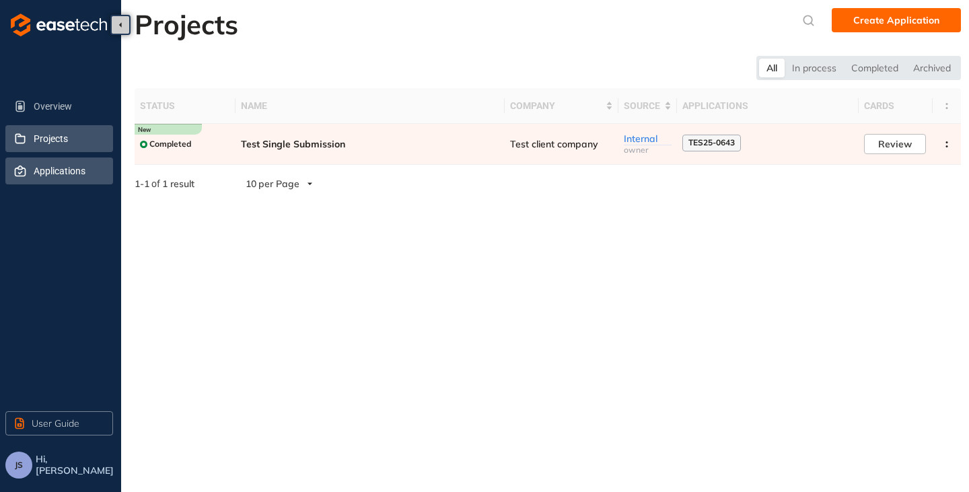
click at [40, 172] on span "Applications" at bounding box center [68, 170] width 69 height 27
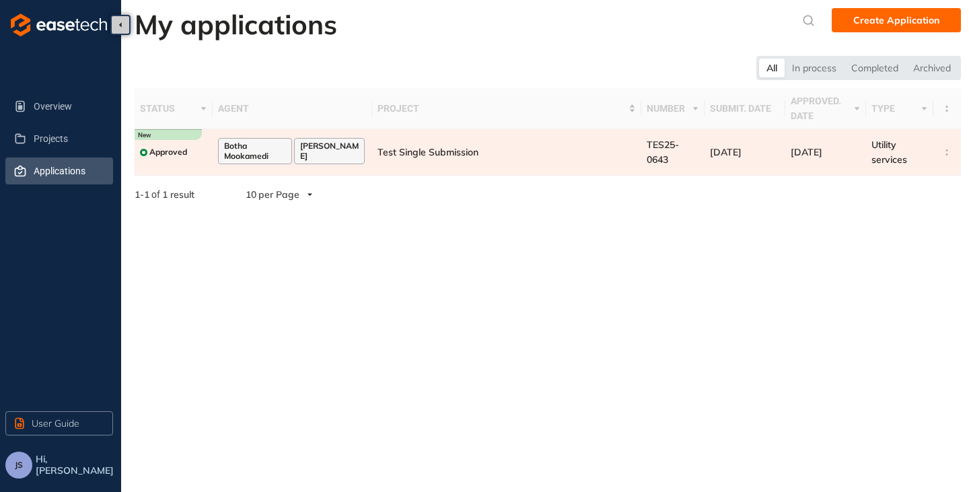
click at [519, 145] on td "Test Single Submission" at bounding box center [506, 152] width 269 height 46
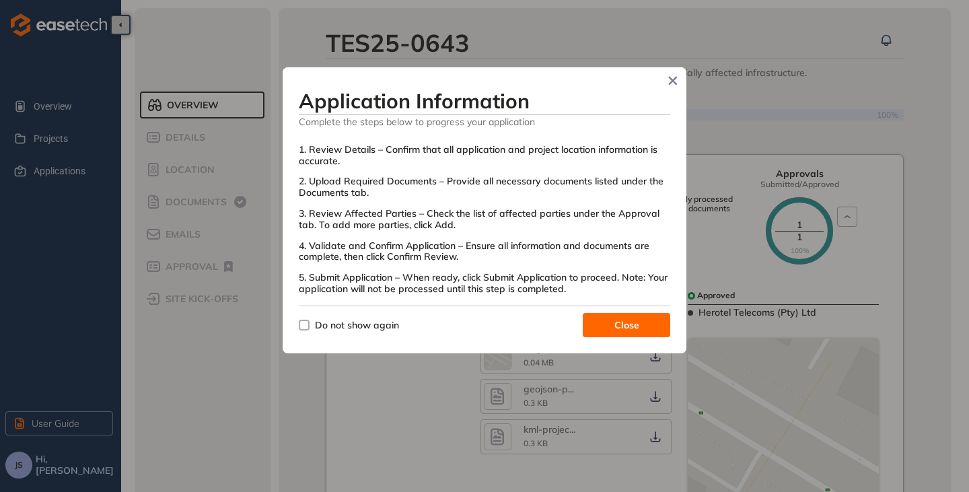
click at [310, 319] on span "Do not show again" at bounding box center [357, 325] width 95 height 15
click at [600, 319] on button "Close" at bounding box center [626, 325] width 87 height 24
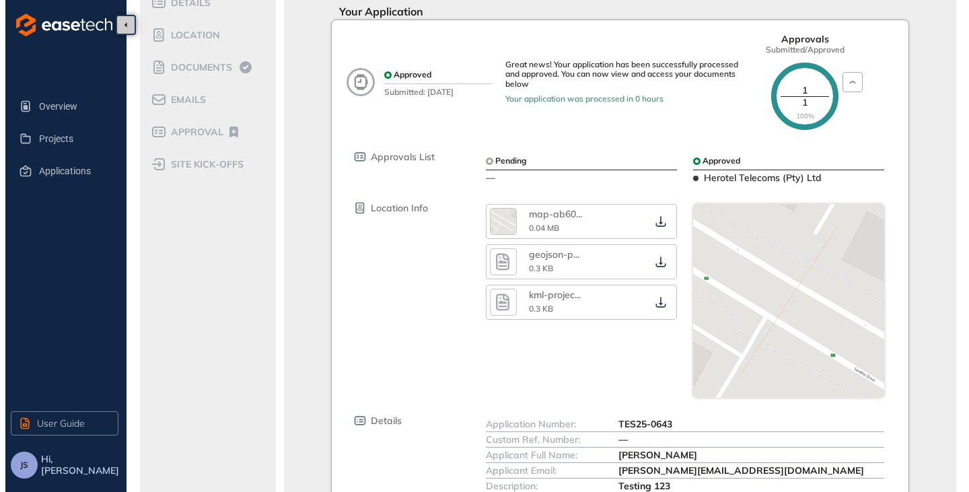
scroll to position [391, 0]
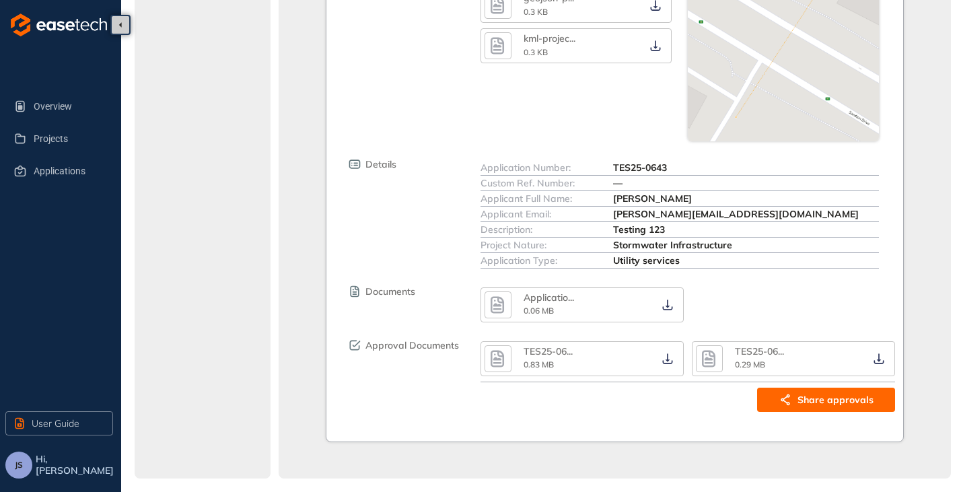
click at [499, 366] on icon "button" at bounding box center [497, 359] width 13 height 17
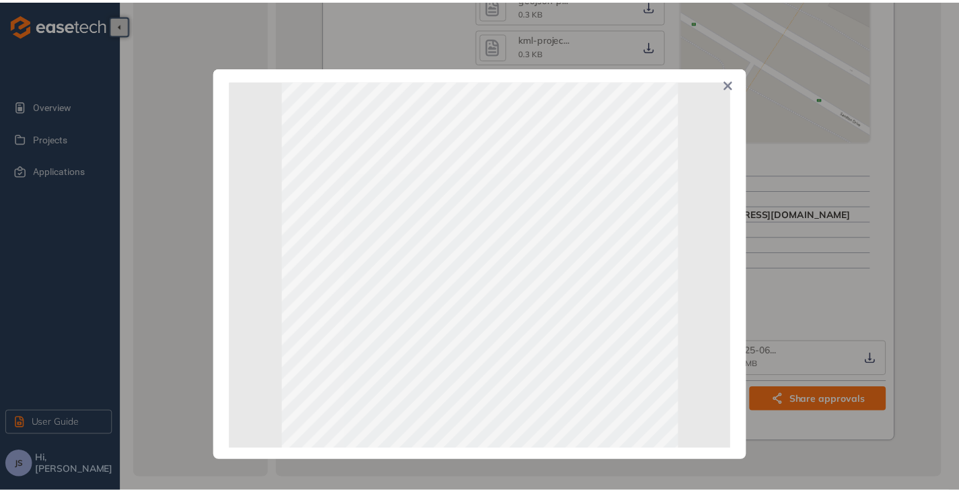
scroll to position [67, 0]
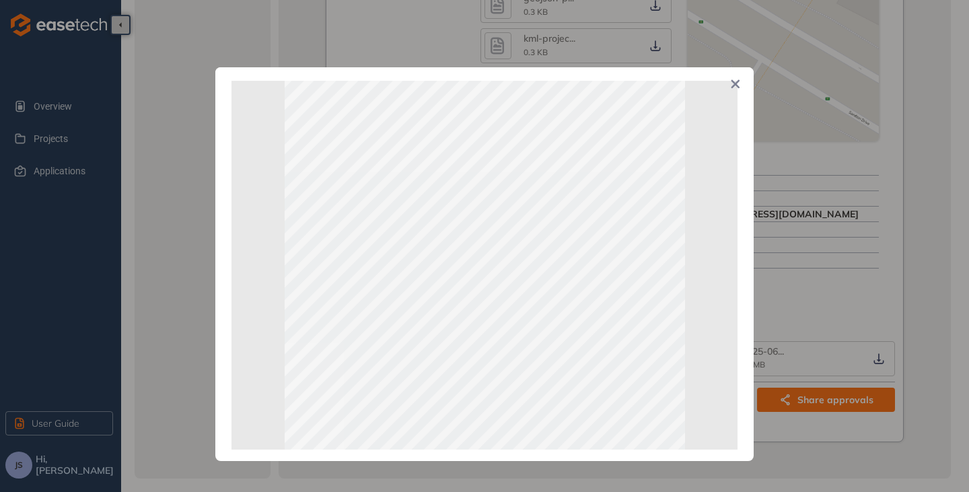
click at [743, 81] on span "Close" at bounding box center [735, 85] width 36 height 36
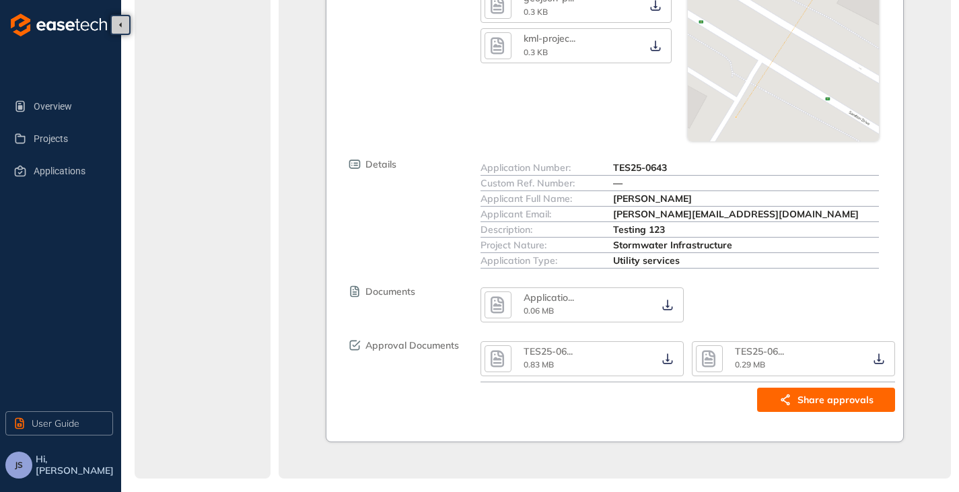
click at [792, 353] on div "TES25-06 ... 0.29 MB" at bounding box center [801, 359] width 132 height 26
click at [716, 361] on icon "button" at bounding box center [708, 359] width 20 height 24
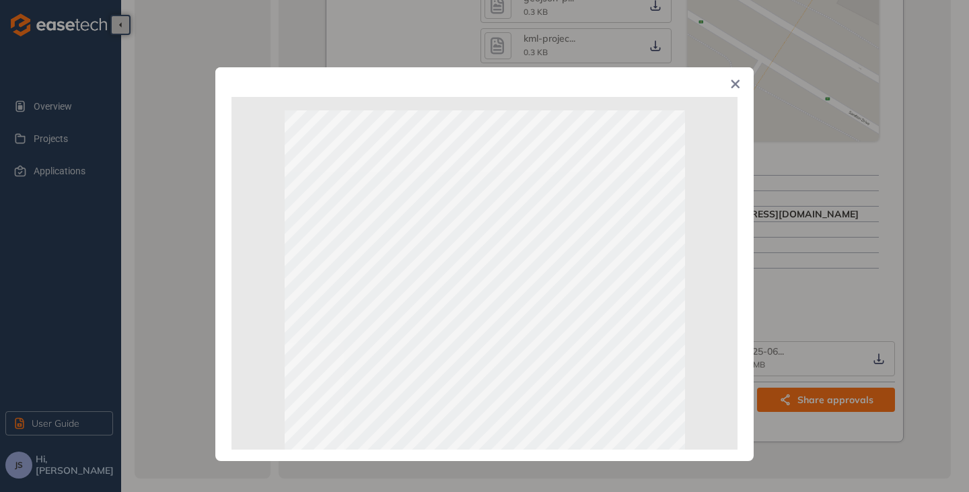
click at [741, 81] on span "Close" at bounding box center [735, 85] width 36 height 36
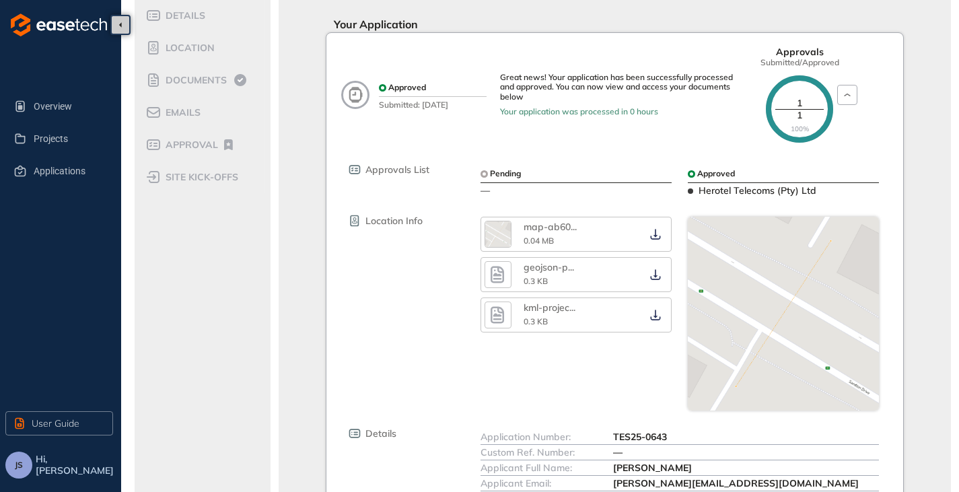
scroll to position [0, 0]
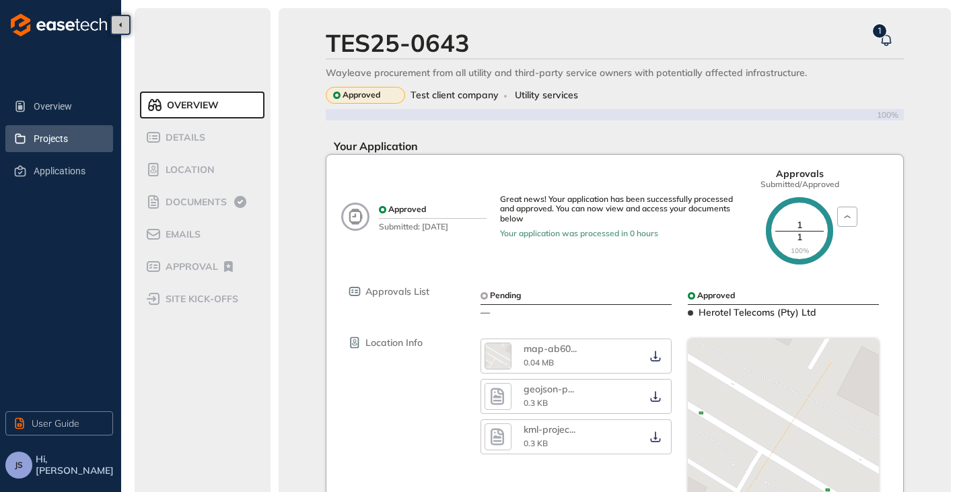
click at [30, 145] on li "Projects" at bounding box center [59, 138] width 108 height 27
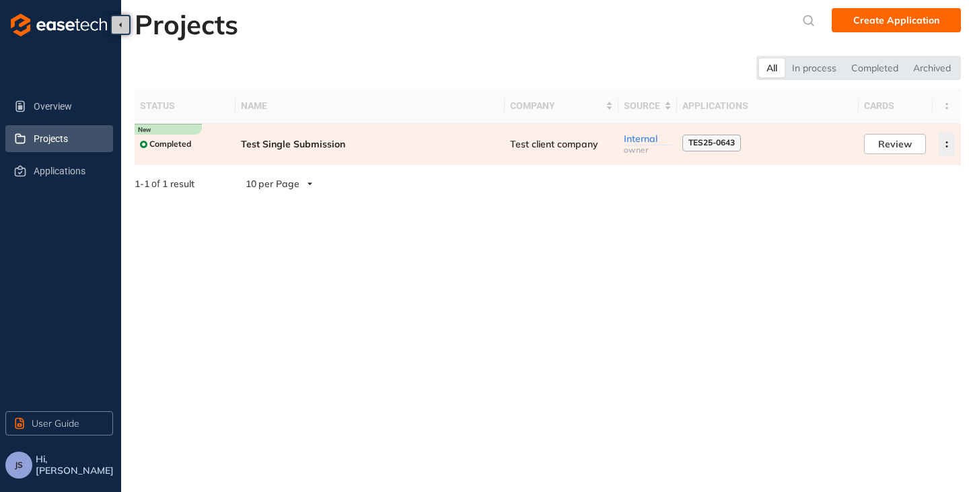
click at [945, 146] on icon "button" at bounding box center [946, 144] width 13 height 6
click at [881, 168] on button "Archive project" at bounding box center [898, 176] width 98 height 20
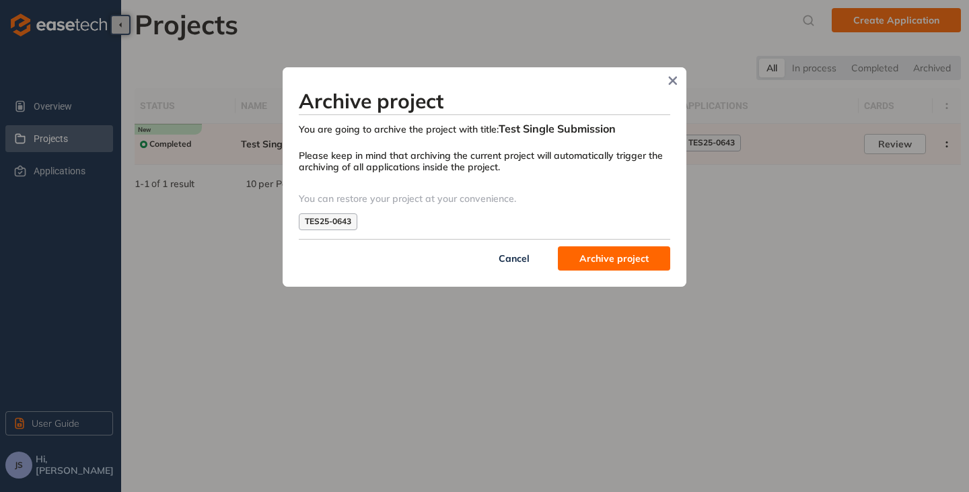
click at [601, 262] on span "Archive project" at bounding box center [613, 258] width 69 height 15
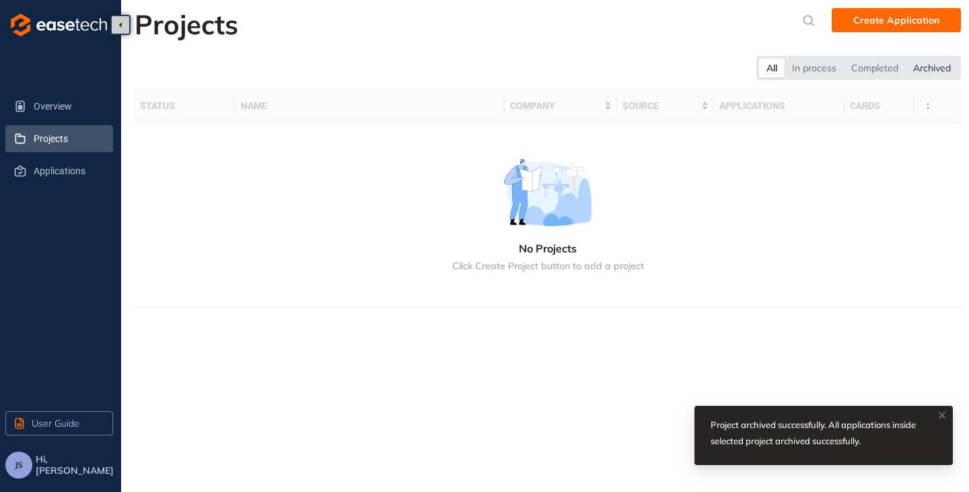
click at [924, 67] on div "Archived" at bounding box center [932, 68] width 52 height 19
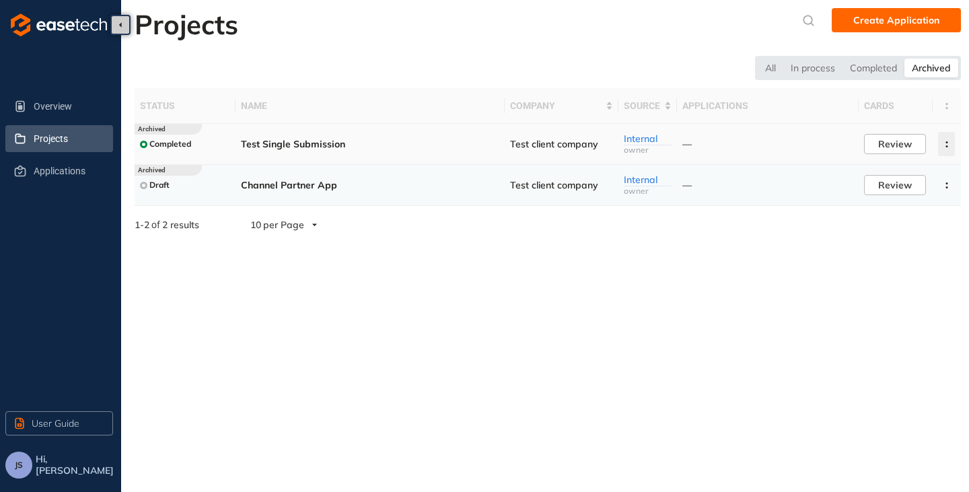
click at [940, 145] on icon "button" at bounding box center [946, 144] width 13 height 6
click at [864, 208] on span "Delete project" at bounding box center [881, 202] width 64 height 11
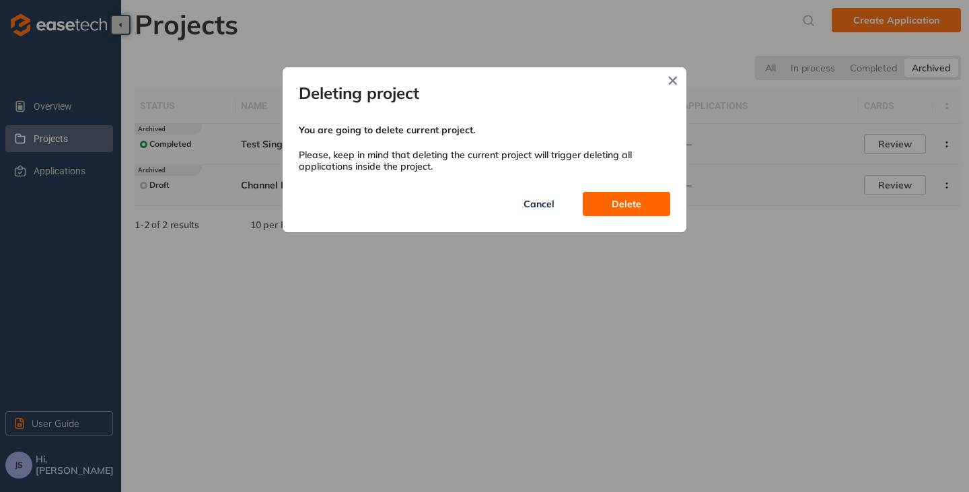
click at [548, 211] on span "Cancel" at bounding box center [539, 203] width 31 height 15
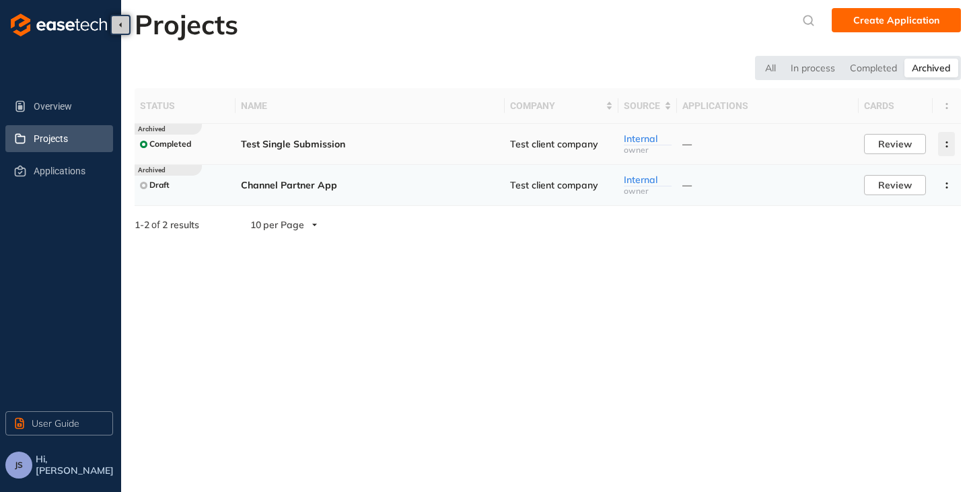
click at [952, 137] on button "button" at bounding box center [946, 144] width 17 height 24
click at [870, 201] on span "Delete project" at bounding box center [881, 202] width 64 height 11
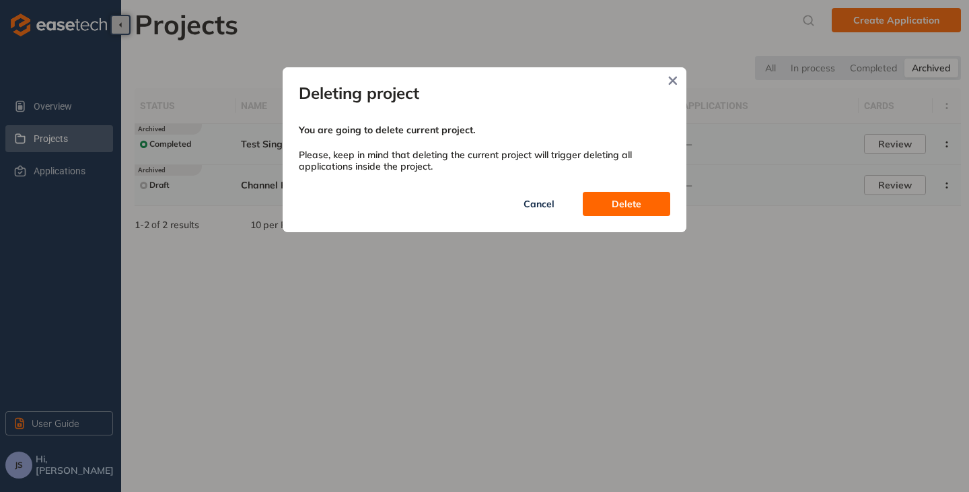
click at [643, 205] on button "Delete" at bounding box center [626, 204] width 87 height 24
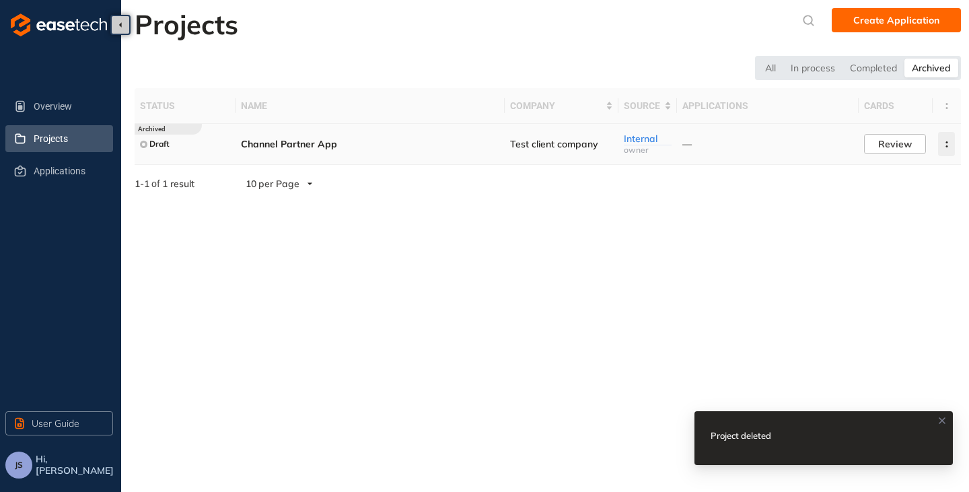
click at [943, 143] on icon "button" at bounding box center [946, 144] width 13 height 6
click at [865, 205] on span "Delete project" at bounding box center [881, 202] width 64 height 11
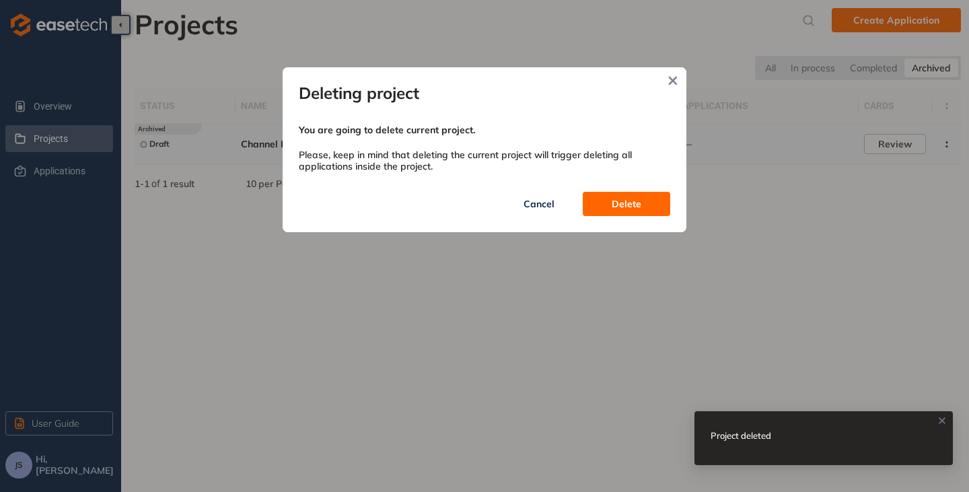
click at [622, 205] on span "Delete" at bounding box center [627, 203] width 30 height 15
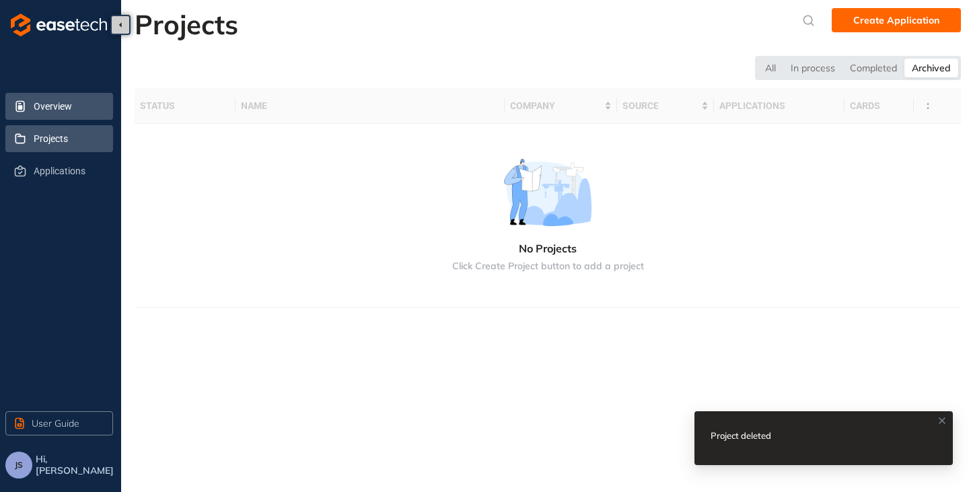
click at [59, 113] on span "Overview" at bounding box center [68, 106] width 69 height 27
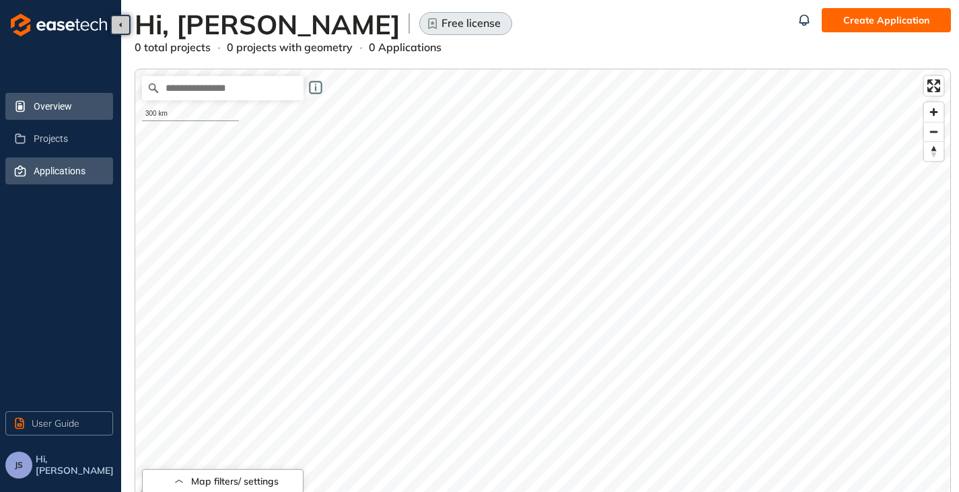
click at [78, 175] on span "Applications" at bounding box center [68, 170] width 69 height 27
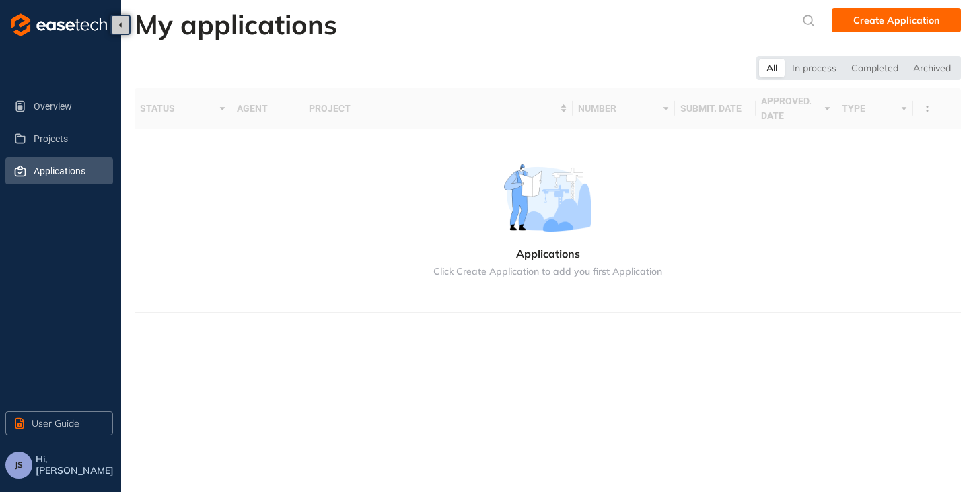
click at [21, 471] on button "JS" at bounding box center [18, 465] width 27 height 27
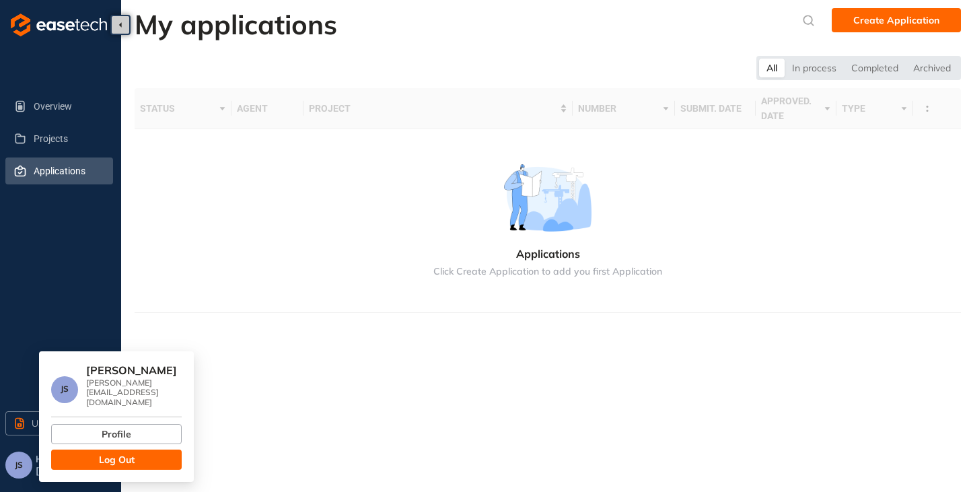
click at [122, 457] on span "Log Out" at bounding box center [117, 459] width 36 height 15
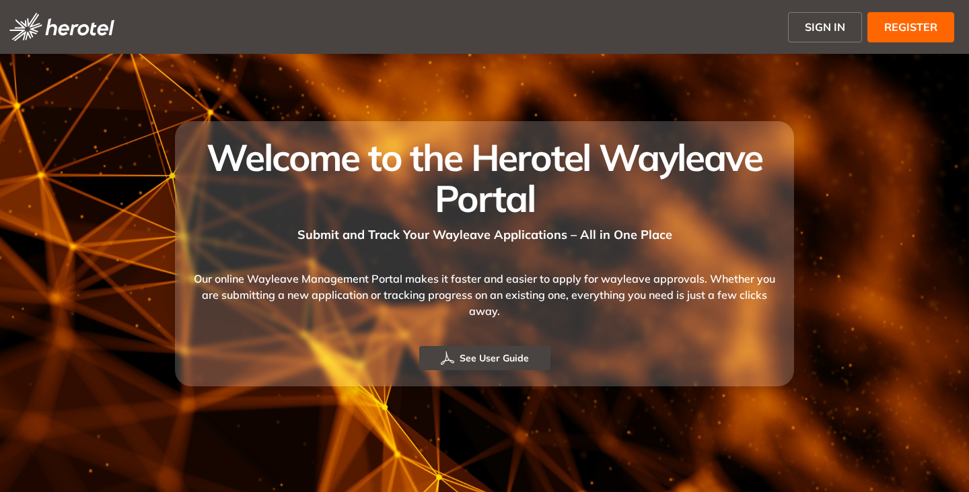
click at [827, 20] on span "SIGN IN" at bounding box center [825, 27] width 40 height 16
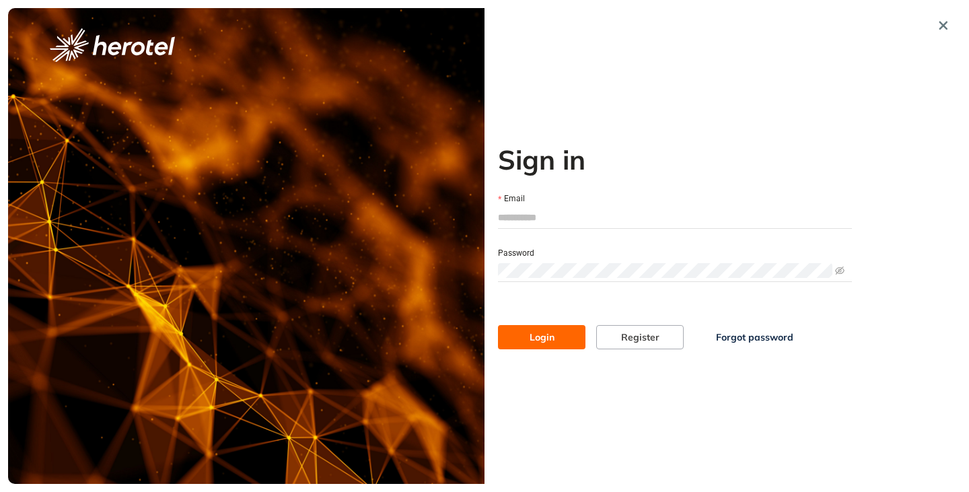
click at [523, 219] on input "Email" at bounding box center [675, 217] width 354 height 20
type input "**********"
click at [582, 262] on span at bounding box center [675, 270] width 354 height 20
click at [498, 325] on button "Login" at bounding box center [541, 337] width 87 height 24
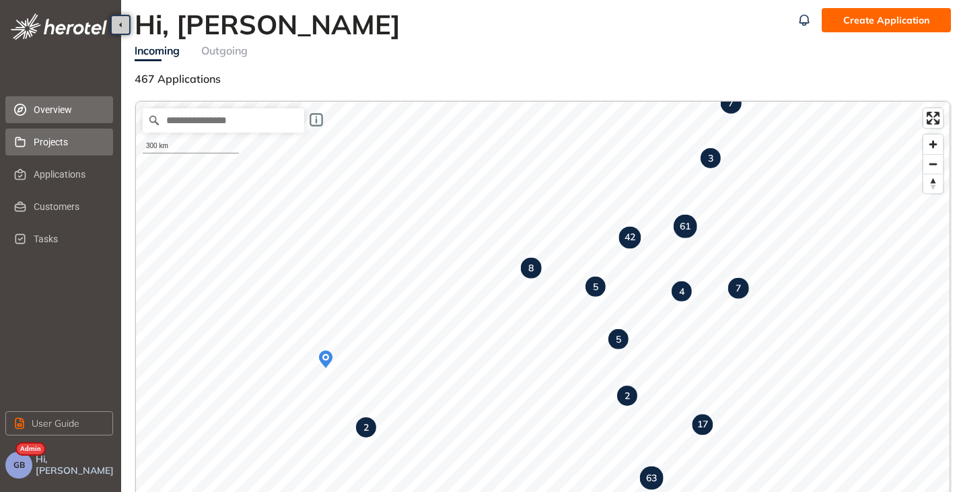
click at [55, 139] on span "Projects" at bounding box center [68, 142] width 69 height 27
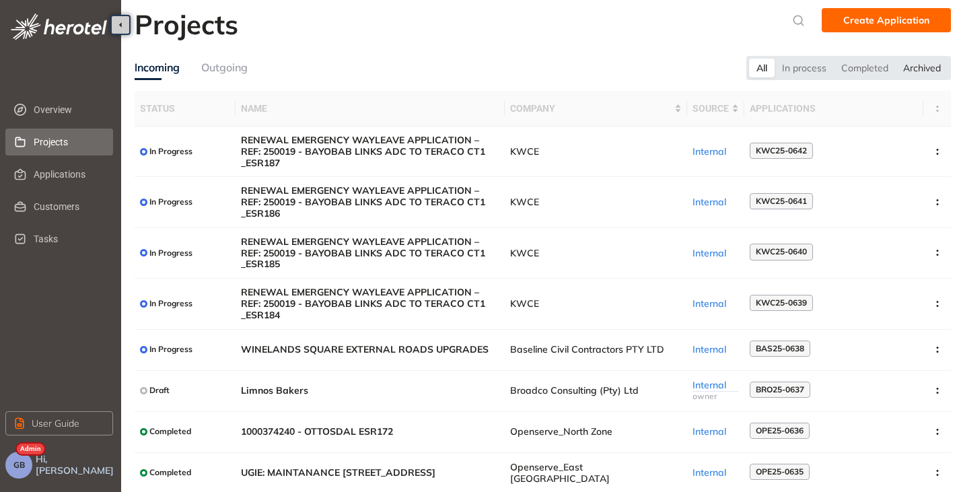
click at [911, 68] on div "Archived" at bounding box center [922, 68] width 52 height 19
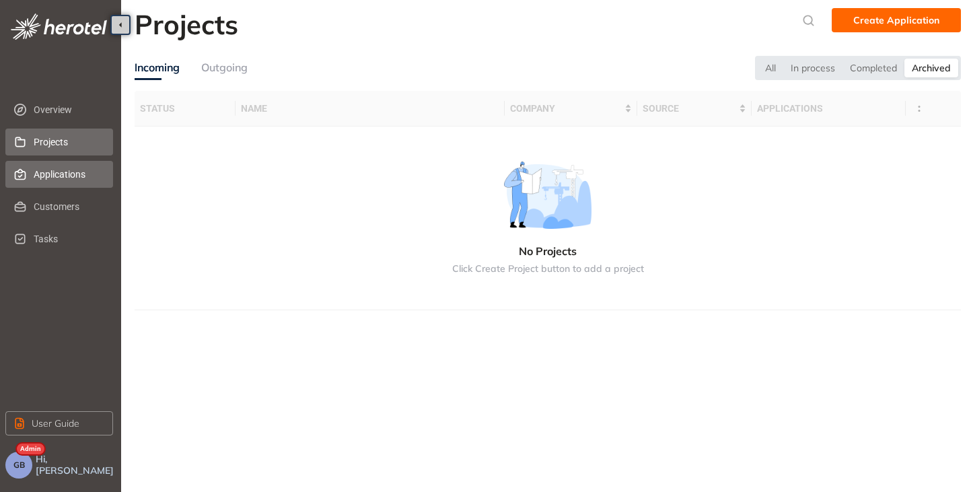
click at [65, 171] on span "Applications" at bounding box center [68, 174] width 69 height 27
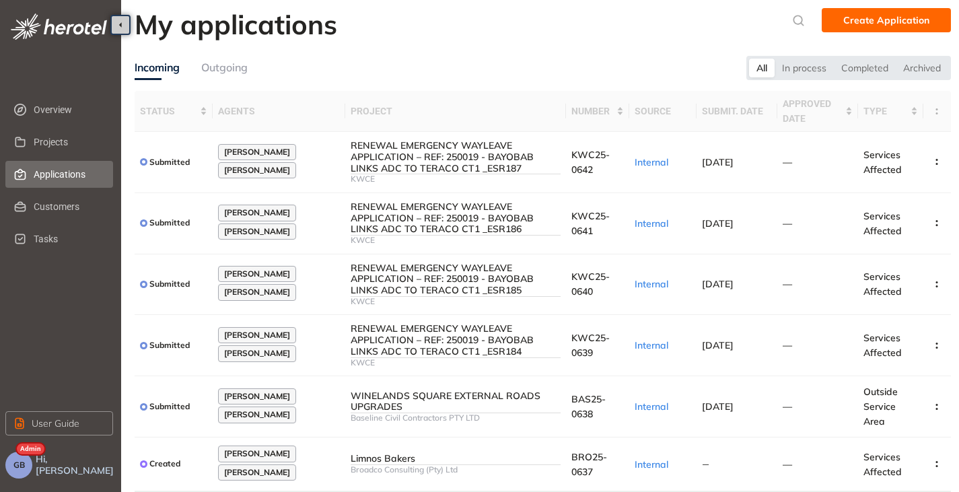
click at [29, 471] on button "GB" at bounding box center [18, 465] width 27 height 27
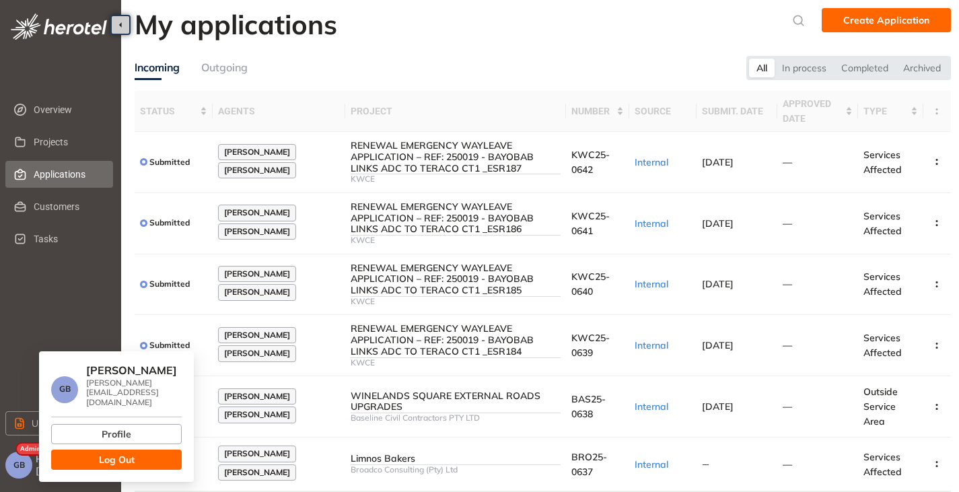
click at [131, 458] on button "Log Out" at bounding box center [116, 459] width 131 height 20
